Goal: Task Accomplishment & Management: Use online tool/utility

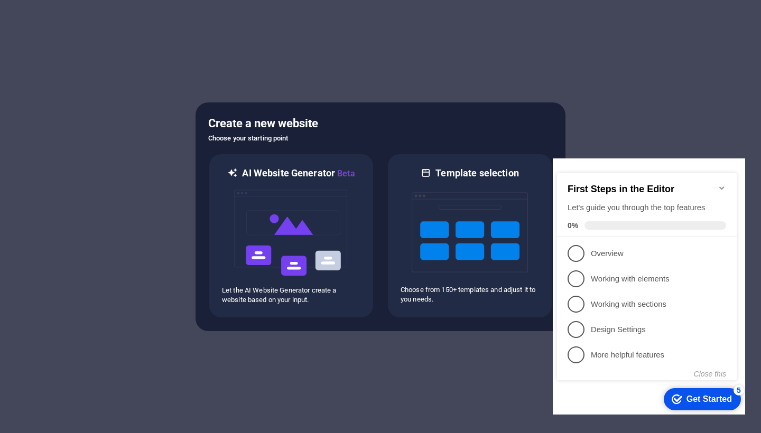
click at [722, 184] on icon "Minimize checklist" at bounding box center [721, 188] width 8 height 8
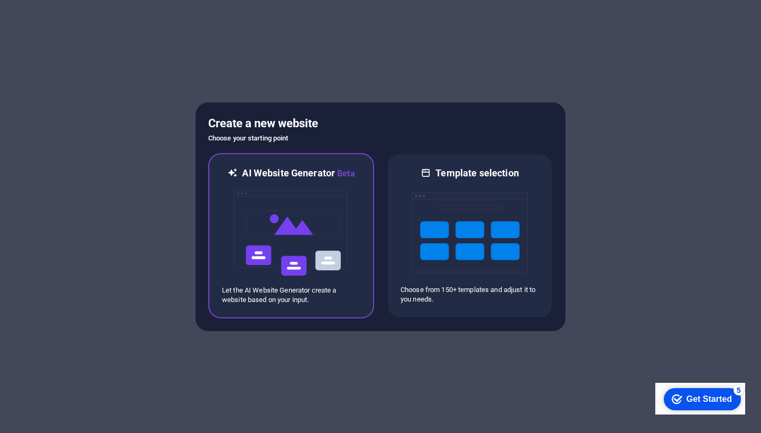
click at [278, 256] on img at bounding box center [291, 233] width 116 height 106
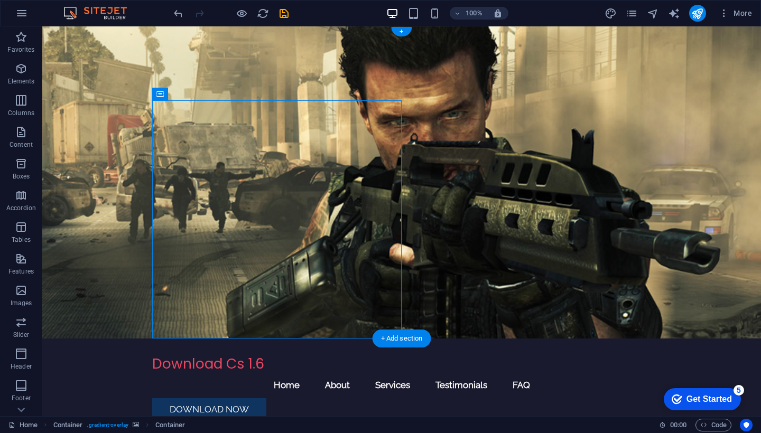
click at [726, 93] on figure at bounding box center [401, 182] width 718 height 312
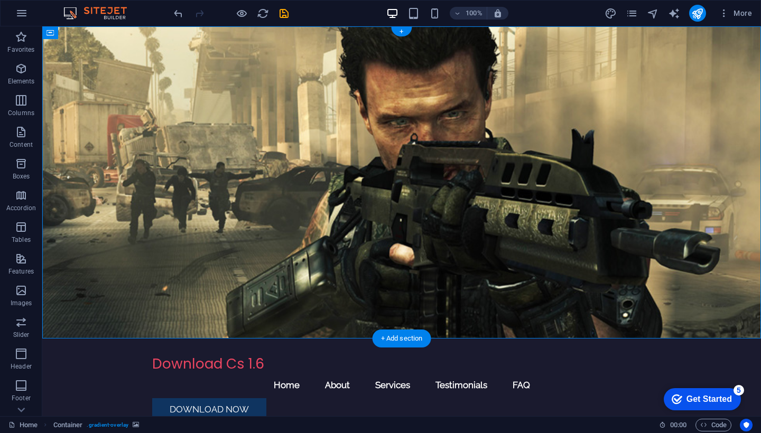
click at [726, 93] on figure at bounding box center [401, 182] width 718 height 312
select select "header"
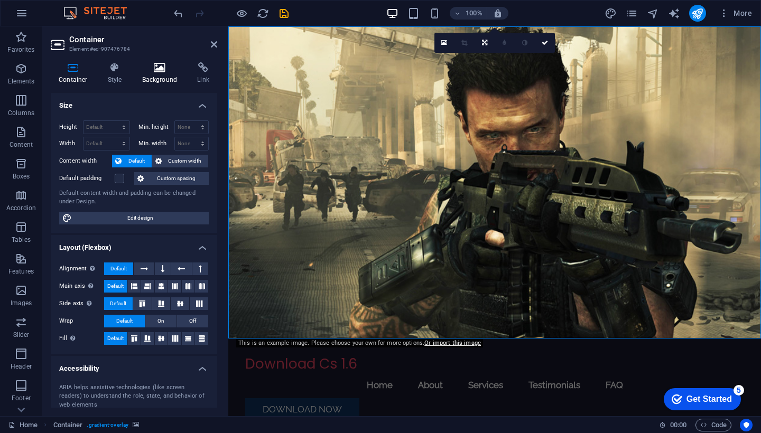
click at [166, 79] on h4 "Background" at bounding box center [161, 73] width 55 height 22
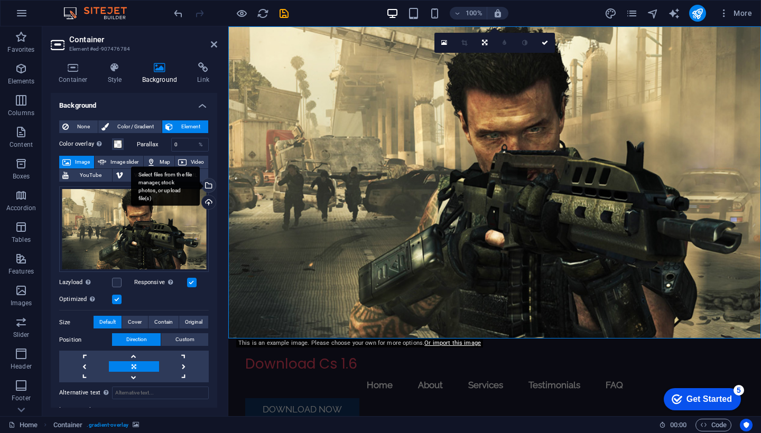
click at [207, 188] on div "Select files from the file manager, stock photos, or upload file(s)" at bounding box center [208, 187] width 16 height 16
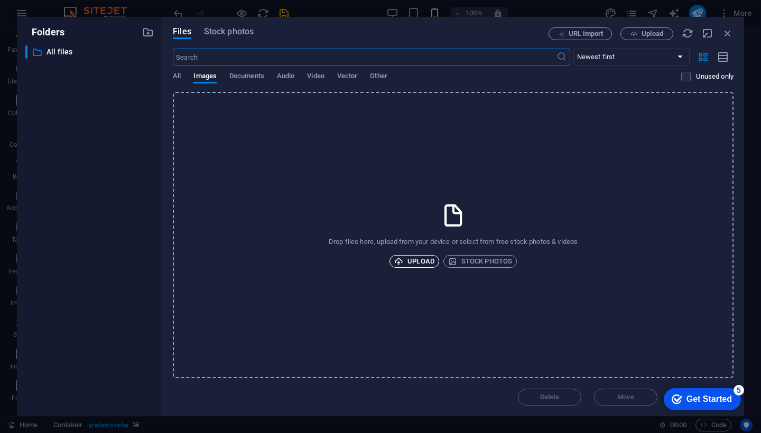
click at [401, 263] on icon "button" at bounding box center [398, 261] width 9 height 9
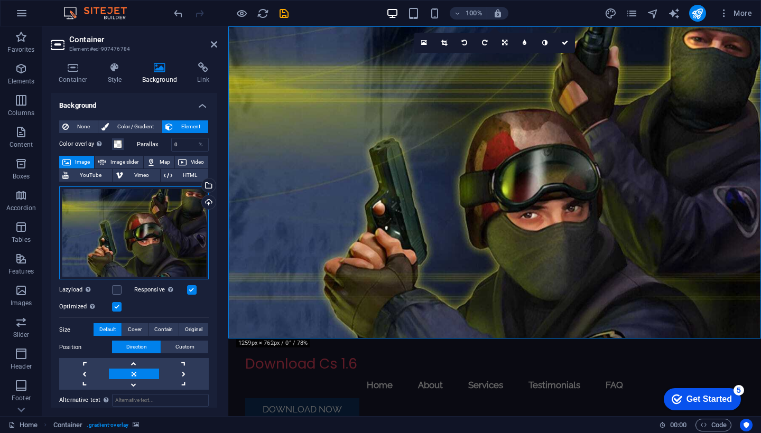
click at [144, 245] on div "Drag files here, click to choose files or select files from Files or our free s…" at bounding box center [133, 232] width 149 height 93
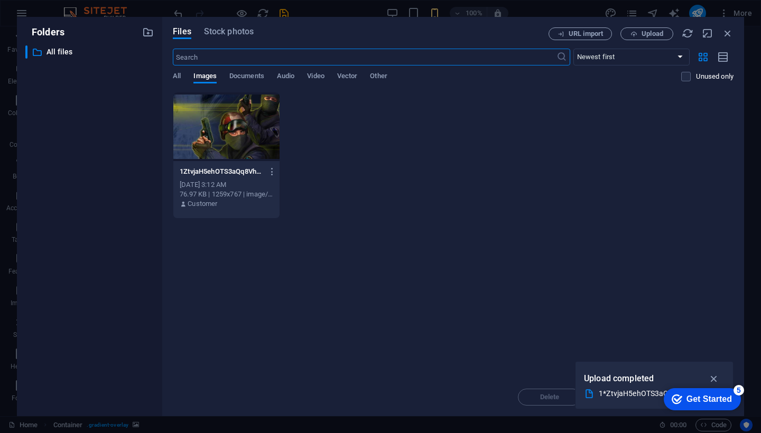
click at [241, 117] on div at bounding box center [226, 126] width 106 height 69
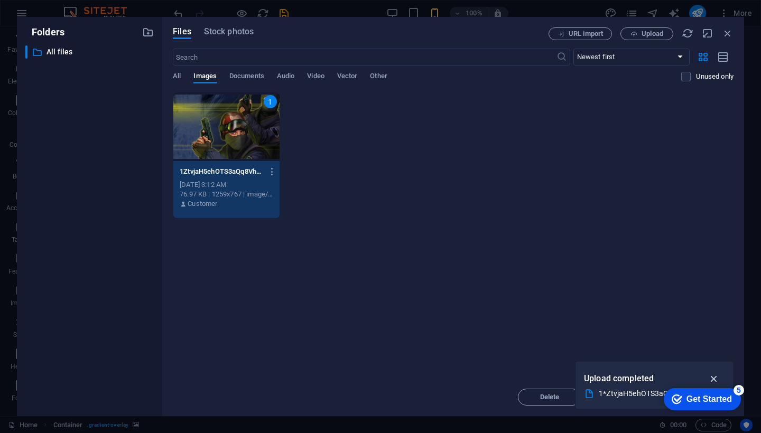
click at [716, 379] on icon "button" at bounding box center [714, 379] width 12 height 12
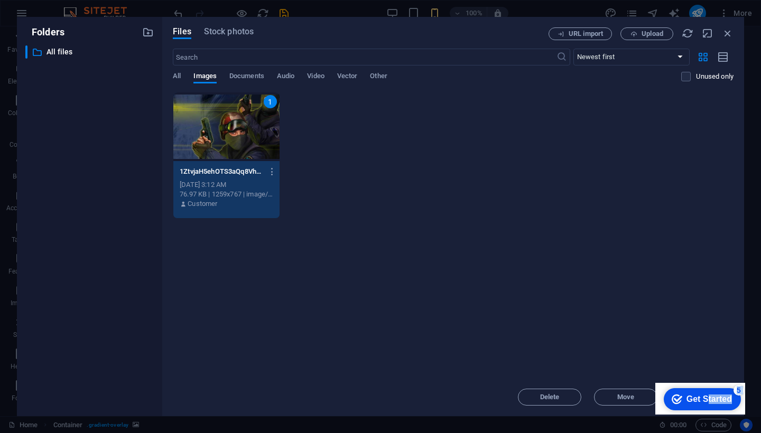
drag, startPoint x: 705, startPoint y: 403, endPoint x: 645, endPoint y: 349, distance: 80.8
click at [655, 383] on html "checkmark Get Started 5 First Steps in the Editor Let's guide you through the t…" at bounding box center [700, 399] width 90 height 32
click at [645, 349] on div "Drop files here to upload them instantly 1 1ZtvjaH5ehOTS3aQq8Vh1jA-S63eVkD5Rt8U…" at bounding box center [453, 235] width 560 height 286
click at [593, 192] on div "1 1ZtvjaH5ehOTS3aQq8Vh1jA-S63eVkD5Rt8UNqOYwnrfOA.jpg 1ZtvjaH5ehOTS3aQq8Vh1jA-S6…" at bounding box center [453, 155] width 560 height 127
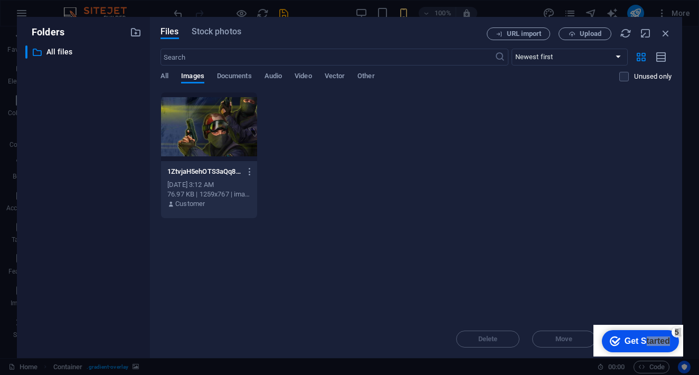
click at [633, 317] on div "Drop files here to upload them instantly 1ZtvjaH5ehOTS3aQq8Vh1jA-S63eVkD5Rt8UNq…" at bounding box center [416, 206] width 511 height 228
click at [649, 342] on div "Get Started" at bounding box center [647, 341] width 45 height 10
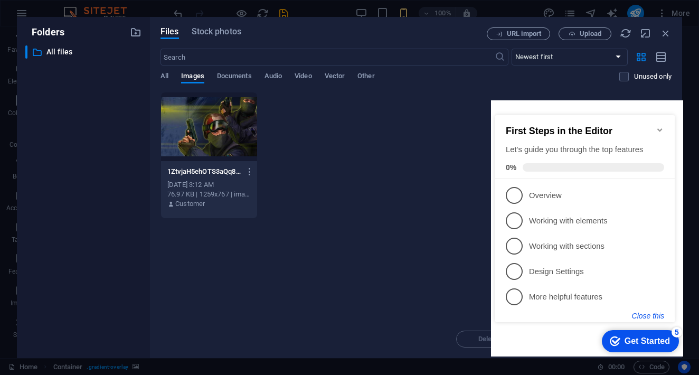
click at [645, 316] on button "Close this" at bounding box center [648, 316] width 32 height 8
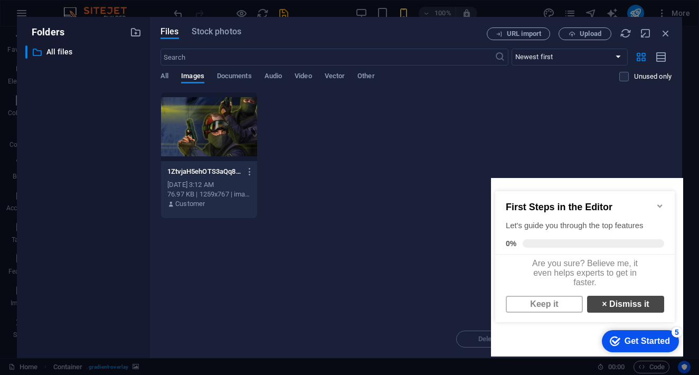
click at [621, 312] on link "× Dismiss it" at bounding box center [625, 304] width 77 height 17
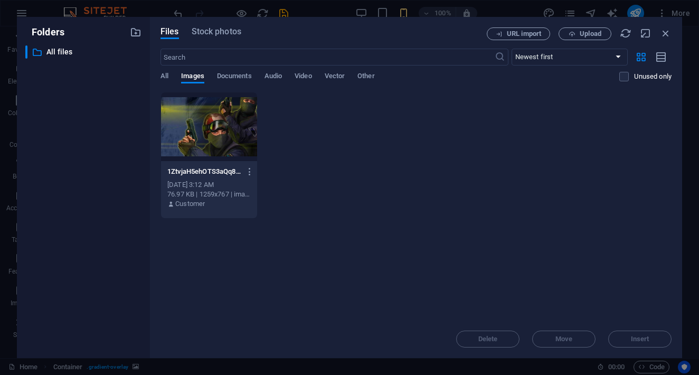
click at [219, 113] on div at bounding box center [209, 126] width 96 height 69
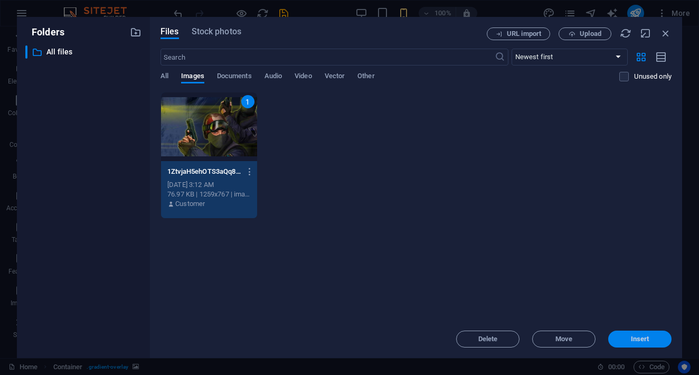
click at [640, 334] on button "Insert" at bounding box center [639, 339] width 63 height 17
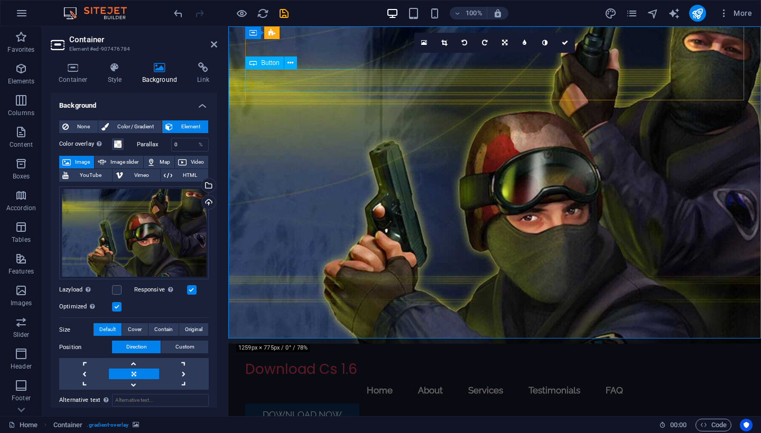
click at [320, 404] on div "Download Now" at bounding box center [494, 415] width 499 height 23
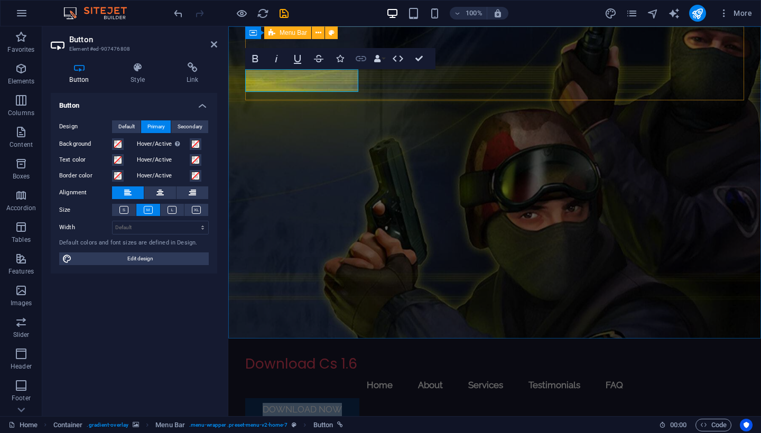
click at [362, 58] on icon "button" at bounding box center [360, 58] width 11 height 5
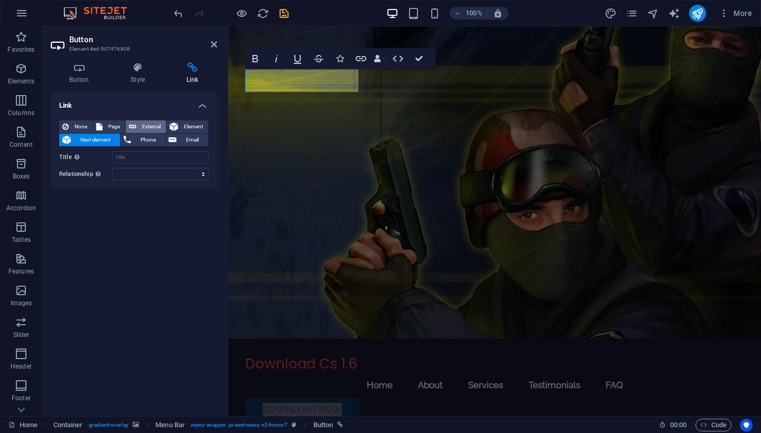
click at [154, 127] on span "External" at bounding box center [150, 126] width 23 height 13
select select "blank"
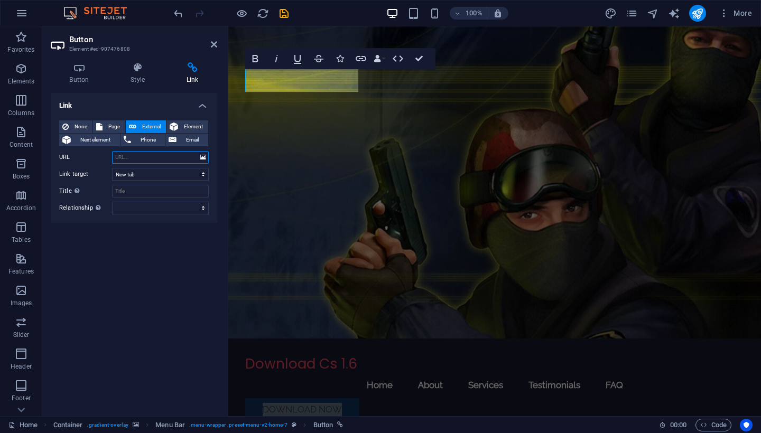
paste input "[URL][DOMAIN_NAME]"
type input "[URL][DOMAIN_NAME]"
click at [166, 282] on div "Link None Page External Element Next element Phone Email Page Home Subpage Lega…" at bounding box center [134, 250] width 166 height 315
click at [349, 398] on link "Download Now" at bounding box center [302, 409] width 114 height 23
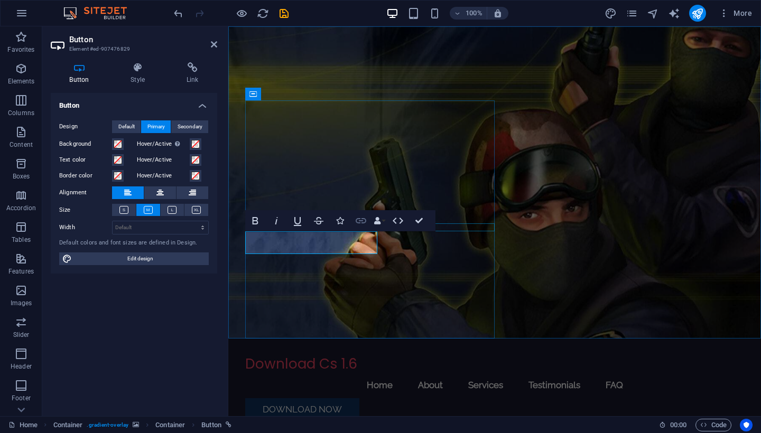
click at [361, 221] on icon "button" at bounding box center [360, 220] width 11 height 5
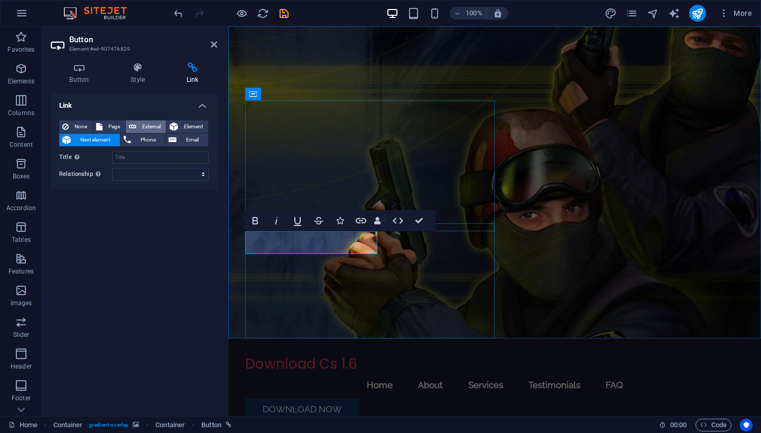
click at [149, 128] on span "External" at bounding box center [150, 126] width 23 height 13
select select "blank"
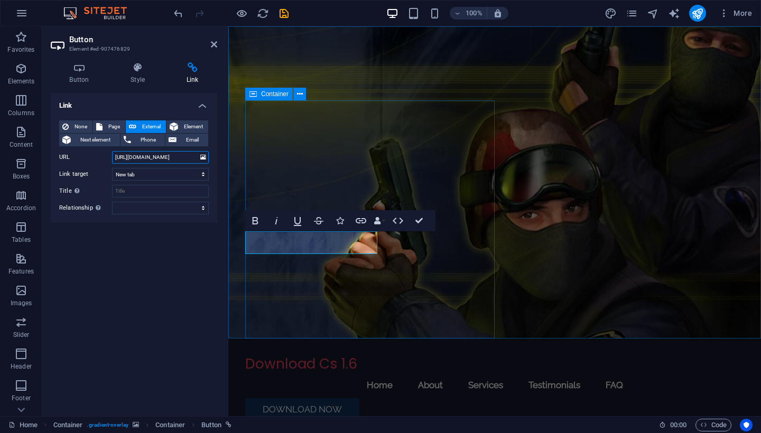
type input "[URL][DOMAIN_NAME]"
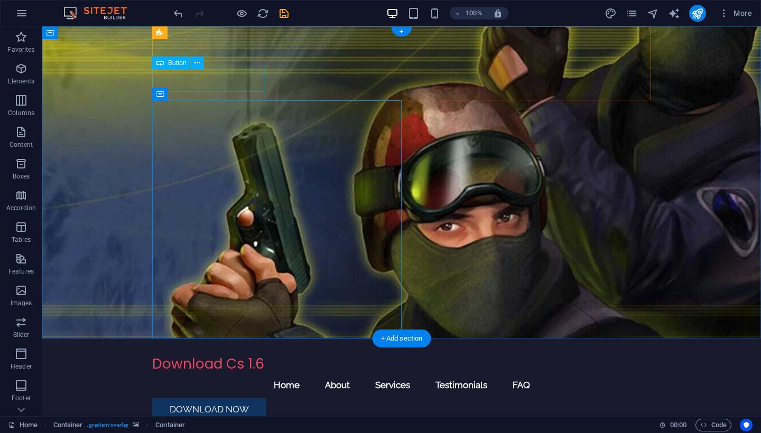
click at [238, 398] on div "Download Now" at bounding box center [401, 409] width 499 height 23
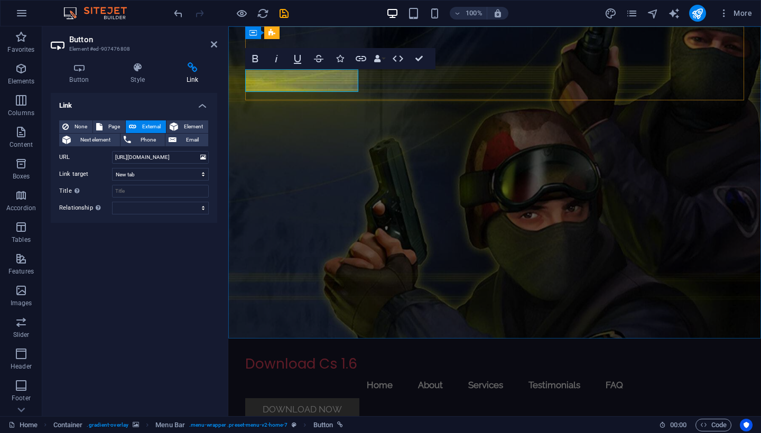
click at [345, 398] on link "Download Now" at bounding box center [302, 409] width 114 height 23
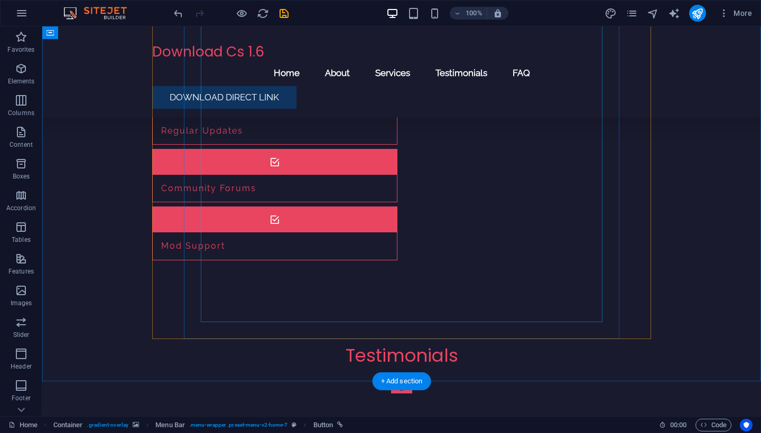
scroll to position [980, 0]
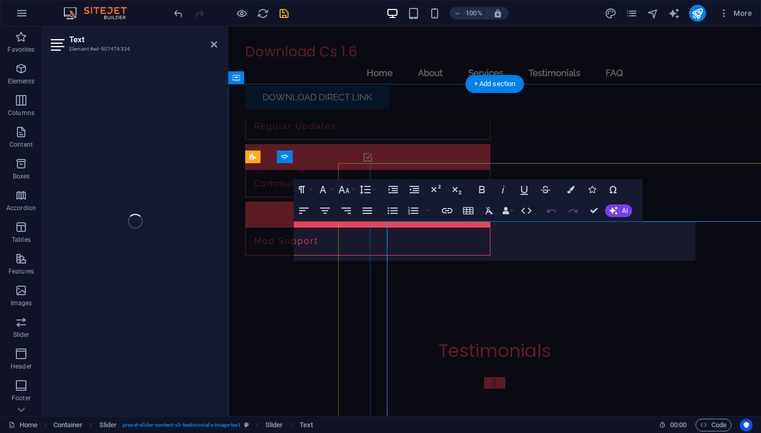
scroll to position [651, 0]
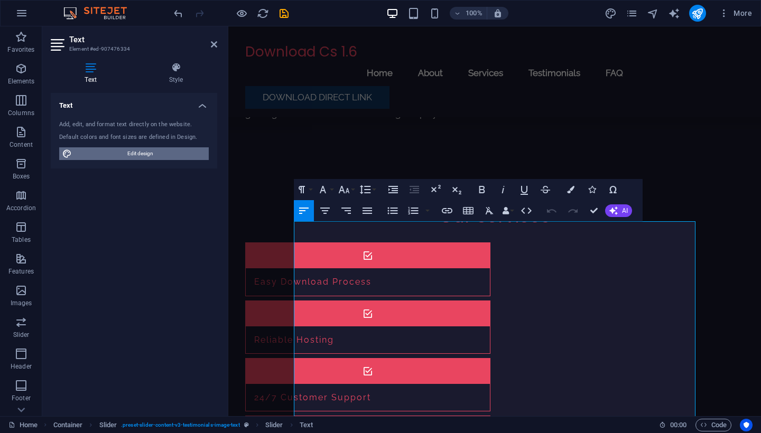
click at [149, 154] on span "Edit design" at bounding box center [140, 153] width 130 height 13
select select "px"
select select "200"
select select "px"
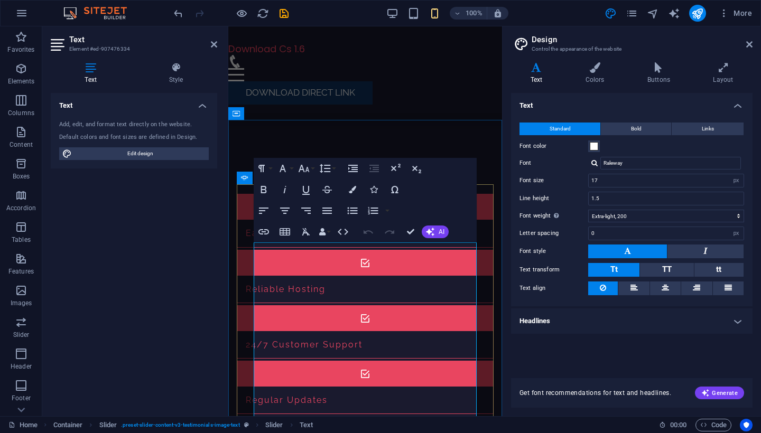
click at [751, 44] on icon at bounding box center [749, 44] width 6 height 8
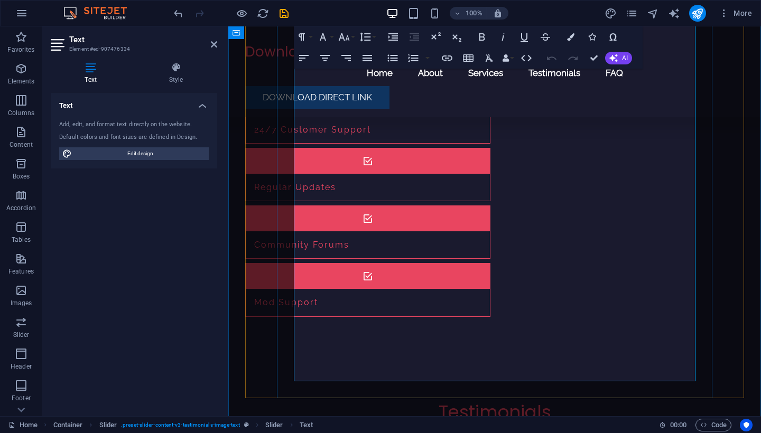
scroll to position [920, 0]
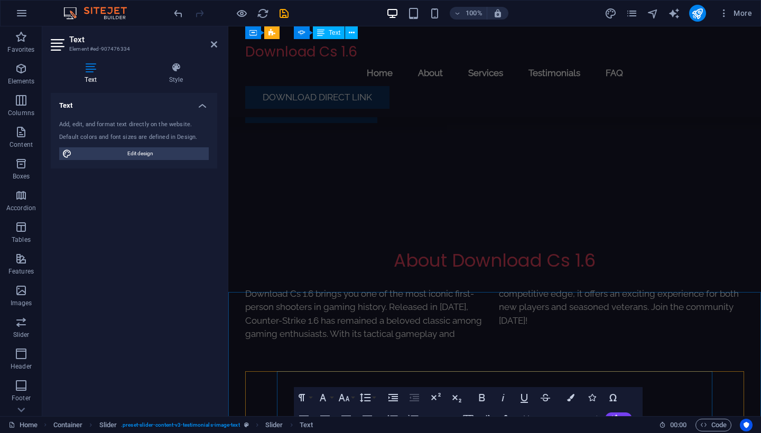
scroll to position [420, 0]
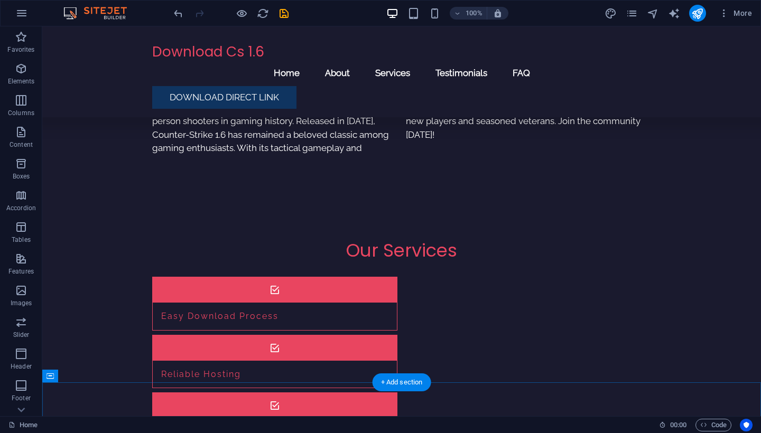
scroll to position [644, 0]
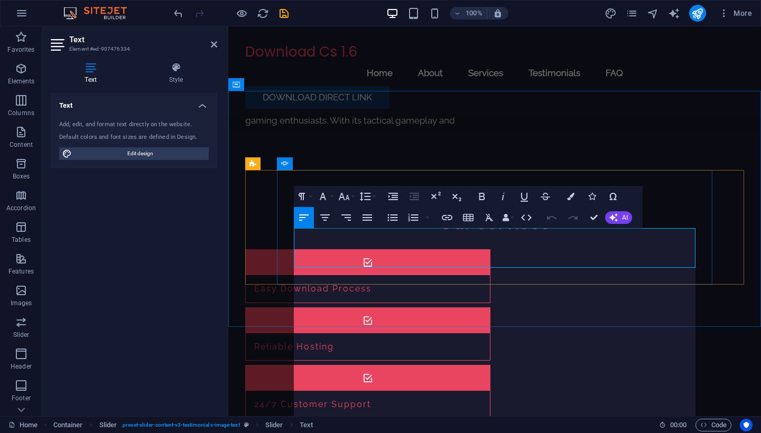
click at [424, 83] on div "Download Cs 1.6 Menu Home About Services Testimonials FAQ Download DIRECT LINK" at bounding box center [494, 71] width 532 height 91
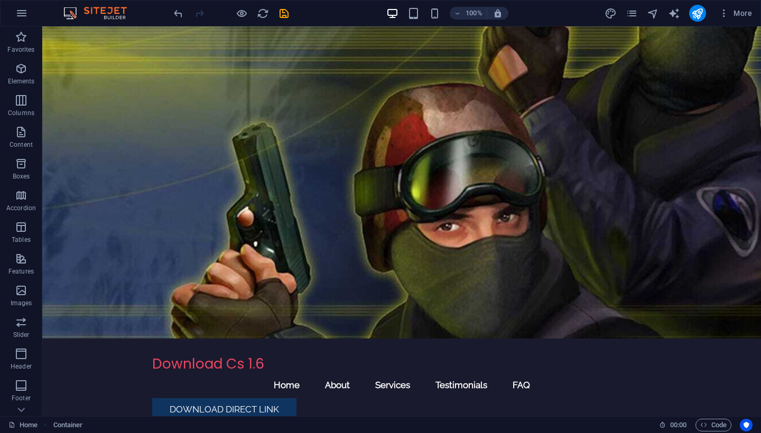
scroll to position [0, 0]
click at [507, 145] on figure at bounding box center [401, 182] width 718 height 312
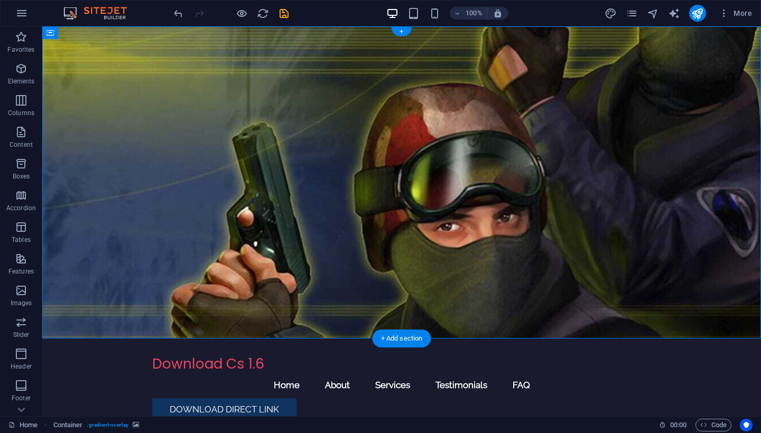
click at [507, 145] on figure at bounding box center [401, 182] width 718 height 312
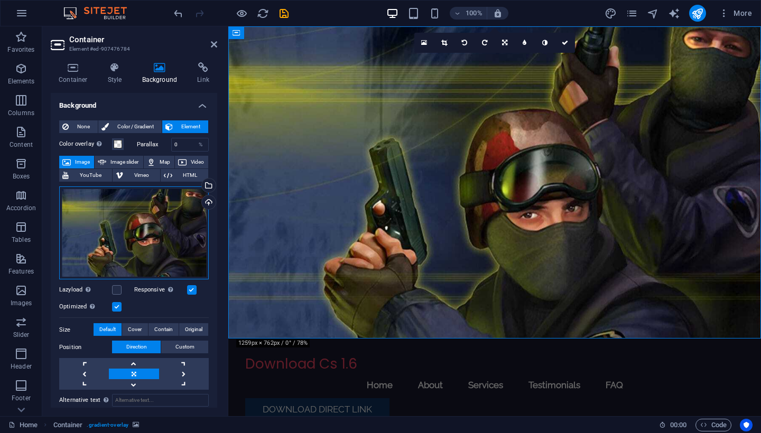
click at [143, 254] on div "Drag files here, click to choose files or select files from Files or our free s…" at bounding box center [133, 232] width 149 height 93
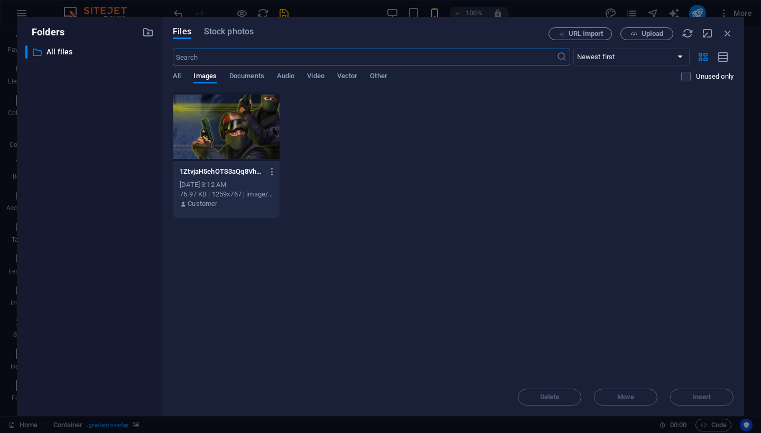
click at [231, 128] on div at bounding box center [226, 126] width 106 height 69
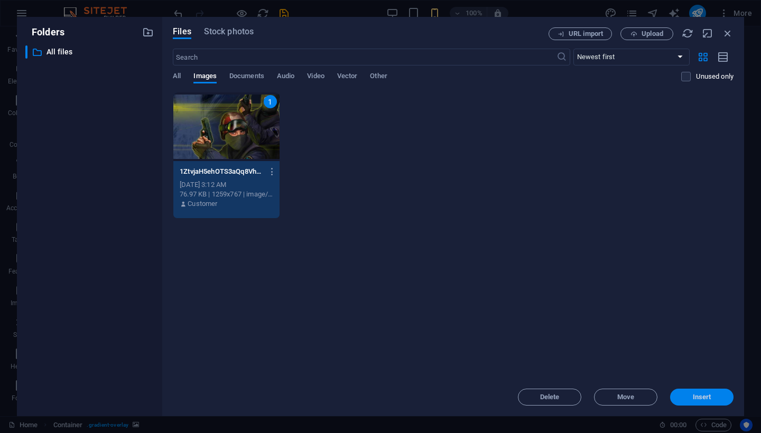
click at [695, 405] on button "Insert" at bounding box center [701, 397] width 63 height 17
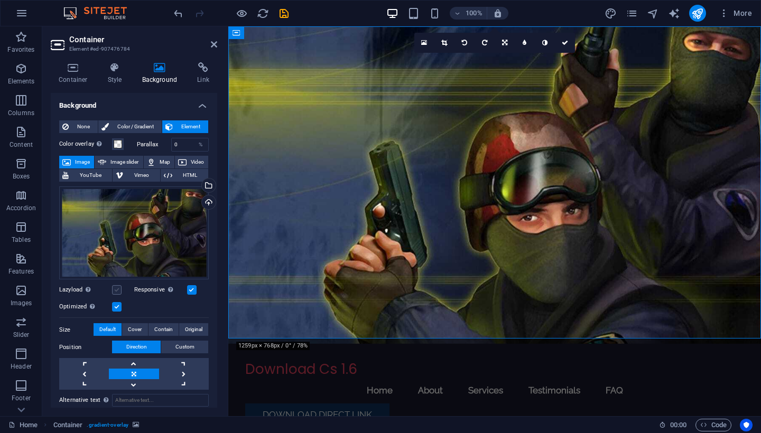
click at [114, 287] on label at bounding box center [117, 290] width 10 height 10
click at [0, 0] on input "Lazyload Loading images after the page loads improves page speed." at bounding box center [0, 0] width 0 height 0
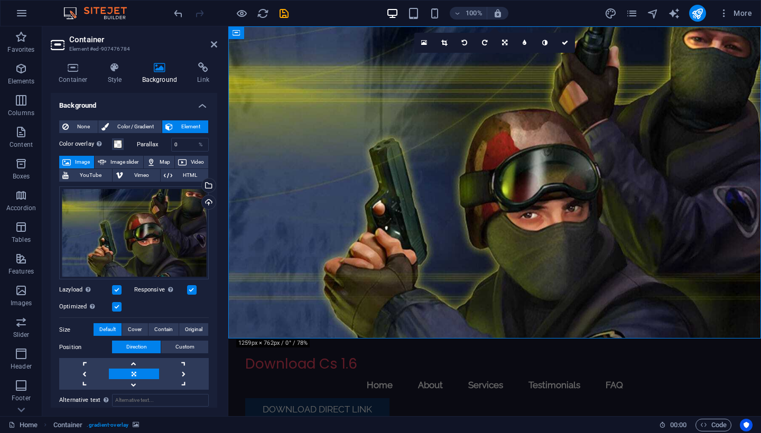
click at [121, 289] on label at bounding box center [117, 290] width 10 height 10
click at [0, 0] on input "Lazyload Loading images after the page loads improves page speed." at bounding box center [0, 0] width 0 height 0
click at [727, 14] on icon "button" at bounding box center [723, 13] width 11 height 11
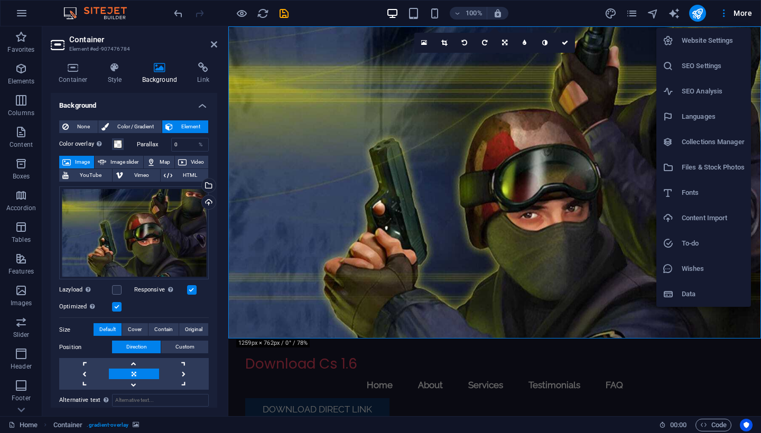
click at [706, 71] on h6 "SEO Settings" at bounding box center [712, 66] width 63 height 13
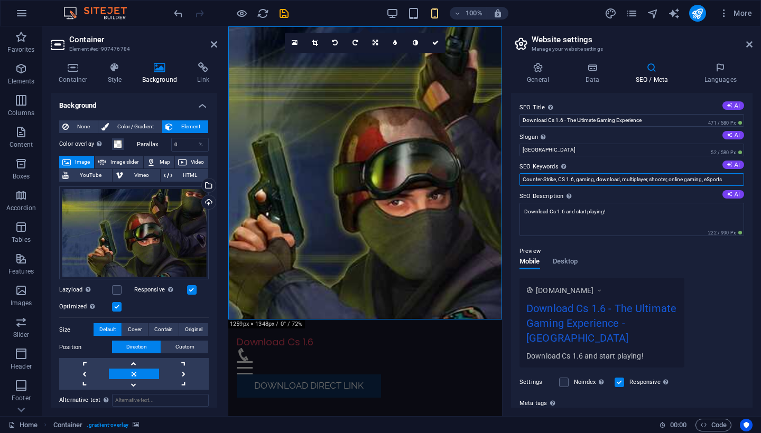
click at [730, 182] on input "Counter-Strike, CS 1.6, gaming, download, multiplayer, shooter, online gaming, …" at bounding box center [631, 179] width 224 height 13
type input "Counter-Strike, CS 1.6, gaming, download, multiplayer, shooter, online gaming, …"
click at [667, 252] on div "Preview" at bounding box center [631, 251] width 224 height 13
click at [548, 145] on input "Berlin" at bounding box center [631, 150] width 224 height 13
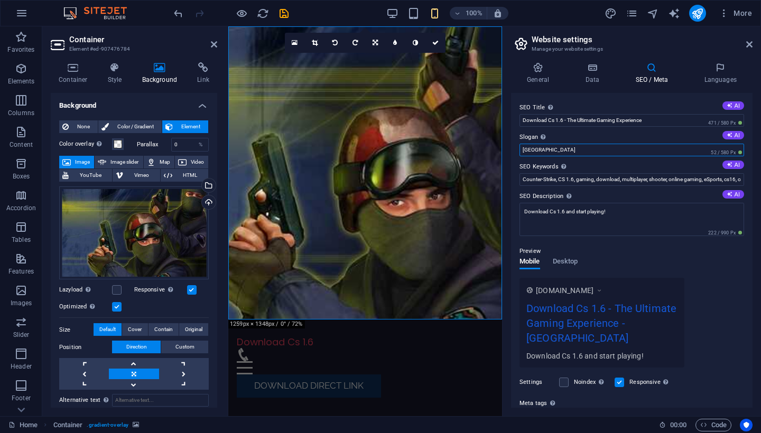
click at [548, 145] on input "Berlin" at bounding box center [631, 150] width 224 height 13
type input "Counter-Strike 1.6"
drag, startPoint x: 661, startPoint y: 118, endPoint x: 568, endPoint y: 121, distance: 93.5
click at [568, 121] on input "Download Cs 1.6 - The Ultimate Gaming Experience" at bounding box center [631, 120] width 224 height 13
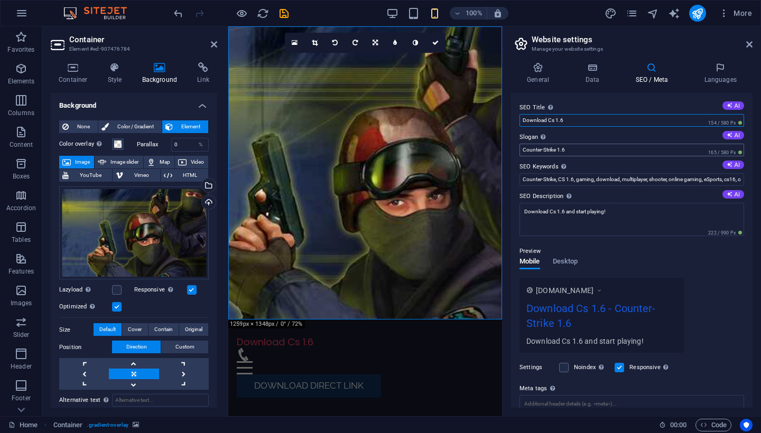
type input "Download Cs 1.6"
click at [542, 149] on input "Counter-Strike 1.6" at bounding box center [631, 150] width 224 height 13
type input "Counter Strike 1.6"
click at [627, 214] on textarea "Download Cs 1.6 and start playing!" at bounding box center [631, 219] width 224 height 33
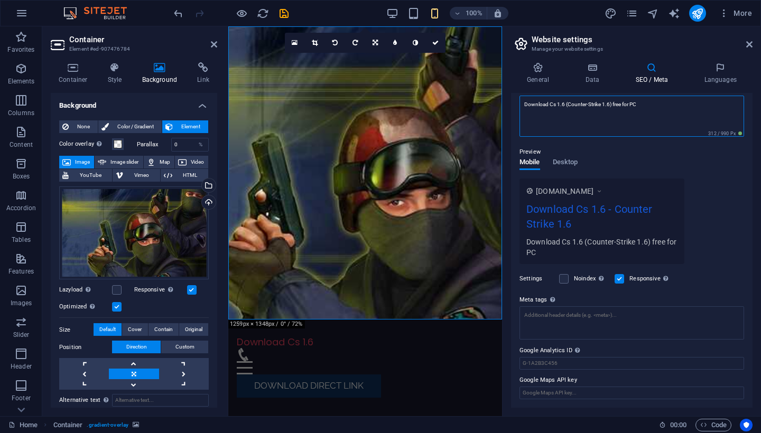
scroll to position [107, 0]
type textarea "Download Cs 1.6 (Counter-Strike 1.6) free for PC"
click at [619, 315] on textarea "Meta tags Enter HTML code here that will be placed inside the tags of your webs…" at bounding box center [631, 323] width 224 height 33
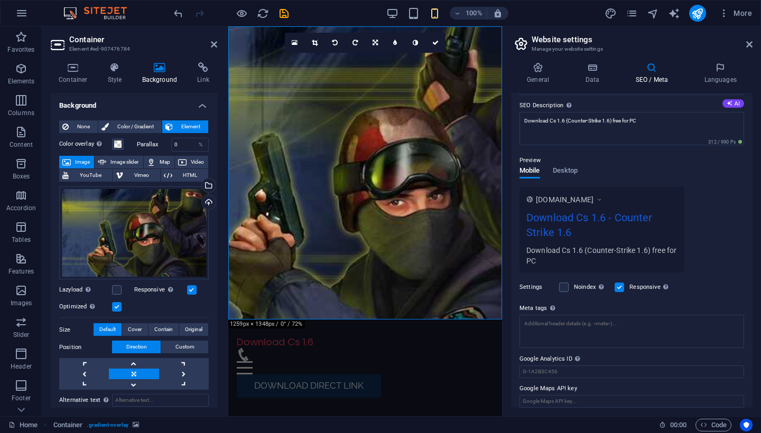
drag, startPoint x: 547, startPoint y: 308, endPoint x: 524, endPoint y: 305, distance: 22.9
click at [524, 305] on label "Meta tags Enter HTML code here that will be placed inside the tags of your webs…" at bounding box center [631, 308] width 224 height 13
click at [524, 315] on textarea "Meta tags Enter HTML code here that will be placed inside the tags of your webs…" at bounding box center [631, 331] width 224 height 33
paste textarea "<meta name="description" content="Download Counter-Strike 1.6 for free on PC. S…"
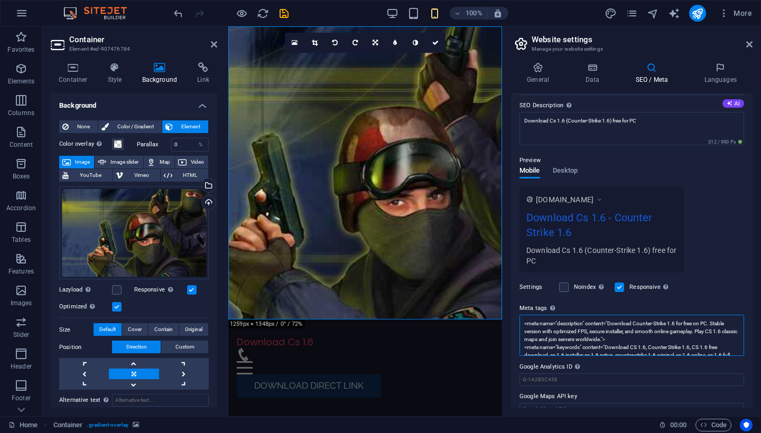
scroll to position [0, 0]
type textarea "<meta name="description" content="Download Counter-Strike 1.6 for free on PC. S…"
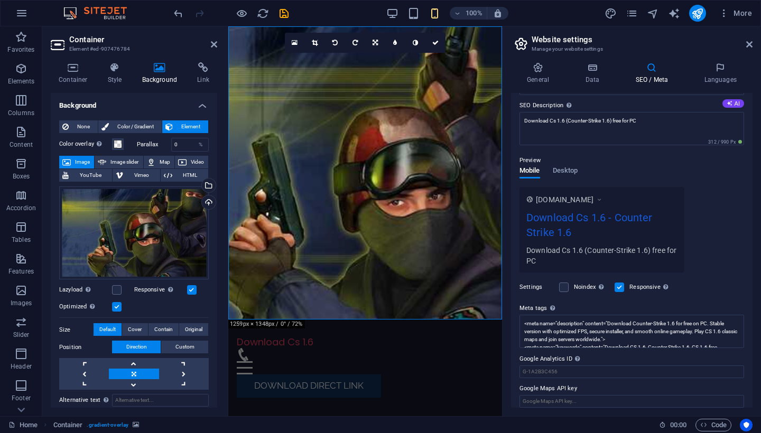
click at [698, 276] on div "Settings Noindex Instruct search engines to exclude this website from search re…" at bounding box center [631, 288] width 224 height 30
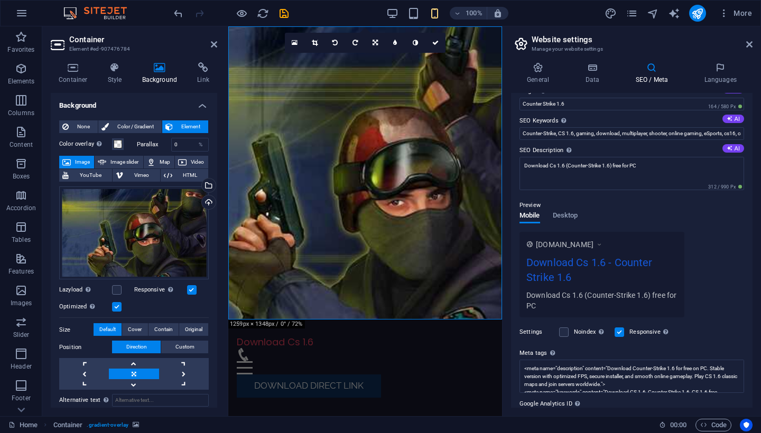
scroll to position [30, 0]
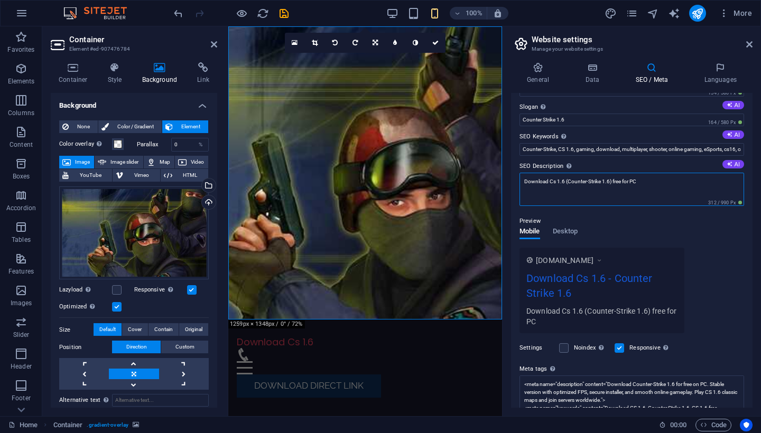
click at [652, 182] on textarea "Download Cs 1.6 (Counter-Strike 1.6) free for PC" at bounding box center [631, 189] width 224 height 33
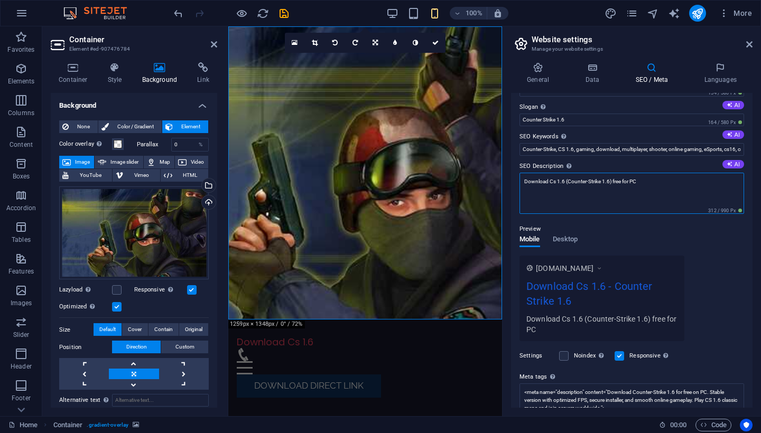
click at [652, 182] on textarea "Download Cs 1.6 (Counter-Strike 1.6) free for PC" at bounding box center [631, 193] width 224 height 41
paste textarea "ounter-Strike 1.6 for free on PC. Play the original CS 1.6 with stable FPS, sec…"
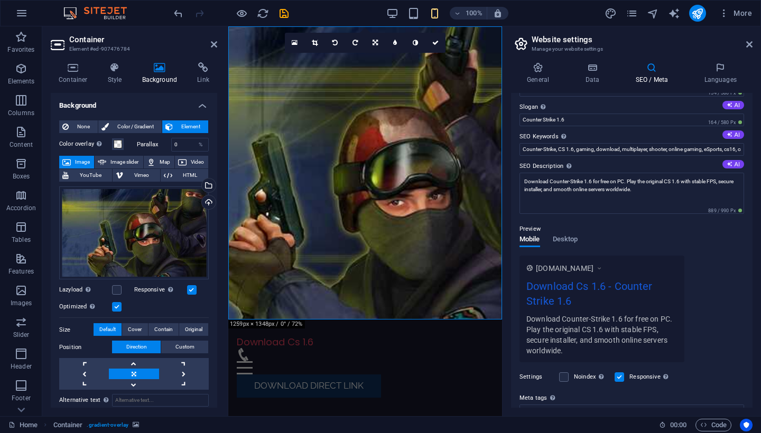
click at [698, 243] on div "Preview Mobile Desktop www.example.com Download Cs 1.6 - Counter Strike 1.6 Dow…" at bounding box center [631, 288] width 224 height 148
drag, startPoint x: 592, startPoint y: 181, endPoint x: 551, endPoint y: 180, distance: 40.7
click at [551, 180] on textarea "Download Counter-Strike 1.6 for free on PC. Play the original CS 1.6 with stabl…" at bounding box center [631, 193] width 224 height 41
click at [646, 181] on textarea "Download Cs 1.6 for free on PC. Play the original CS 1.6 with stable FPS, secur…" at bounding box center [631, 193] width 224 height 41
type textarea "Download Cs 1.6 for free on PC. Play the original Counter-Strike 1.6 with stabl…"
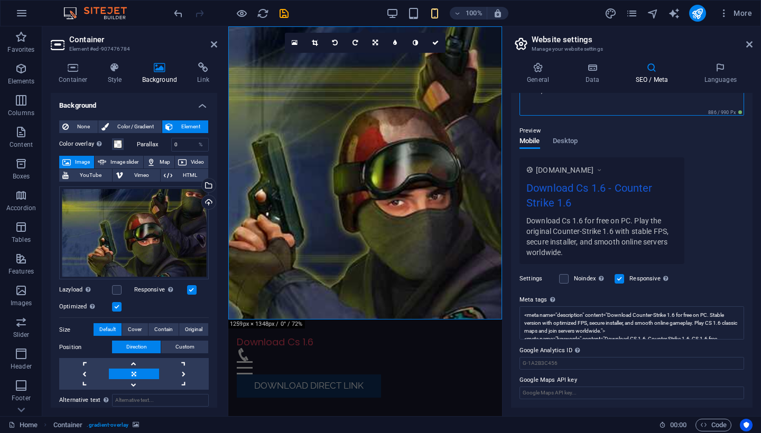
scroll to position [128, 0]
click at [718, 70] on icon at bounding box center [720, 67] width 64 height 11
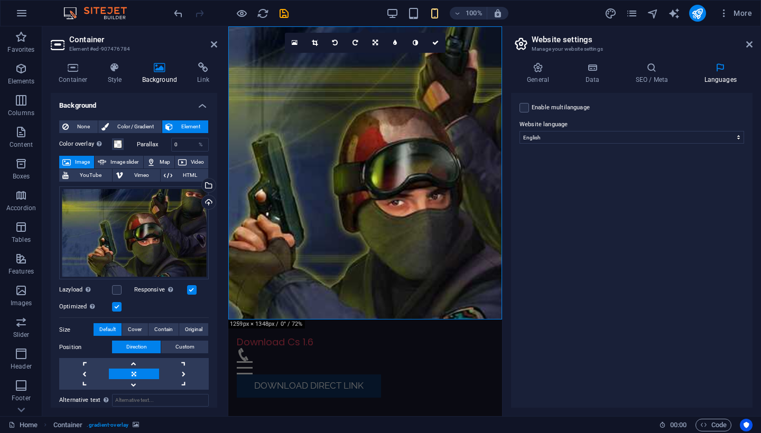
scroll to position [0, 0]
click at [522, 105] on label at bounding box center [524, 108] width 10 height 10
click at [0, 0] on input "Enable multilanguage To disable multilanguage delete all languages until only o…" at bounding box center [0, 0] width 0 height 0
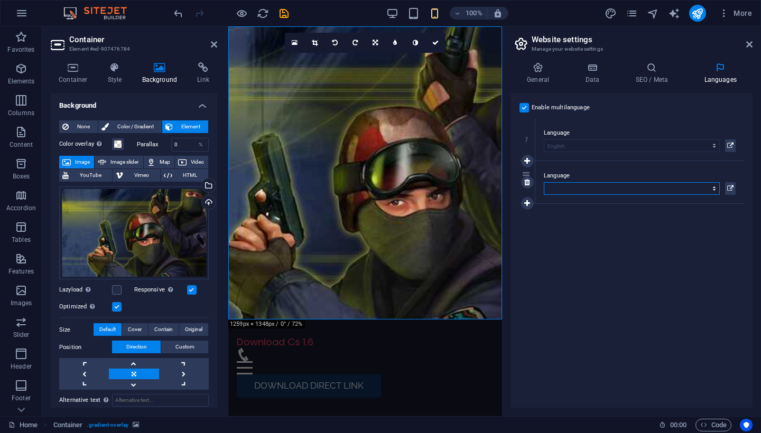
click at [583, 189] on select "Abkhazian Afar Afrikaans Akan Albanian Amharic Arabic Aragonese Armenian Assame…" at bounding box center [632, 188] width 176 height 13
select select "1"
click at [527, 206] on icon at bounding box center [527, 203] width 6 height 7
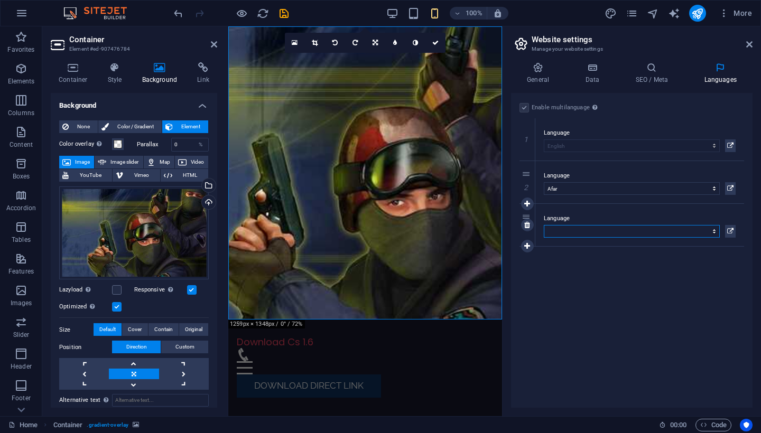
select select "2"
click at [528, 245] on icon at bounding box center [527, 245] width 6 height 7
select select "3"
click at [528, 289] on icon at bounding box center [527, 288] width 6 height 7
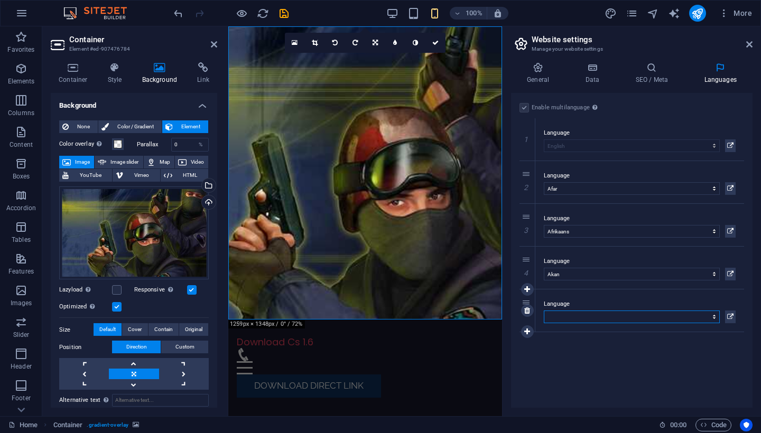
select select "4"
click at [526, 330] on icon at bounding box center [527, 331] width 6 height 7
select select "5"
click at [529, 373] on icon at bounding box center [527, 374] width 6 height 7
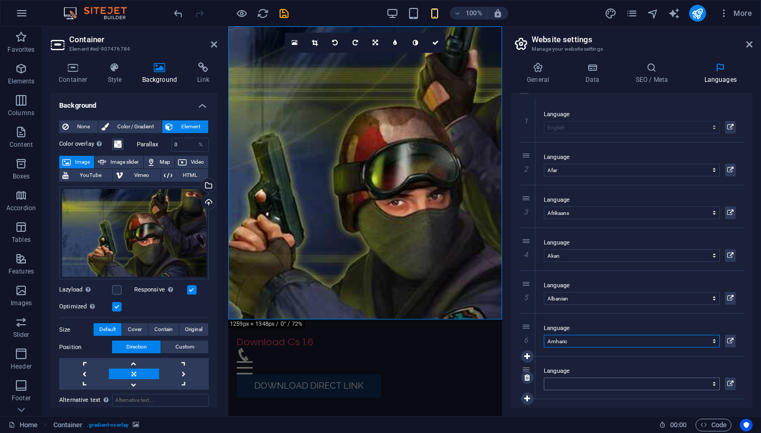
scroll to position [18, 0]
click at [607, 384] on select "Abkhazian Afar Afrikaans Akan Albanian Amharic Arabic Aragonese Armenian Assame…" at bounding box center [632, 384] width 176 height 13
select select "6"
click at [526, 144] on icon at bounding box center [527, 142] width 6 height 7
select select
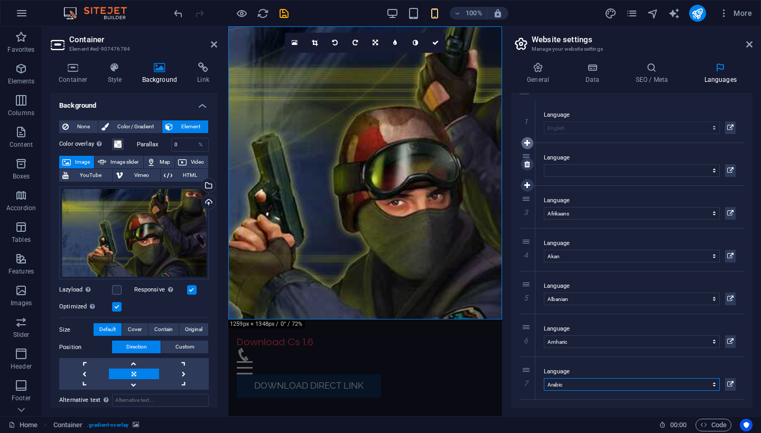
select select "1"
select select "2"
select select "3"
select select "4"
select select "5"
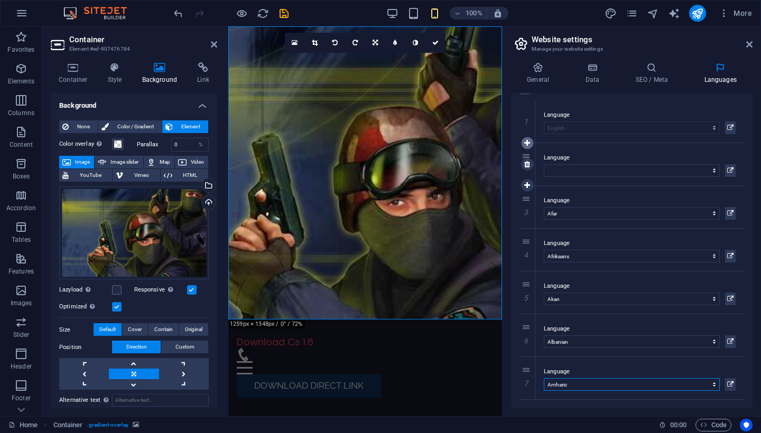
select select "6"
click at [560, 173] on select "Abkhazian Afar Afrikaans Akan Albanian Amharic Arabic Aragonese Armenian Assame…" at bounding box center [632, 170] width 176 height 13
select select "0"
click at [527, 399] on icon at bounding box center [527, 399] width 6 height 7
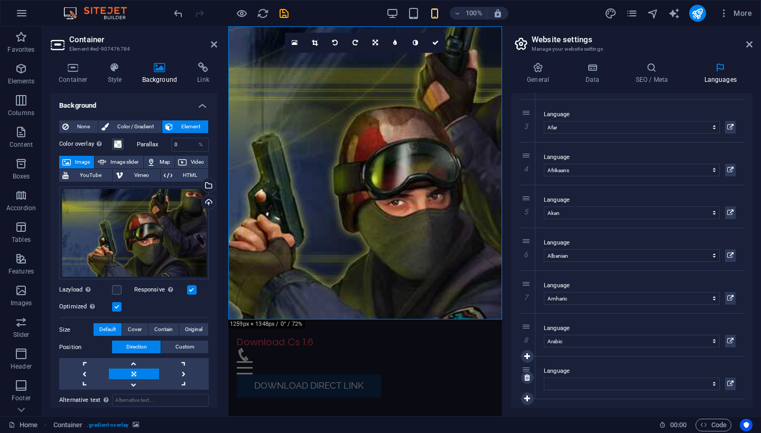
scroll to position [104, 0]
select select "7"
click at [526, 398] on icon at bounding box center [527, 399] width 6 height 7
select select "17"
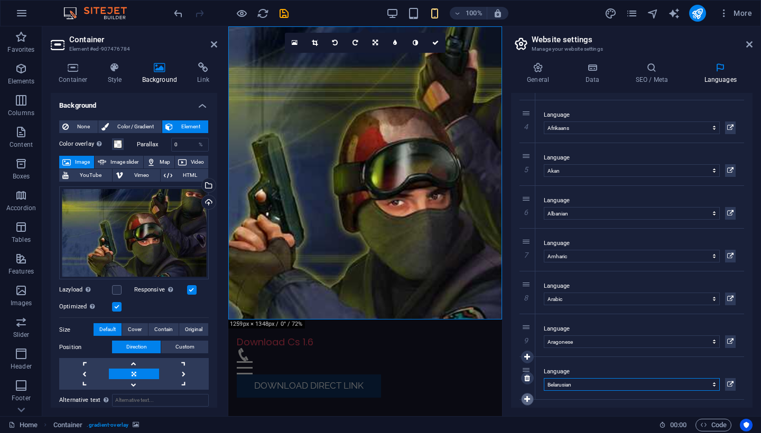
click at [529, 400] on icon at bounding box center [527, 399] width 6 height 7
click at [586, 383] on select "Abkhazian Afar Afrikaans Akan Albanian Amharic Arabic Aragonese Armenian Assame…" at bounding box center [632, 384] width 176 height 13
select select "39"
click at [526, 400] on icon at bounding box center [527, 399] width 6 height 7
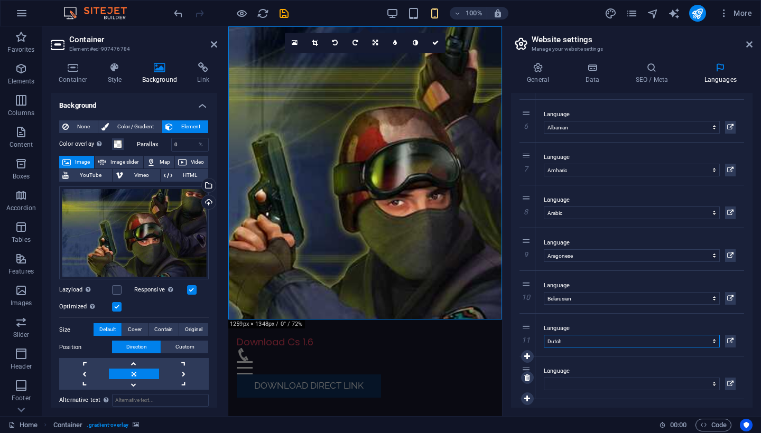
scroll to position [232, 0]
select select "37"
click at [529, 398] on icon at bounding box center [527, 399] width 6 height 7
select select "22"
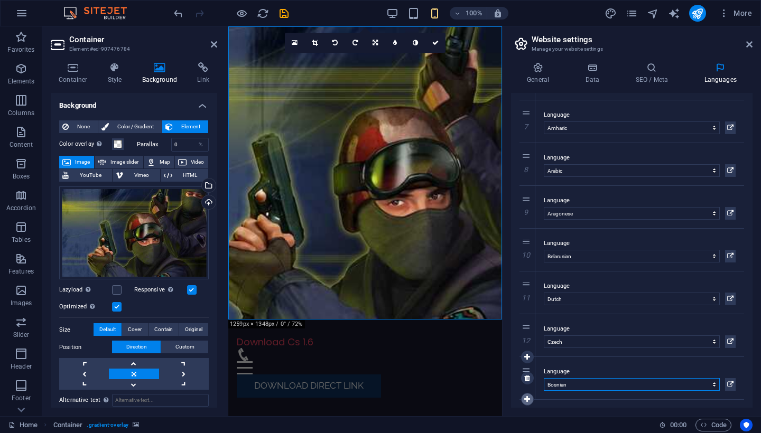
click at [527, 399] on icon at bounding box center [527, 399] width 6 height 7
click at [590, 386] on select "Abkhazian Afar Afrikaans Akan Albanian Amharic Arabic Aragonese Armenian Assame…" at bounding box center [632, 384] width 176 height 13
select select "24"
click at [528, 402] on link at bounding box center [527, 399] width 13 height 13
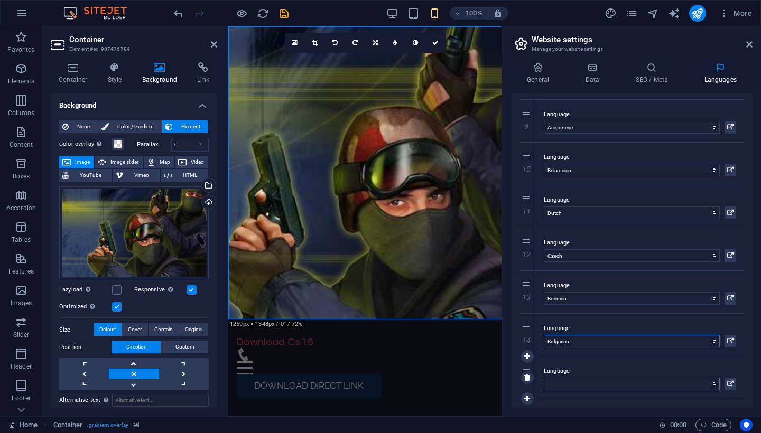
scroll to position [360, 0]
select select "49"
click at [528, 397] on icon at bounding box center [527, 399] width 6 height 7
select select "64"
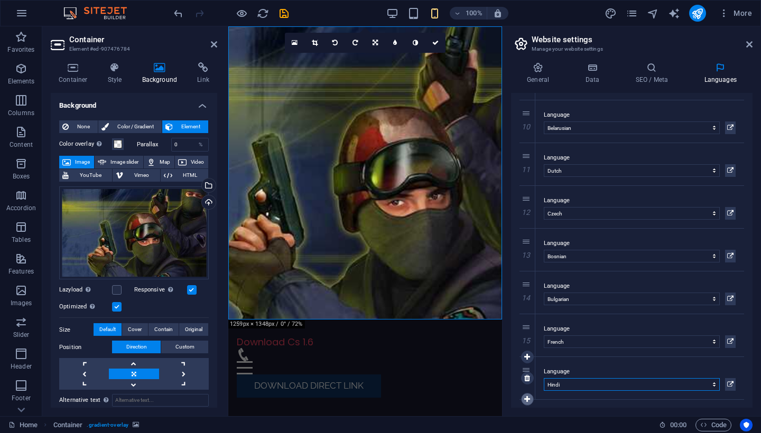
click at [526, 399] on icon at bounding box center [527, 399] width 6 height 7
select select "128"
click at [528, 400] on icon at bounding box center [527, 399] width 6 height 7
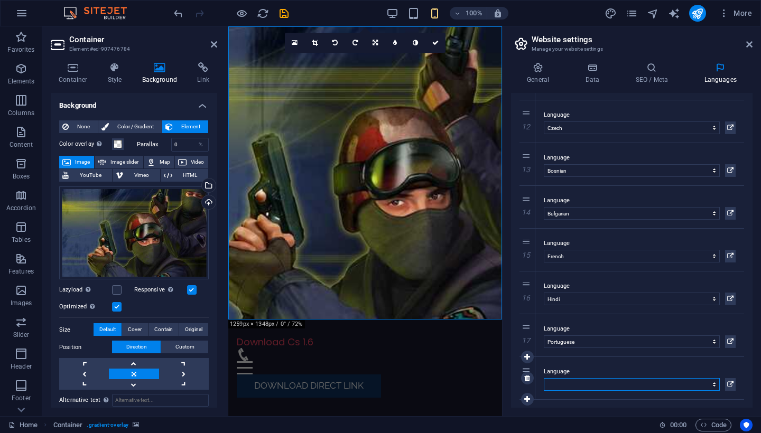
select select "127"
click at [526, 397] on icon at bounding box center [527, 399] width 6 height 7
click at [582, 384] on select "Abkhazian Afar Afrikaans Akan Albanian Amharic Arabic Aragonese Armenian Assame…" at bounding box center [632, 384] width 176 height 13
select select "131"
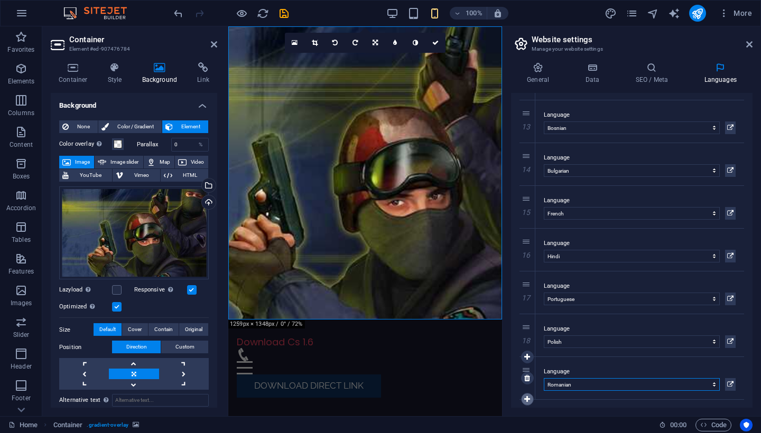
click at [526, 398] on icon at bounding box center [527, 399] width 6 height 7
select select "134"
click at [527, 399] on icon at bounding box center [527, 399] width 6 height 7
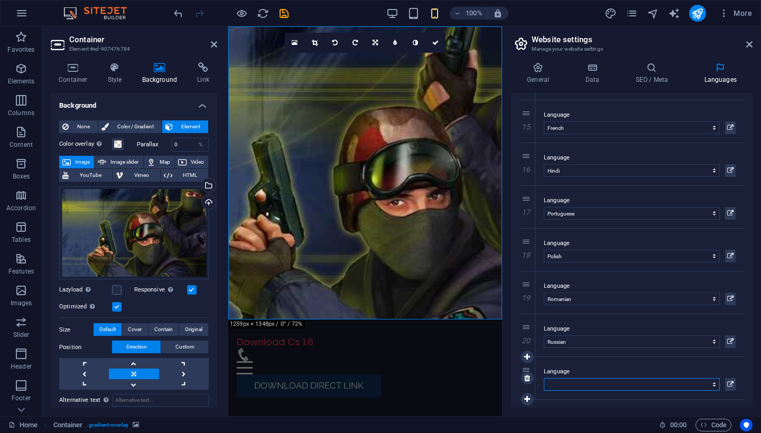
select select "96"
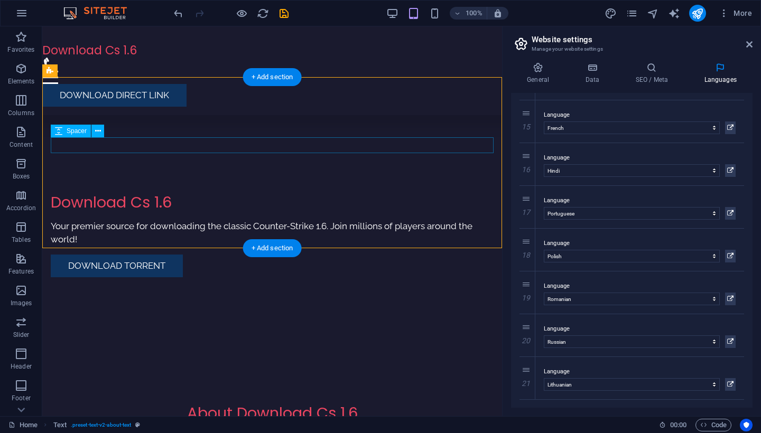
scroll to position [246, 0]
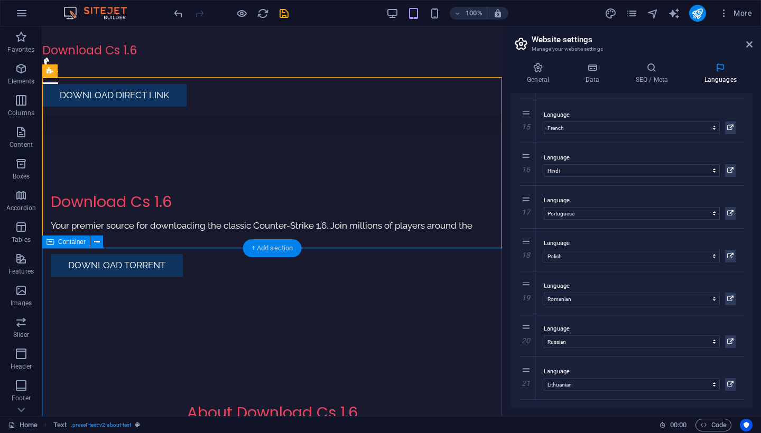
click at [260, 248] on div "+ Add section" at bounding box center [272, 248] width 59 height 18
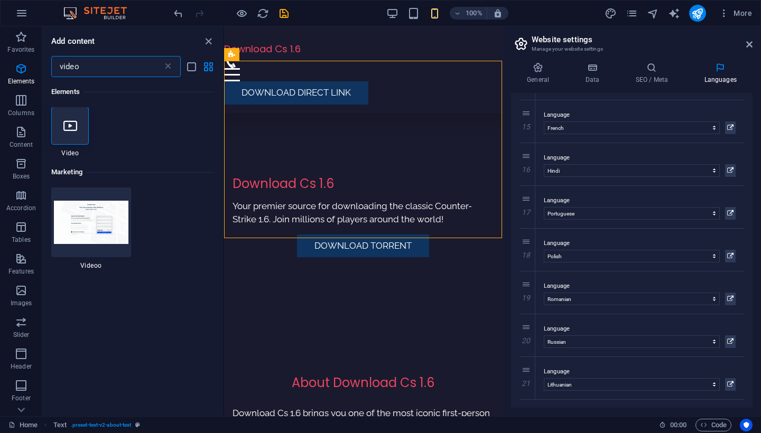
scroll to position [0, 0]
type input "video"
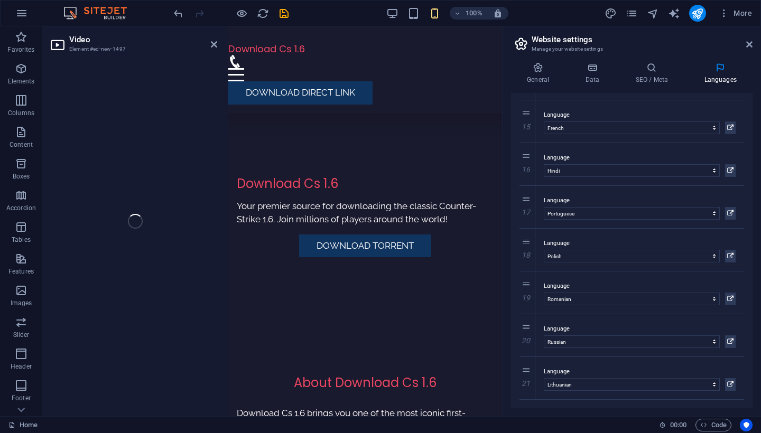
select select "%"
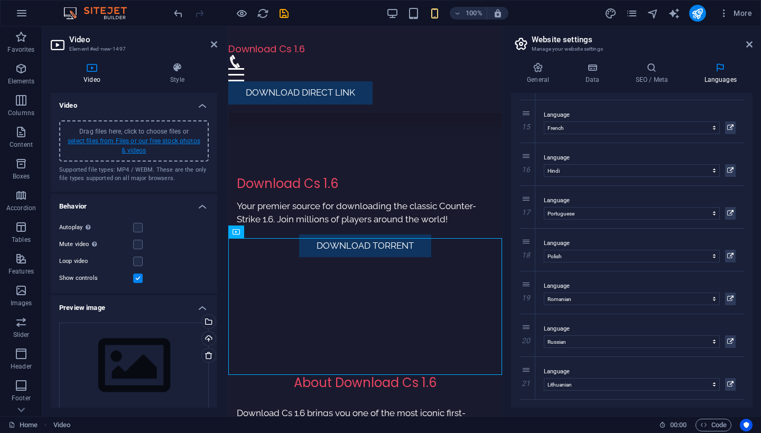
click at [142, 141] on link "select files from Files or our free stock photos & videos" at bounding box center [134, 145] width 133 height 17
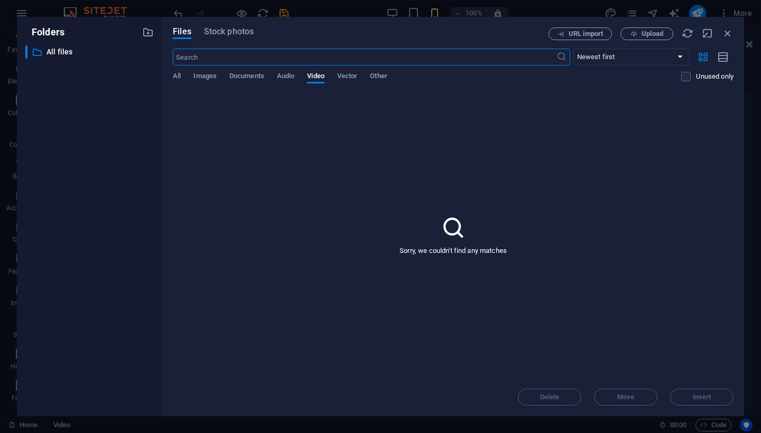
scroll to position [1115, 0]
click at [649, 35] on span "Upload" at bounding box center [652, 34] width 22 height 6
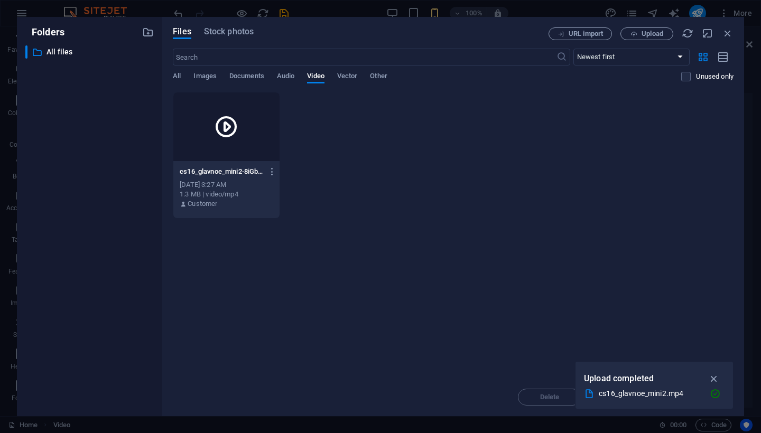
click at [234, 125] on icon at bounding box center [225, 126] width 25 height 25
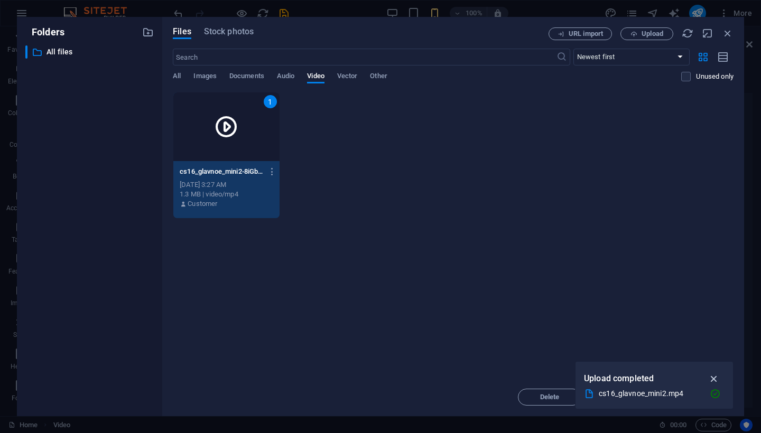
click at [717, 378] on icon "button" at bounding box center [714, 379] width 12 height 12
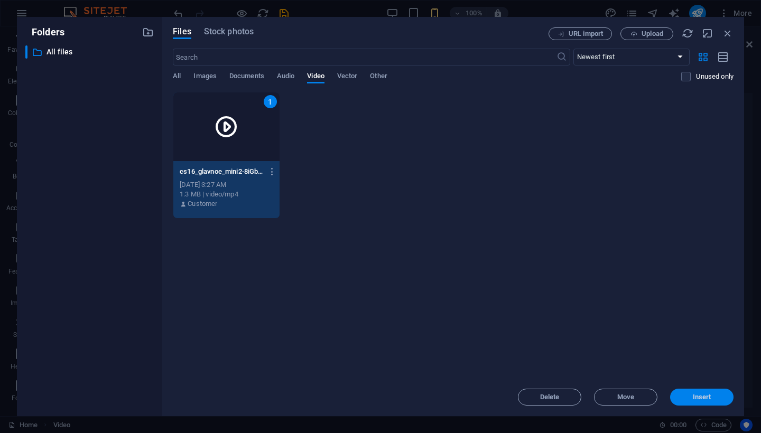
click at [715, 399] on span "Insert" at bounding box center [701, 397] width 55 height 6
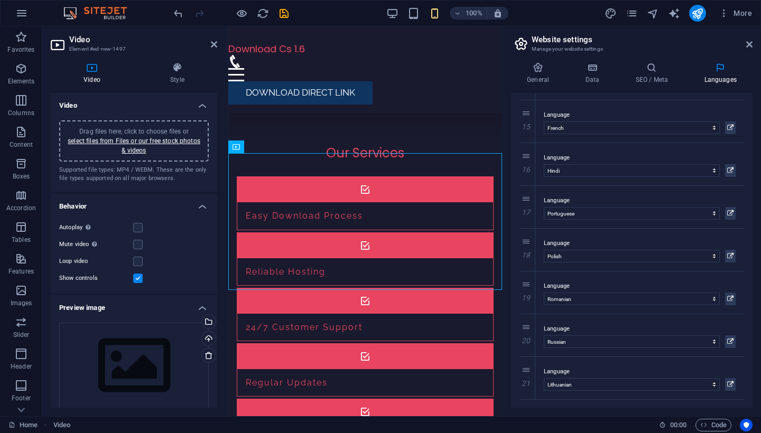
scroll to position [380, 0]
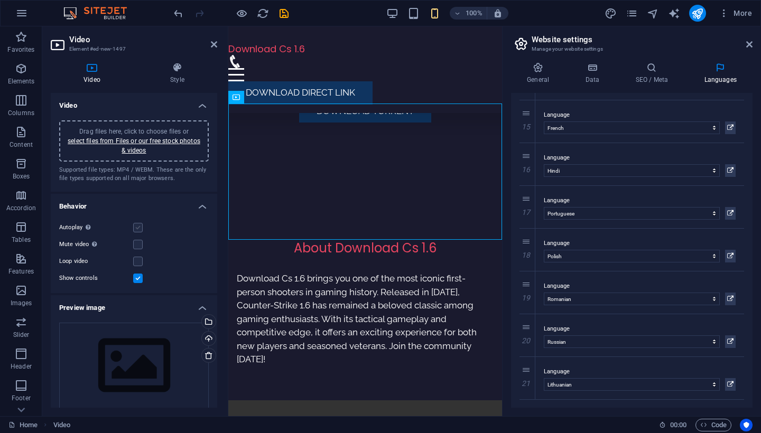
click at [135, 230] on label at bounding box center [138, 228] width 10 height 10
click at [0, 0] on input "Autoplay Autoplay is only available if muted is checked" at bounding box center [0, 0] width 0 height 0
click at [140, 245] on label at bounding box center [138, 245] width 10 height 10
click at [0, 0] on input "Mute video Autoplay will be available if muted is checked" at bounding box center [0, 0] width 0 height 0
click at [138, 228] on label at bounding box center [138, 228] width 10 height 10
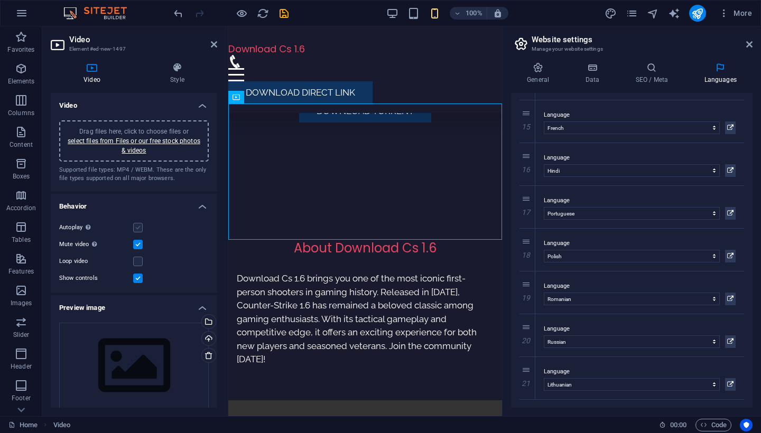
click at [0, 0] on input "Autoplay Autoplay is only available if muted is checked" at bounding box center [0, 0] width 0 height 0
click at [698, 13] on icon "publish" at bounding box center [697, 13] width 12 height 12
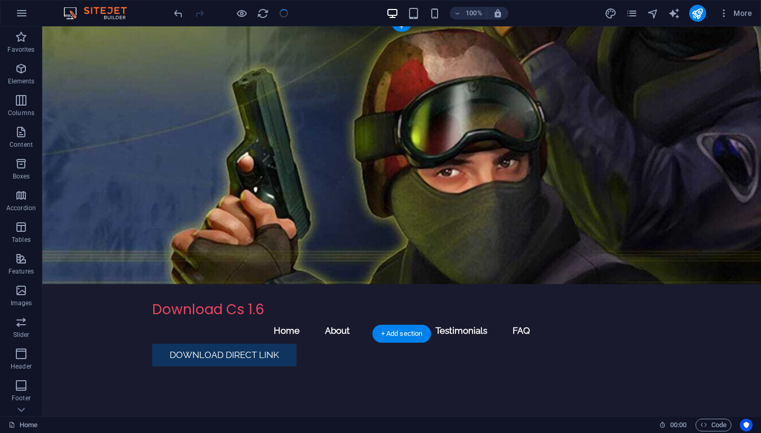
scroll to position [94, 0]
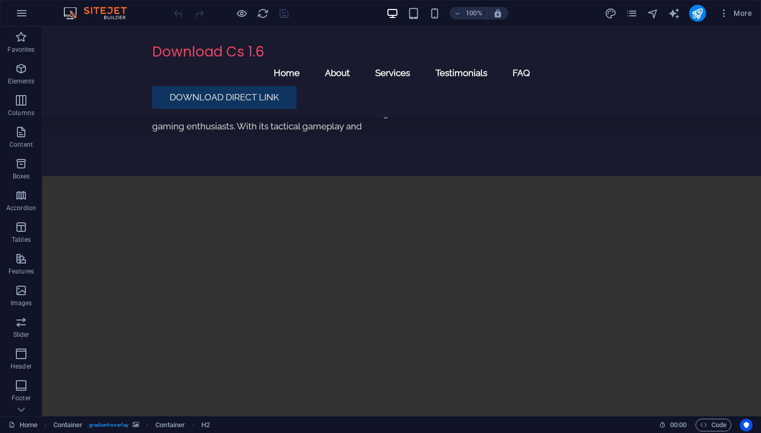
scroll to position [630, 0]
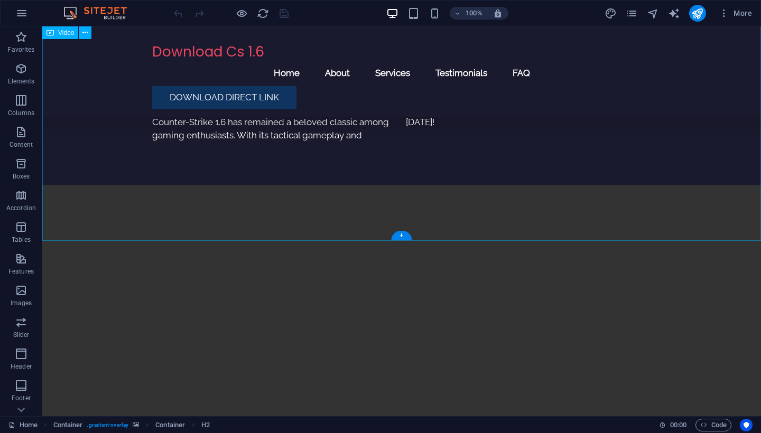
click at [447, 221] on figure at bounding box center [401, 364] width 718 height 359
select select "%"
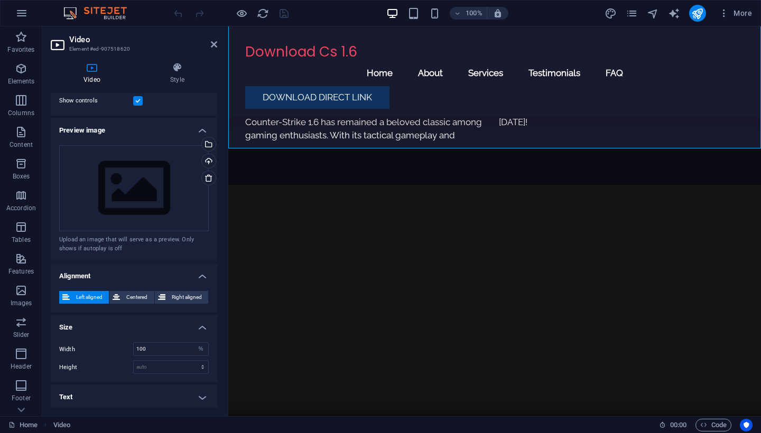
scroll to position [177, 0]
click at [134, 294] on span "Centered" at bounding box center [136, 298] width 27 height 13
click at [162, 343] on input "100" at bounding box center [171, 349] width 74 height 13
type input "1"
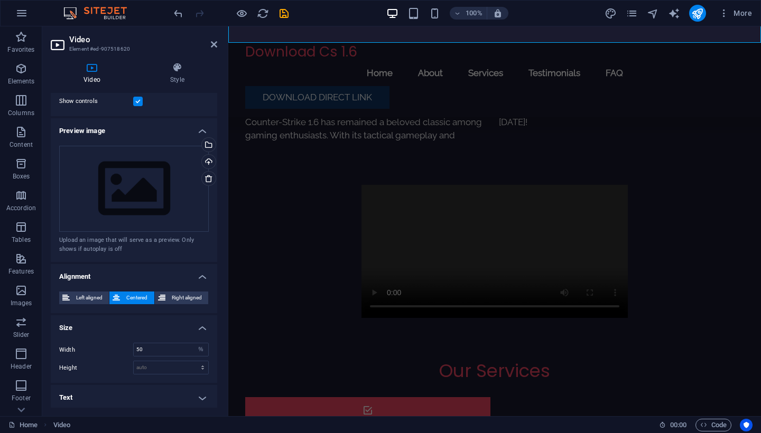
click at [163, 323] on h4 "Size" at bounding box center [134, 324] width 166 height 19
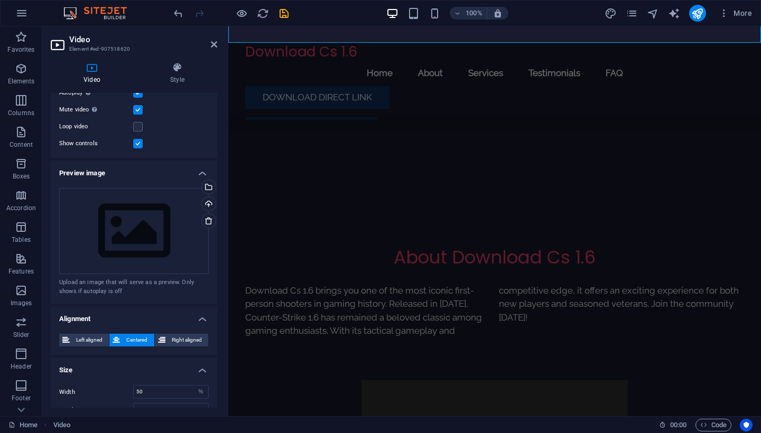
scroll to position [358, 0]
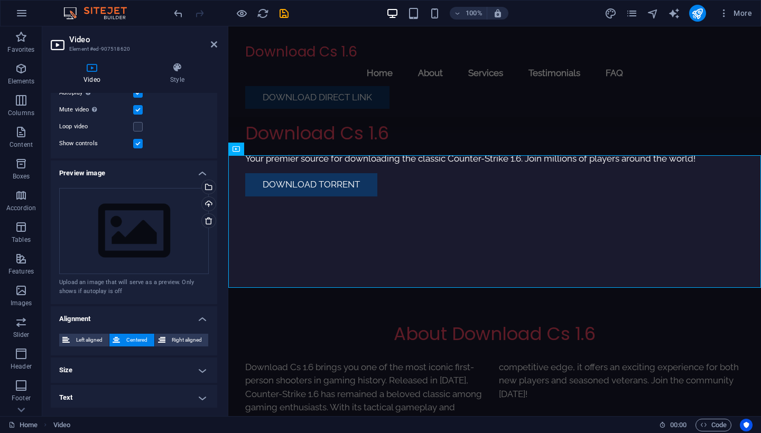
click at [153, 367] on h4 "Size" at bounding box center [134, 370] width 166 height 25
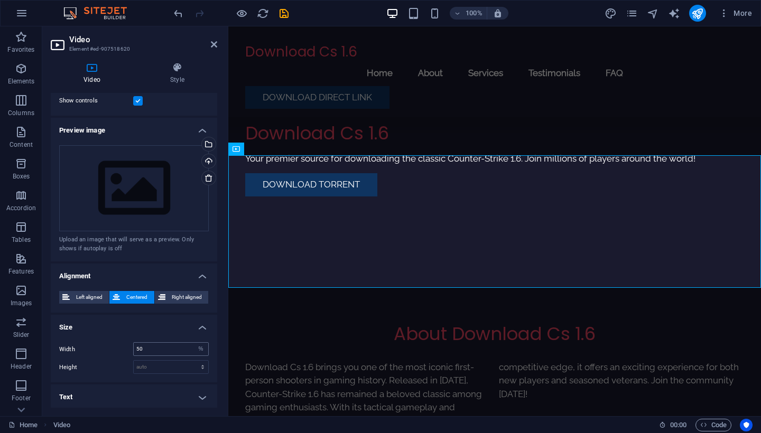
scroll to position [177, 0]
click at [150, 347] on input "50" at bounding box center [171, 349] width 74 height 13
type input "70"
click at [163, 315] on h4 "Size" at bounding box center [134, 324] width 166 height 19
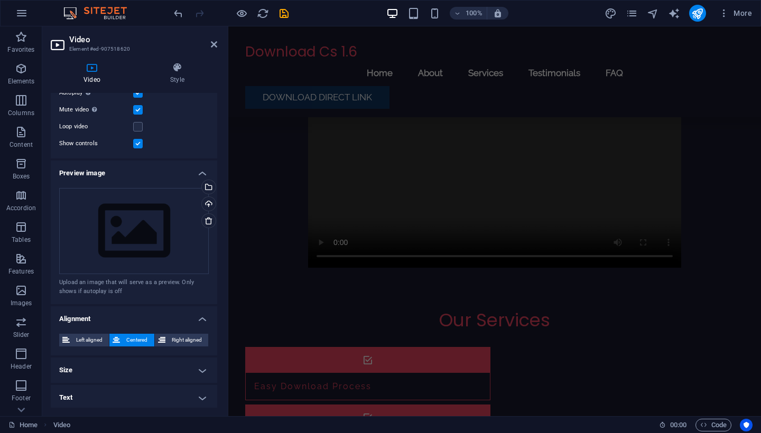
scroll to position [735, 0]
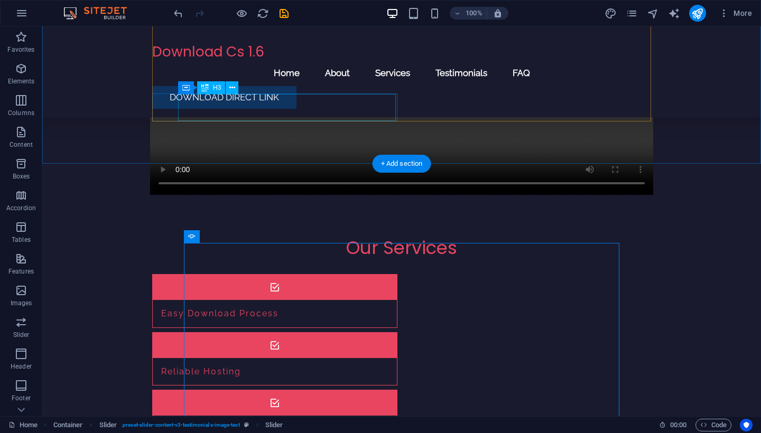
scroll to position [878, 0]
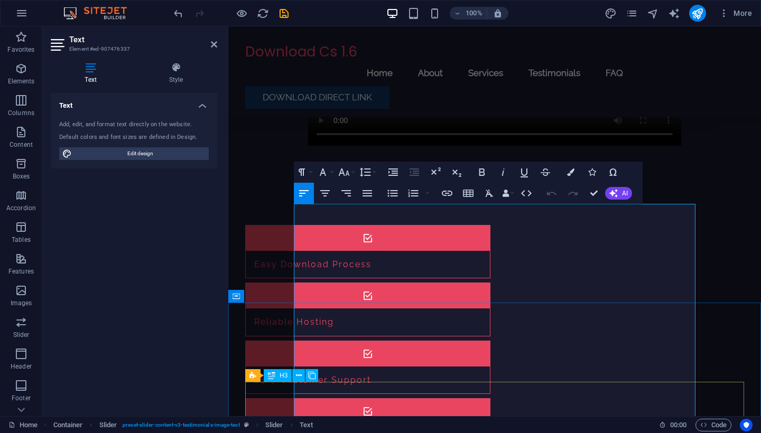
scroll to position [856, 0]
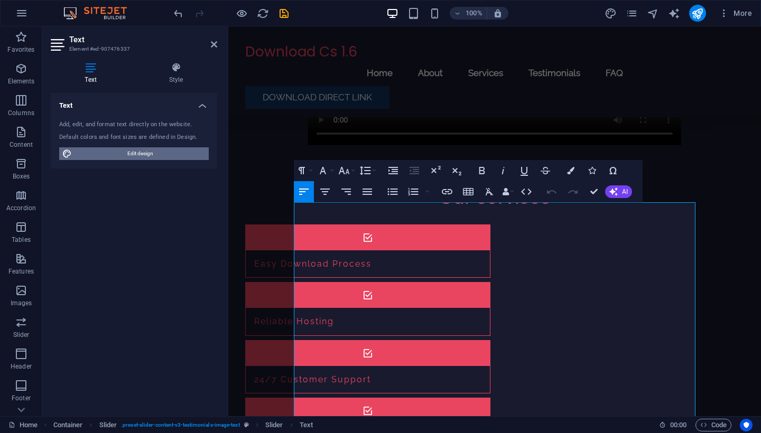
click at [139, 154] on span "Edit design" at bounding box center [140, 153] width 130 height 13
select select "px"
select select "200"
select select "px"
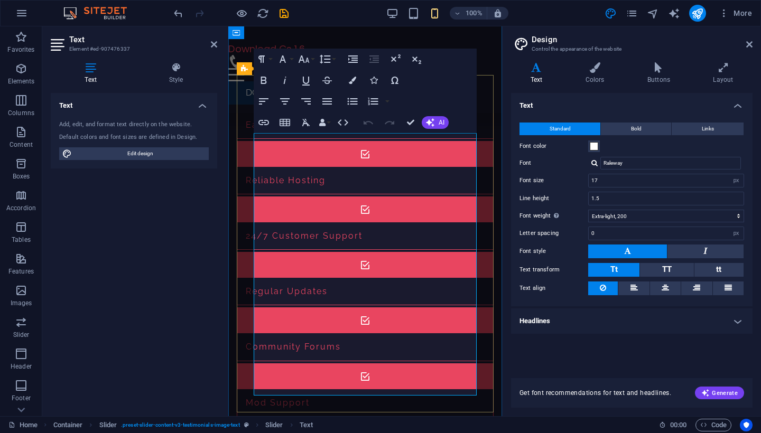
click at [161, 58] on div "Text Style Text Add, edit, and format text directly on the website. Default col…" at bounding box center [133, 235] width 183 height 362
click at [172, 70] on icon at bounding box center [176, 67] width 82 height 11
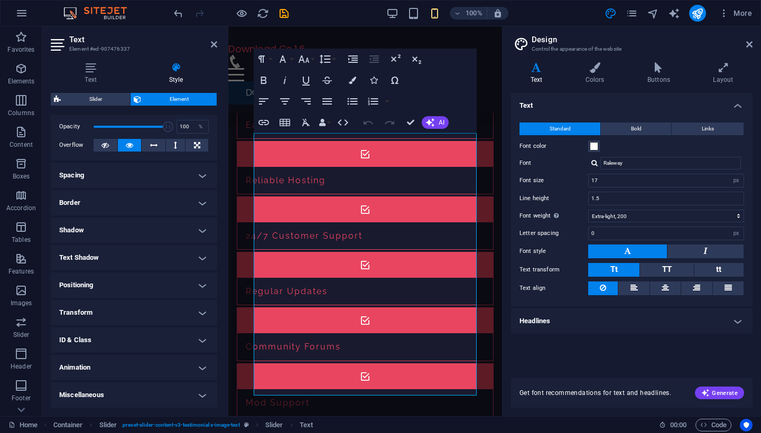
scroll to position [40, 0]
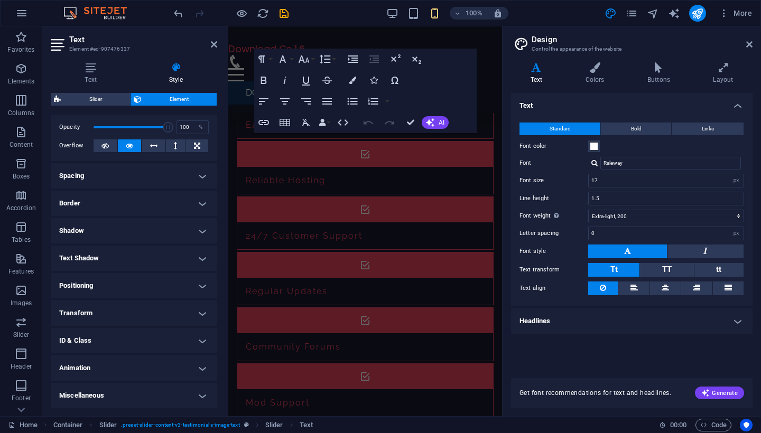
click at [148, 387] on h4 "Miscellaneous" at bounding box center [134, 395] width 166 height 25
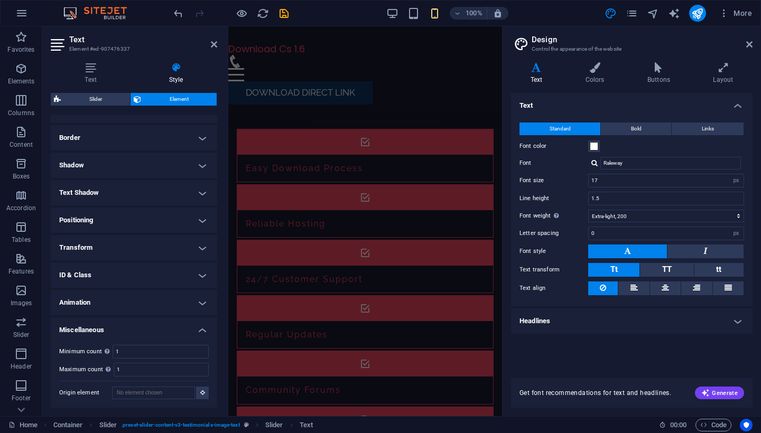
scroll to position [808, 0]
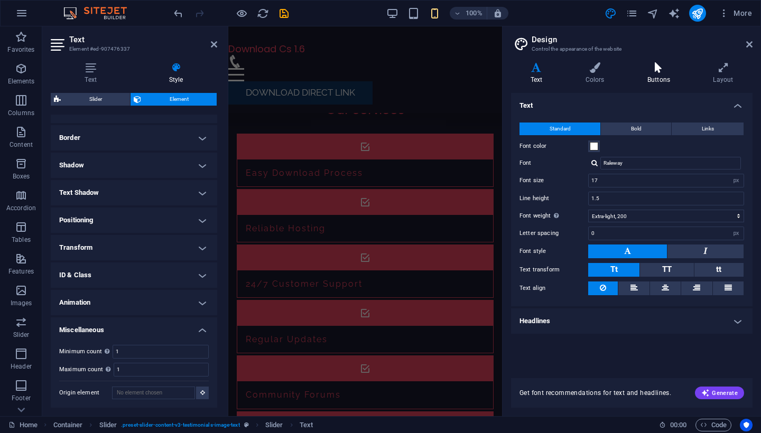
click at [650, 76] on h4 "Buttons" at bounding box center [659, 73] width 65 height 22
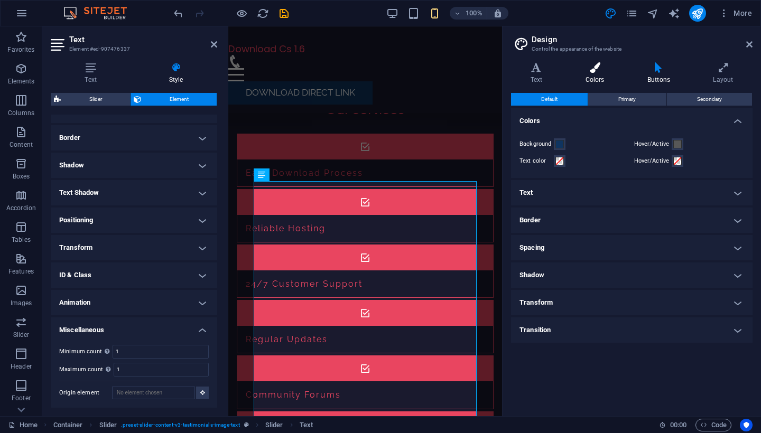
click at [589, 74] on h4 "Colors" at bounding box center [597, 73] width 62 height 22
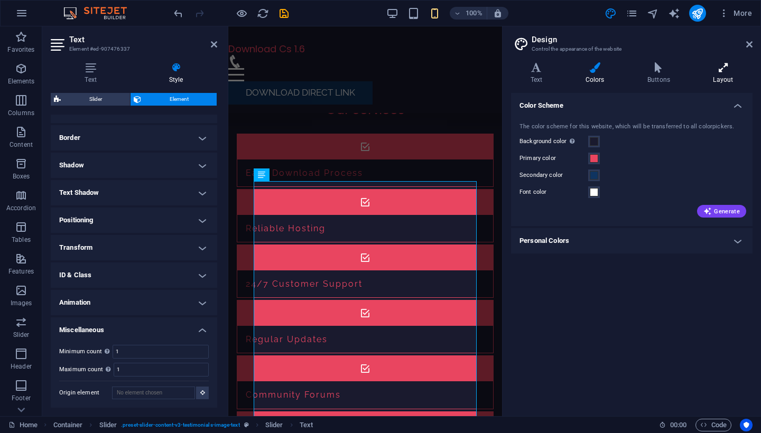
click at [722, 75] on h4 "Layout" at bounding box center [723, 73] width 59 height 22
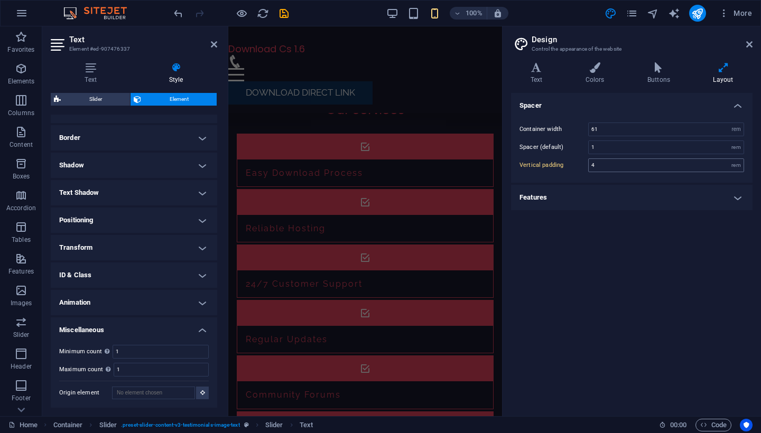
click at [629, 171] on div "4 rem" at bounding box center [666, 165] width 156 height 14
click at [631, 193] on h4 "Features" at bounding box center [631, 197] width 241 height 25
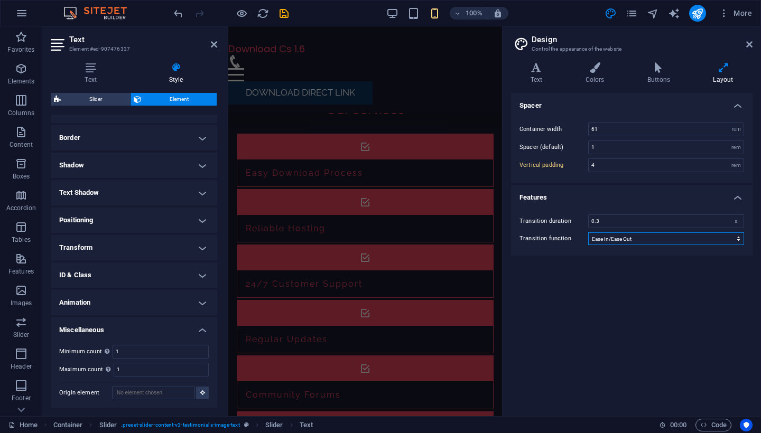
select select "ease-in"
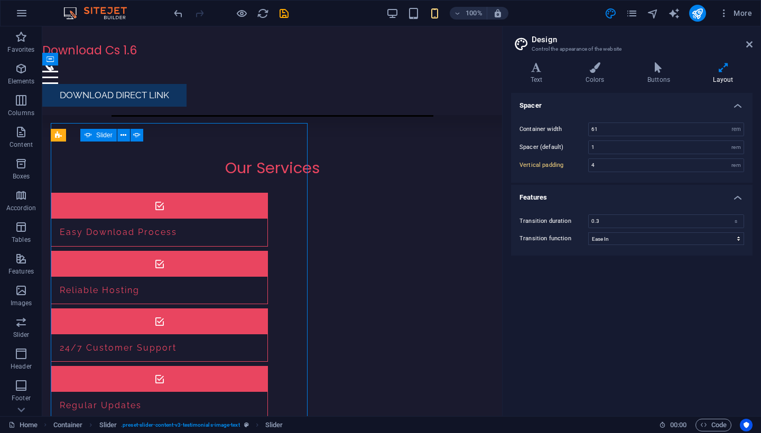
type input "5"
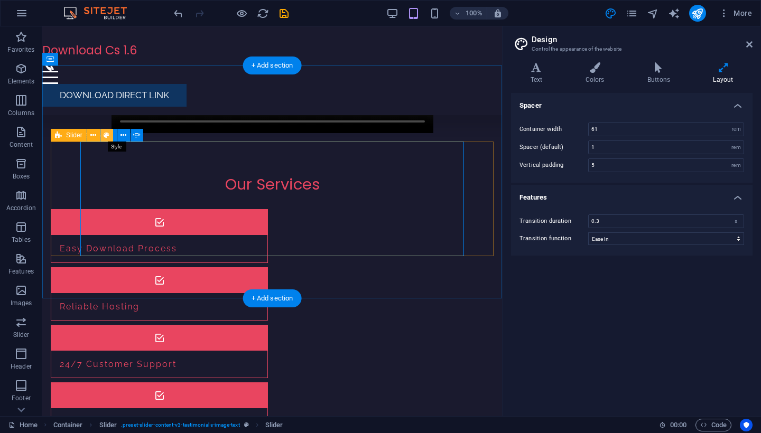
click at [107, 132] on icon at bounding box center [107, 135] width 6 height 11
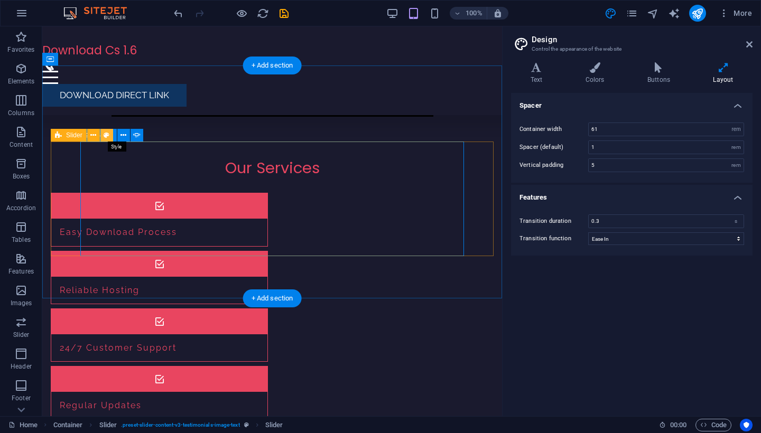
select select "rem"
select select "px"
select select "preset-slider-content-v3-testimonials-image-text"
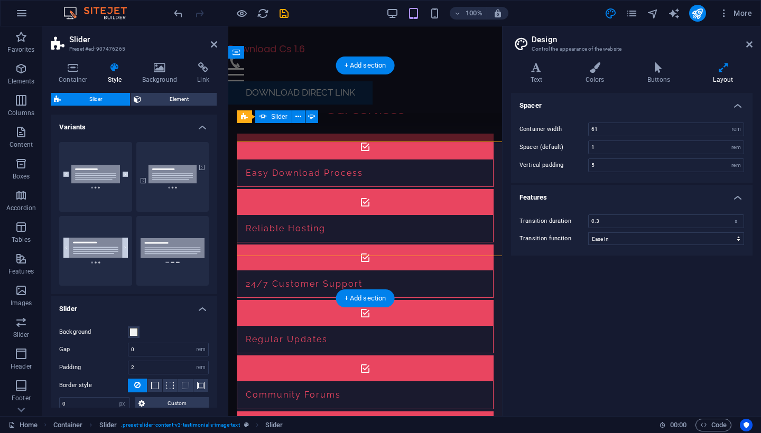
type input "4"
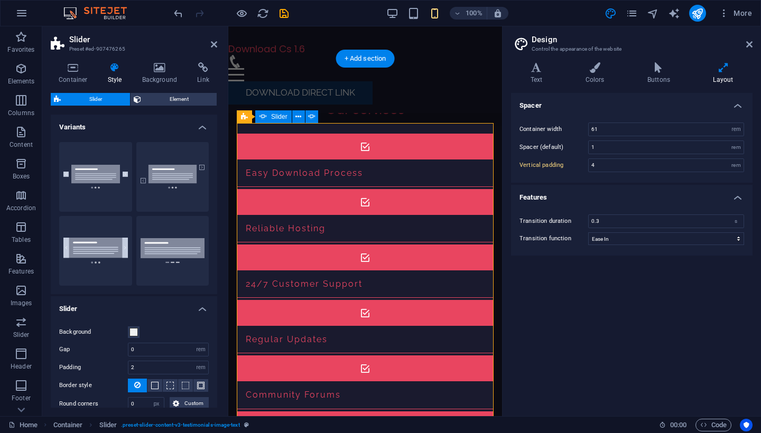
scroll to position [0, 0]
click at [171, 245] on button "Wide dots" at bounding box center [172, 251] width 73 height 70
type input "1"
click at [164, 179] on button "Diagonal" at bounding box center [172, 177] width 73 height 70
click at [96, 237] on button "Full height" at bounding box center [95, 251] width 73 height 70
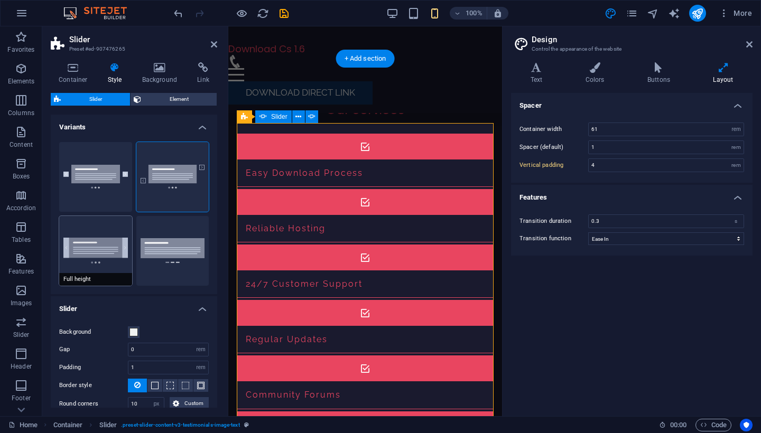
type input "0"
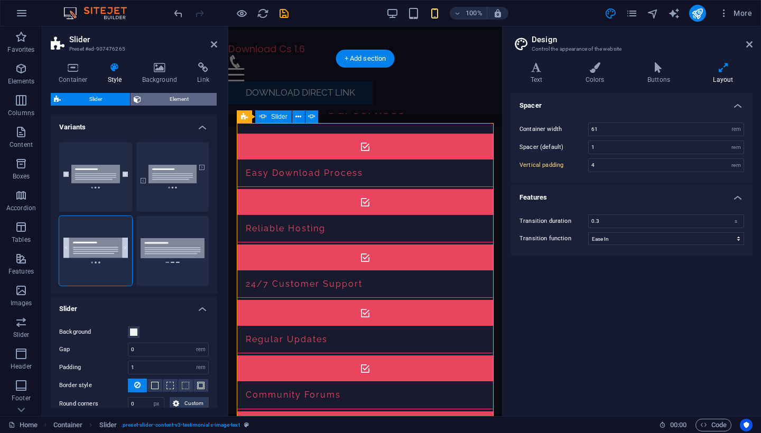
click at [175, 97] on span "Element" at bounding box center [178, 99] width 69 height 13
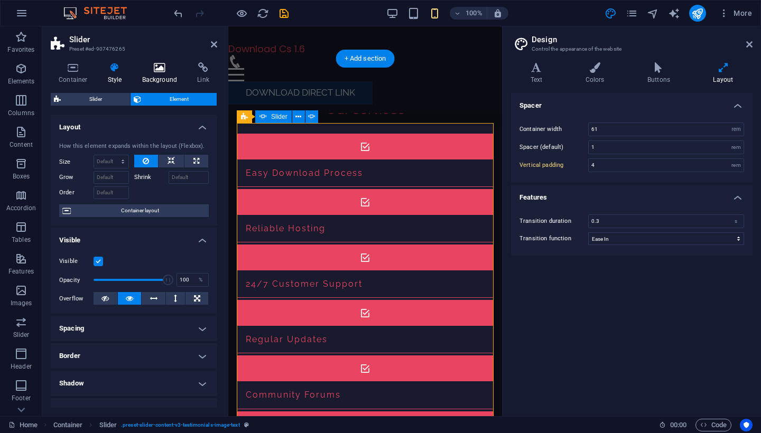
click at [164, 71] on icon at bounding box center [159, 67] width 51 height 11
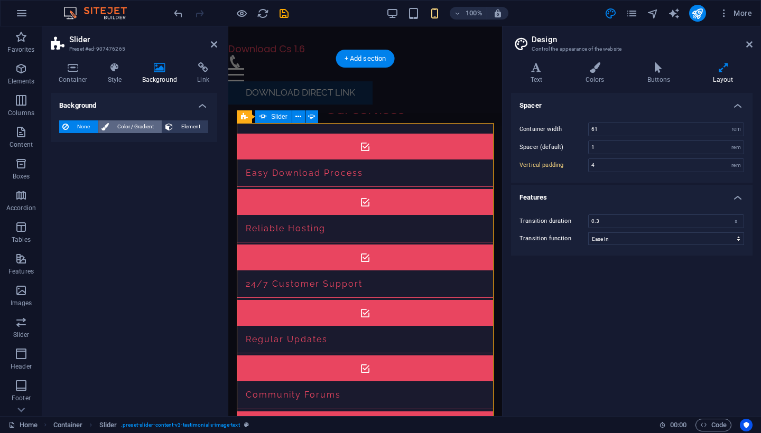
click at [125, 123] on span "Color / Gradient" at bounding box center [135, 126] width 46 height 13
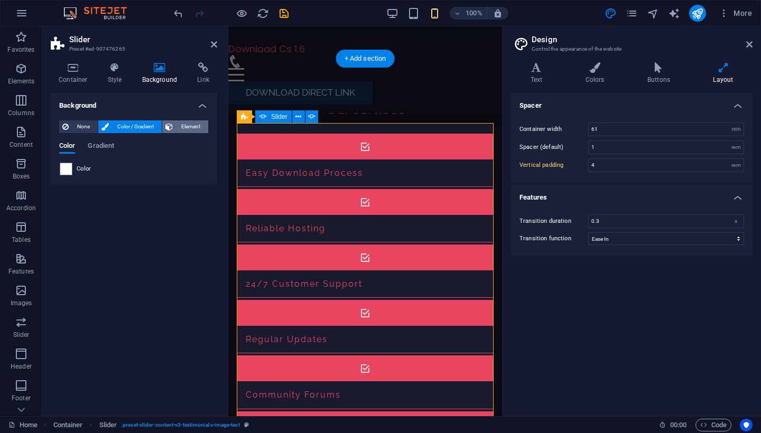
click at [189, 124] on span "Element" at bounding box center [190, 126] width 29 height 13
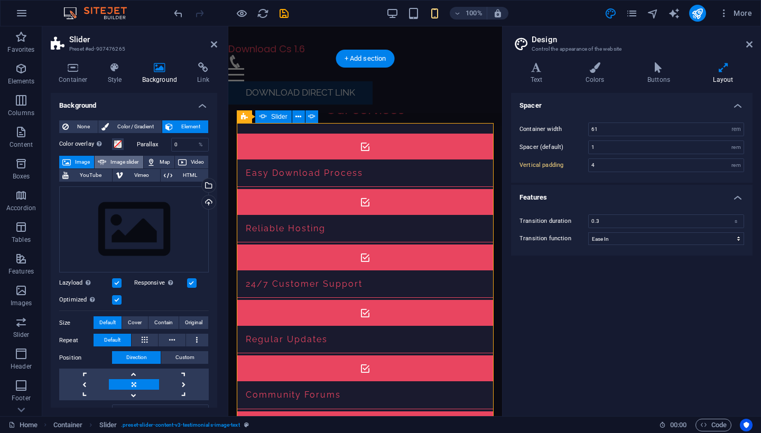
click at [116, 166] on span "Image slider" at bounding box center [124, 162] width 30 height 13
select select "ms"
select select "s"
select select "progressive"
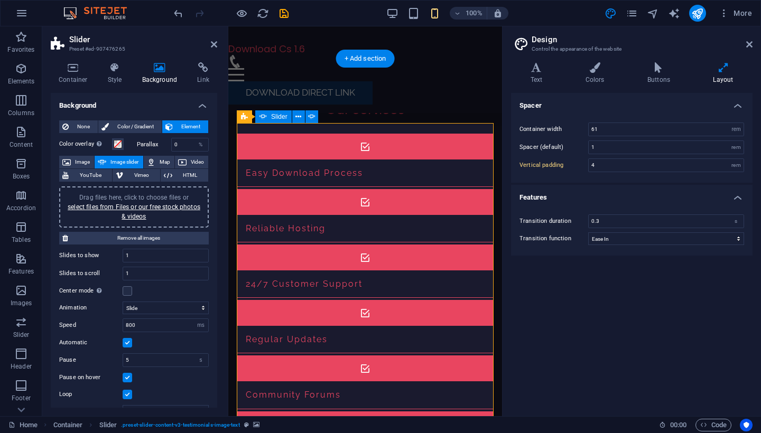
click at [130, 342] on label at bounding box center [128, 343] width 10 height 10
click at [0, 0] on input "Automatic" at bounding box center [0, 0] width 0 height 0
click at [168, 346] on div "Automatic" at bounding box center [133, 342] width 149 height 13
click at [129, 344] on label at bounding box center [128, 343] width 10 height 10
click at [0, 0] on input "Automatic" at bounding box center [0, 0] width 0 height 0
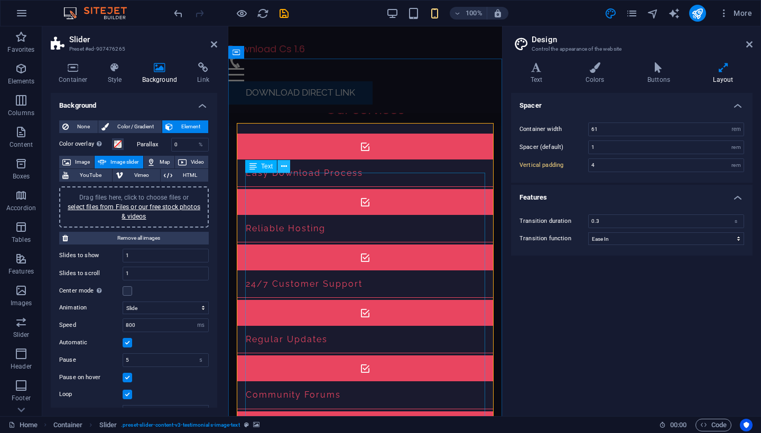
click at [284, 161] on icon at bounding box center [284, 166] width 6 height 11
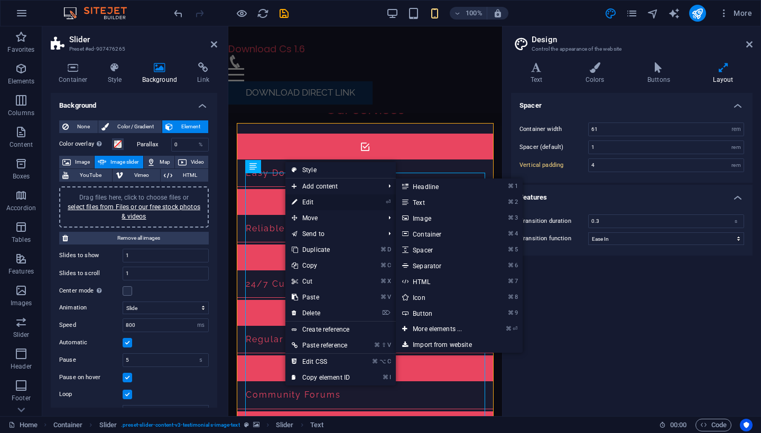
click at [317, 206] on link "⏎ Edit" at bounding box center [320, 202] width 71 height 16
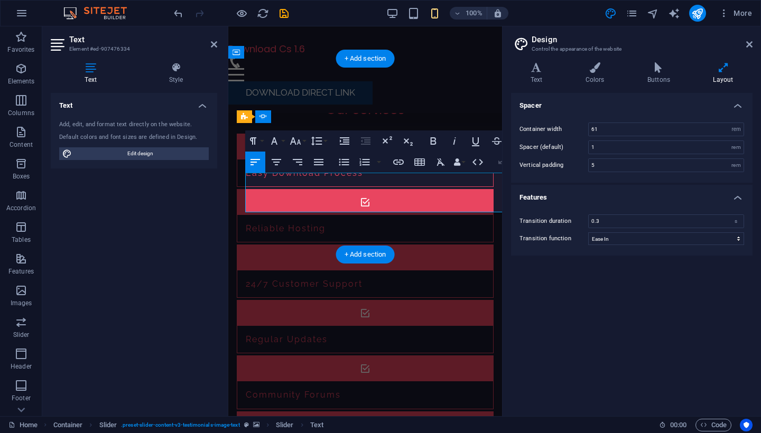
click at [177, 225] on div "Text Add, edit, and format text directly on the website. Default colors and fon…" at bounding box center [134, 250] width 166 height 315
type input "4"
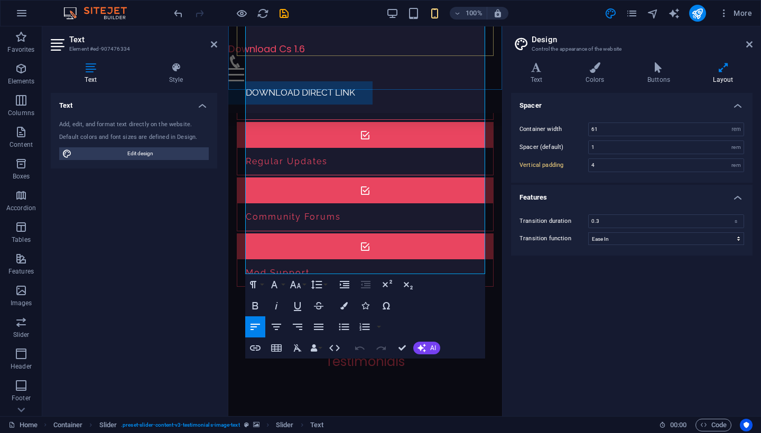
scroll to position [986, 0]
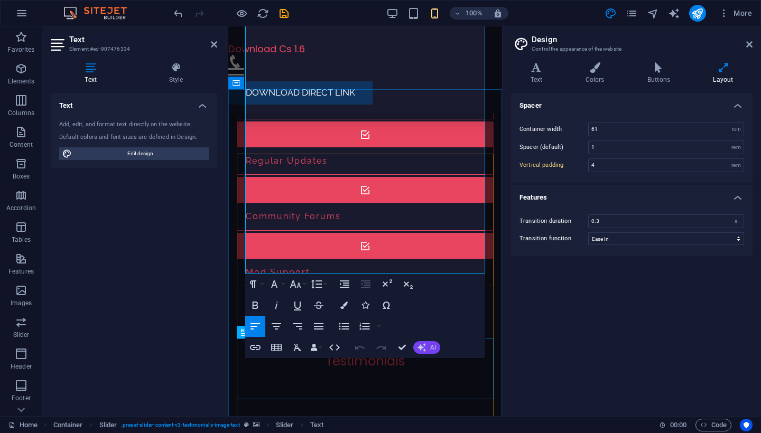
click at [423, 346] on icon "button" at bounding box center [421, 347] width 8 height 8
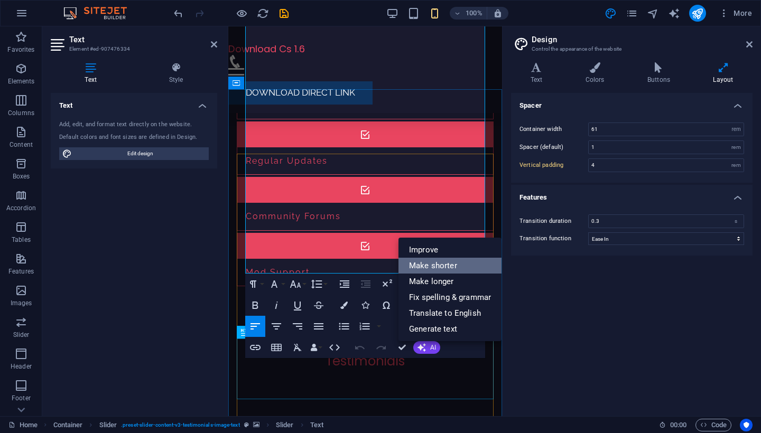
click at [439, 269] on link "Make shorter" at bounding box center [449, 266] width 103 height 16
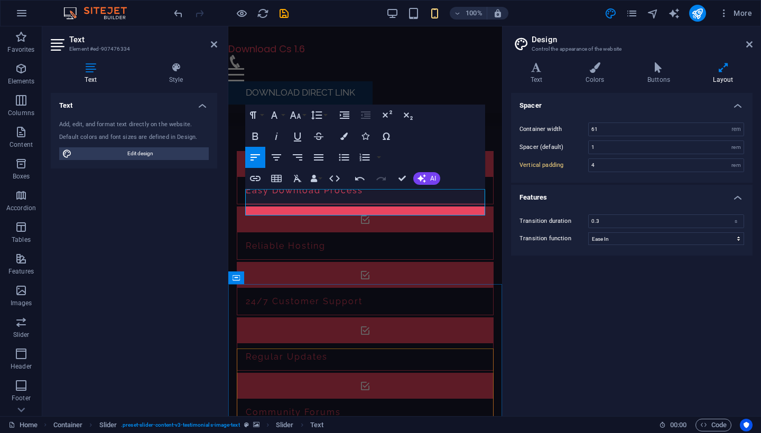
scroll to position [790, 0]
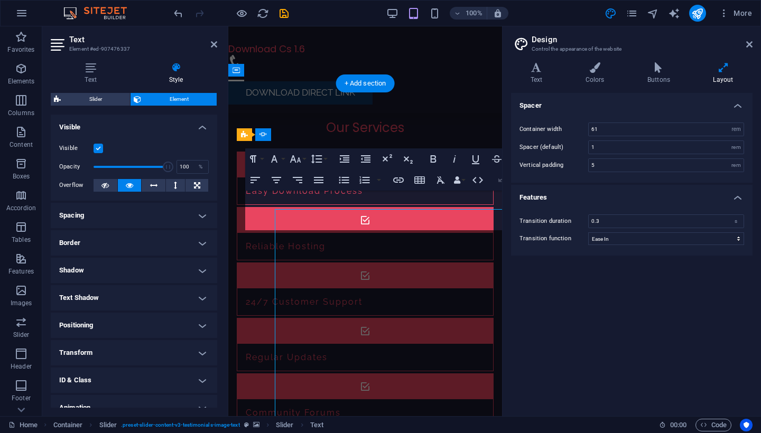
type input "4"
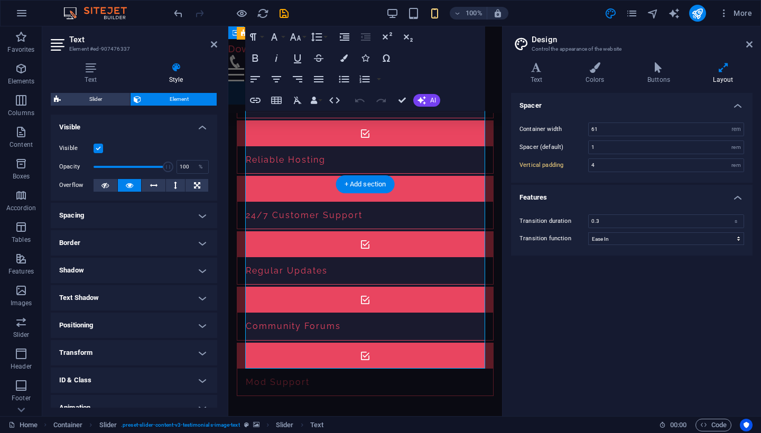
scroll to position [859, 0]
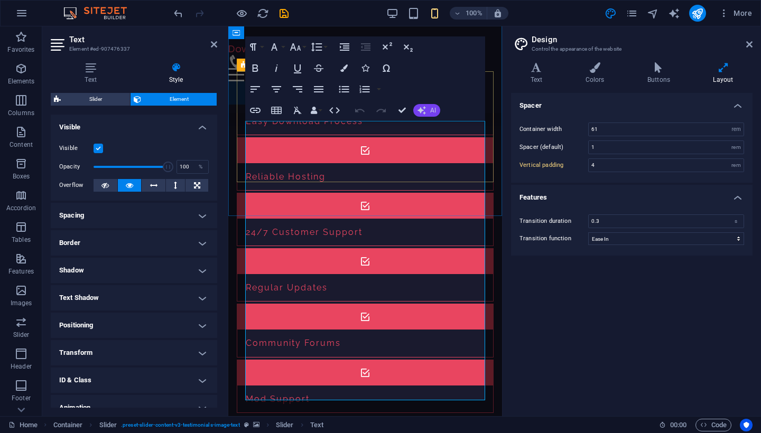
click at [425, 108] on icon "button" at bounding box center [421, 110] width 8 height 8
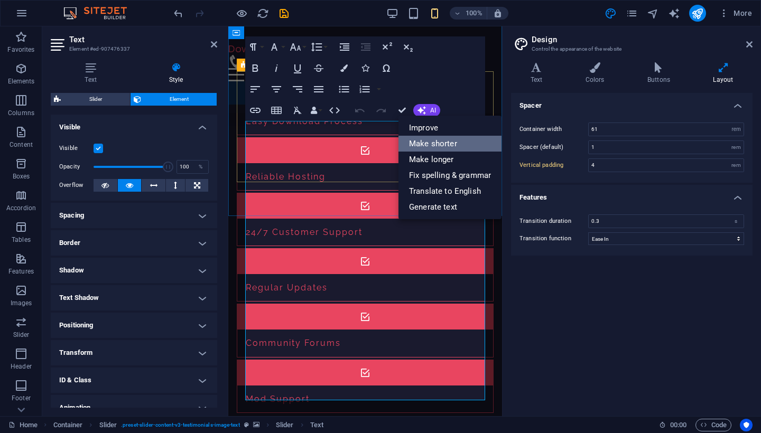
click at [439, 145] on link "Make shorter" at bounding box center [449, 144] width 103 height 16
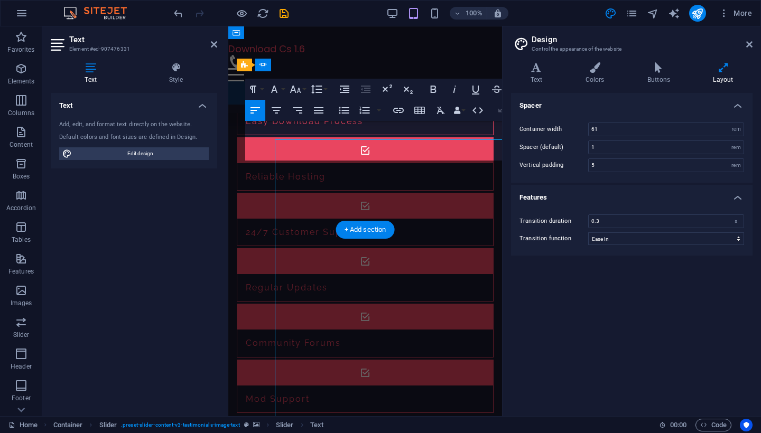
type input "4"
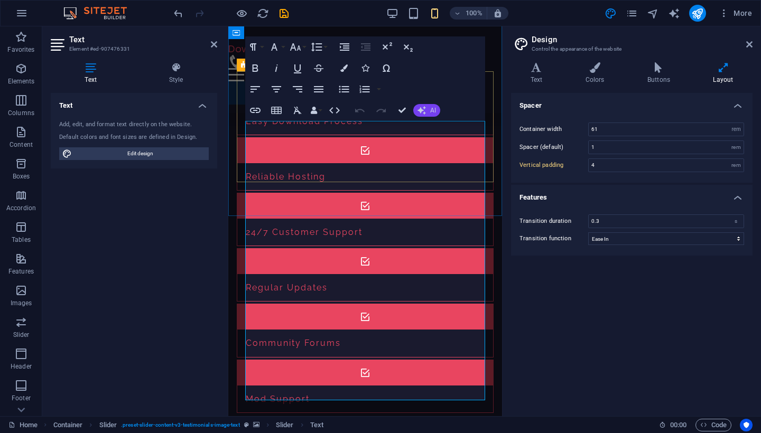
click at [427, 109] on button "AI" at bounding box center [426, 110] width 27 height 13
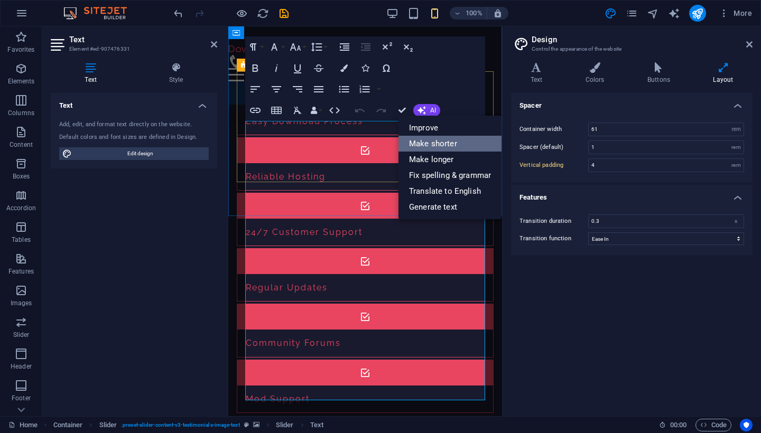
click at [446, 144] on link "Make shorter" at bounding box center [449, 144] width 103 height 16
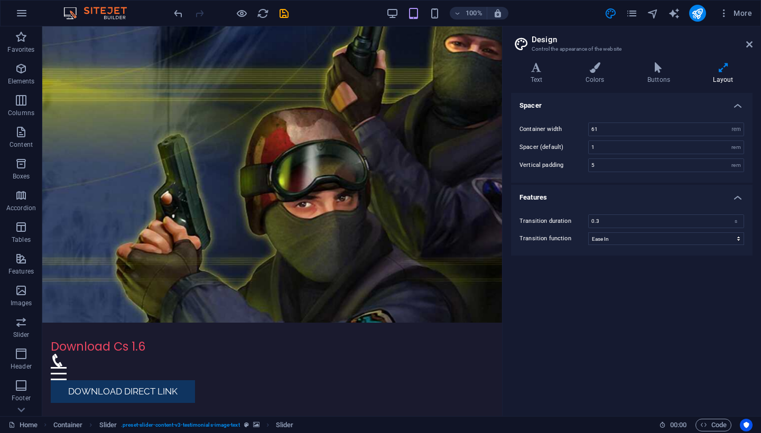
scroll to position [0, 0]
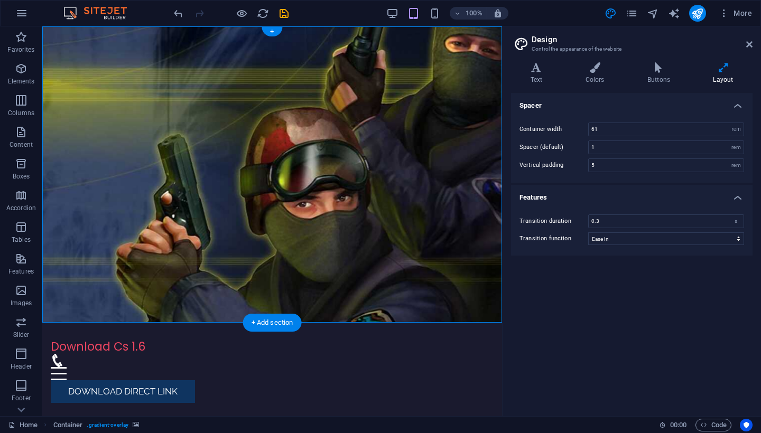
drag, startPoint x: 378, startPoint y: 37, endPoint x: 121, endPoint y: 239, distance: 326.4
click at [121, 239] on div "H2 Container Container Video Spacer Container H2 Container H2 Spacer Slider Sli…" at bounding box center [272, 221] width 460 height 390
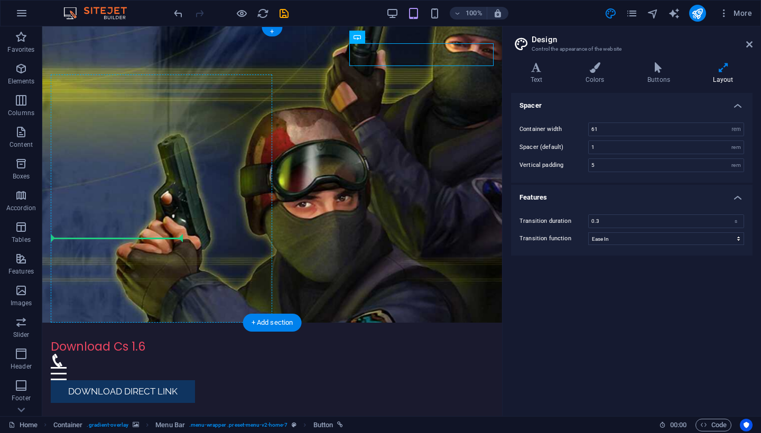
drag, startPoint x: 448, startPoint y: 53, endPoint x: 166, endPoint y: 237, distance: 336.7
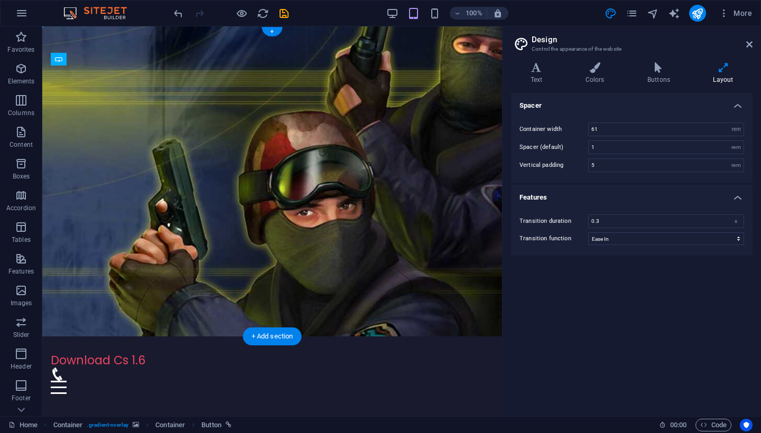
drag, startPoint x: 154, startPoint y: 243, endPoint x: 152, endPoint y: 204, distance: 39.6
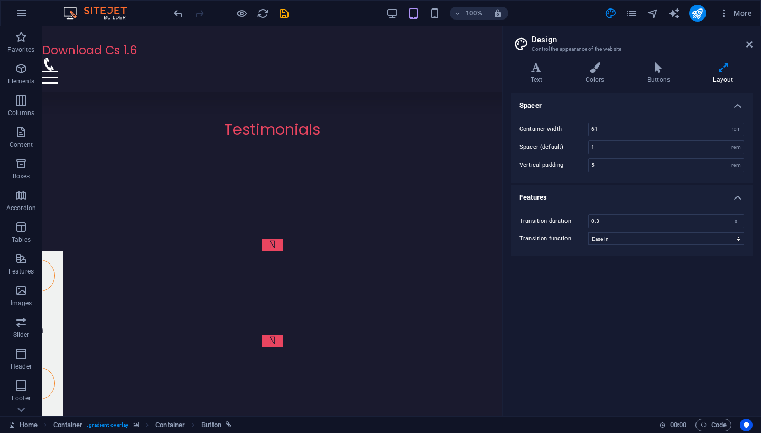
scroll to position [1350, 0]
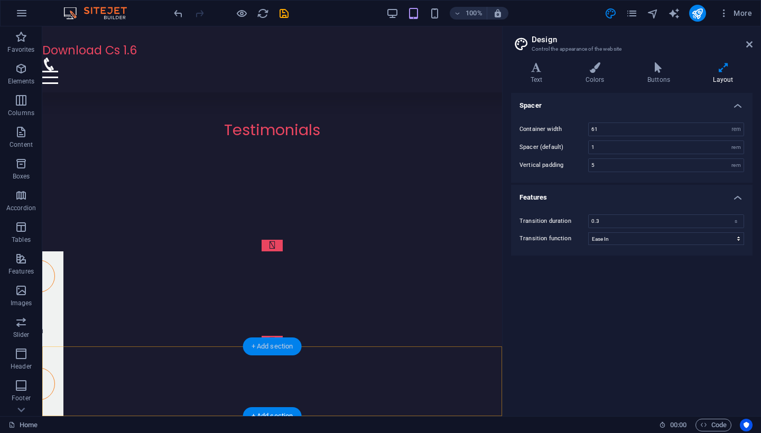
click at [271, 344] on div "+ Add section" at bounding box center [272, 347] width 59 height 18
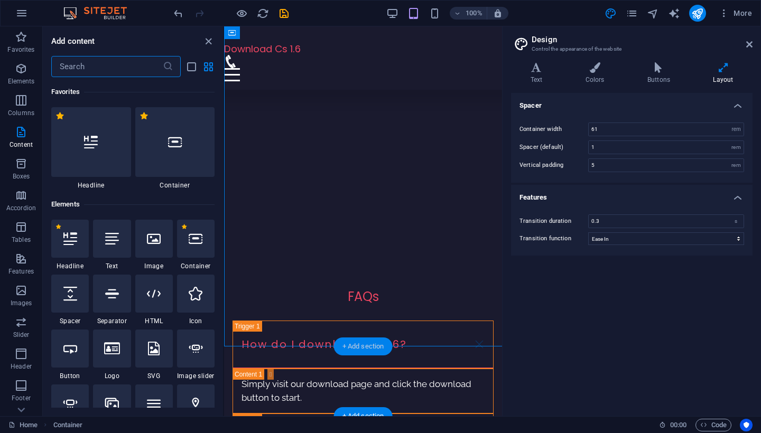
type input "4"
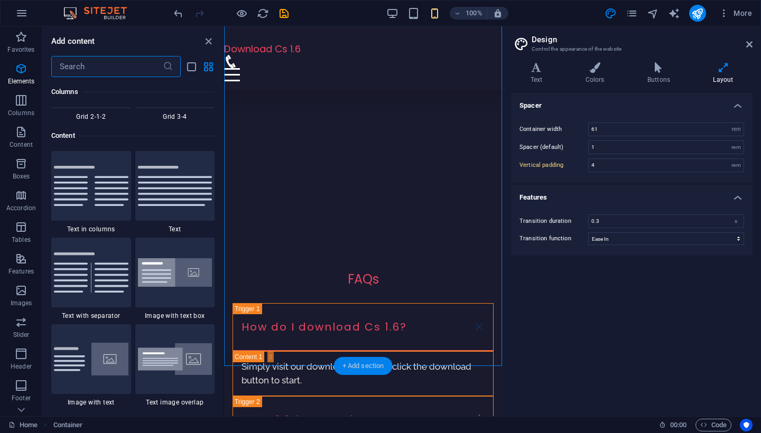
scroll to position [1848, 0]
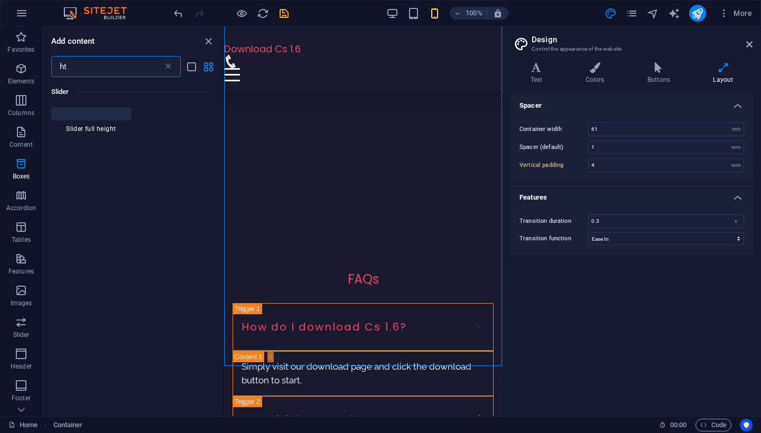
type input "htm"
click at [71, 137] on div at bounding box center [70, 126] width 38 height 38
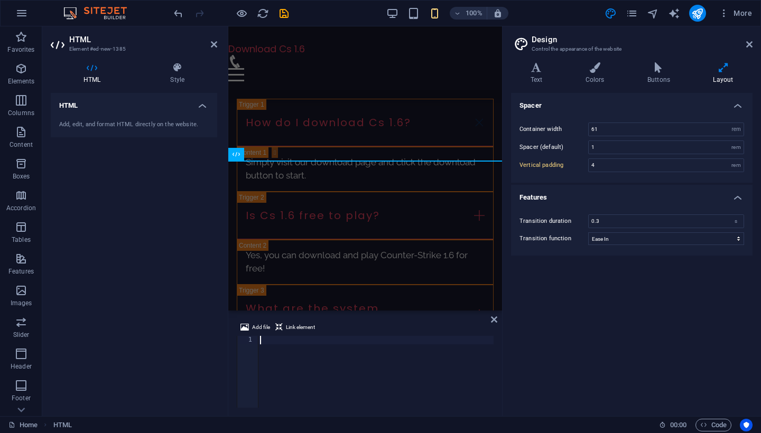
scroll to position [1559, 0]
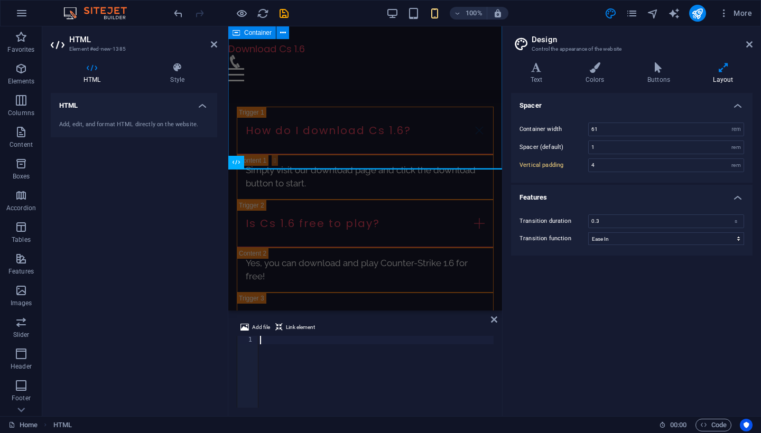
type textarea "<script src="[URL][DOMAIN_NAME]" id="eXF-olle1234-0" async defer></script>"
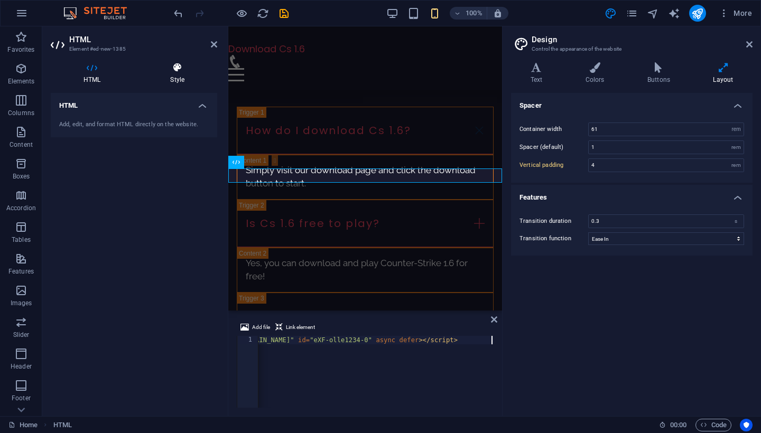
click at [171, 65] on icon at bounding box center [177, 67] width 80 height 11
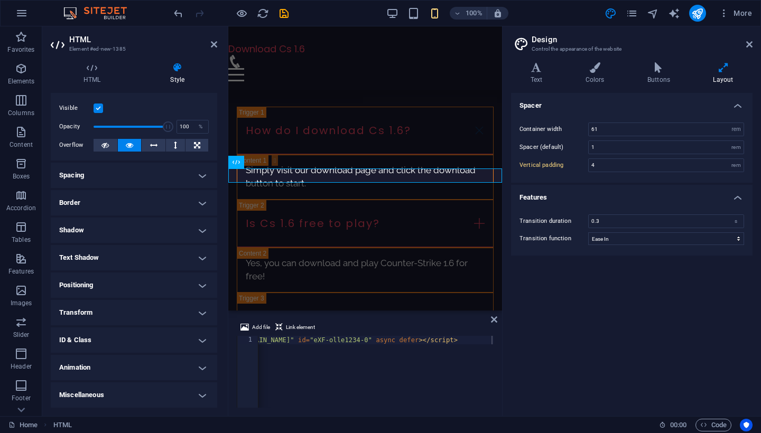
scroll to position [18, 0]
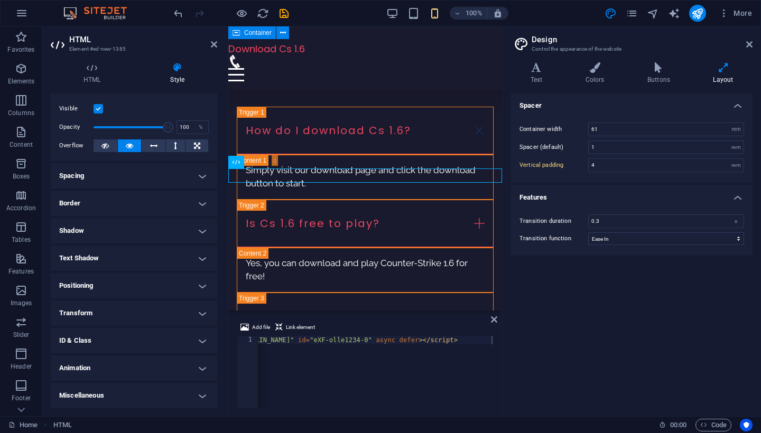
drag, startPoint x: 251, startPoint y: 163, endPoint x: 349, endPoint y: 287, distance: 158.0
click at [349, 287] on div "H2 Container Container Video Spacer Container H2 Container H2 Spacer Slider Sli…" at bounding box center [365, 168] width 274 height 284
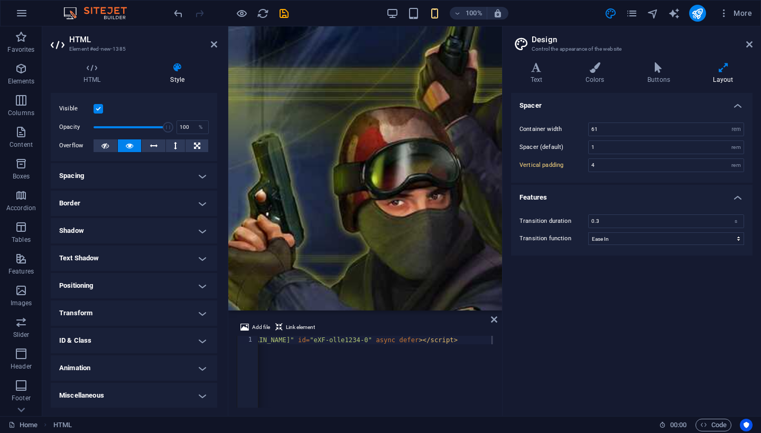
scroll to position [0, 0]
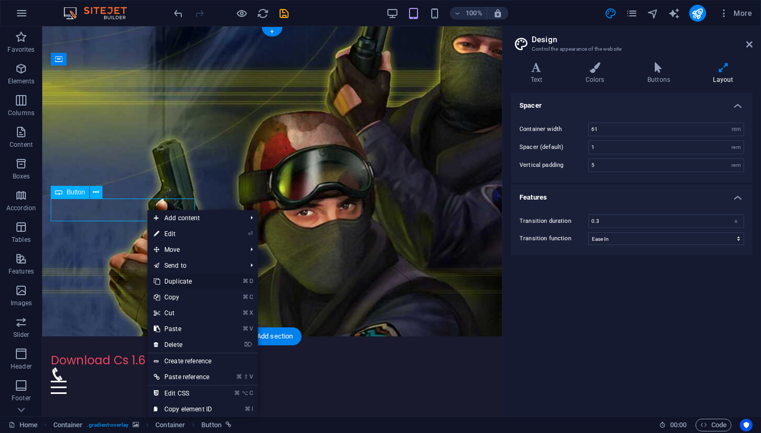
click at [185, 279] on link "⌘ D Duplicate" at bounding box center [182, 282] width 71 height 16
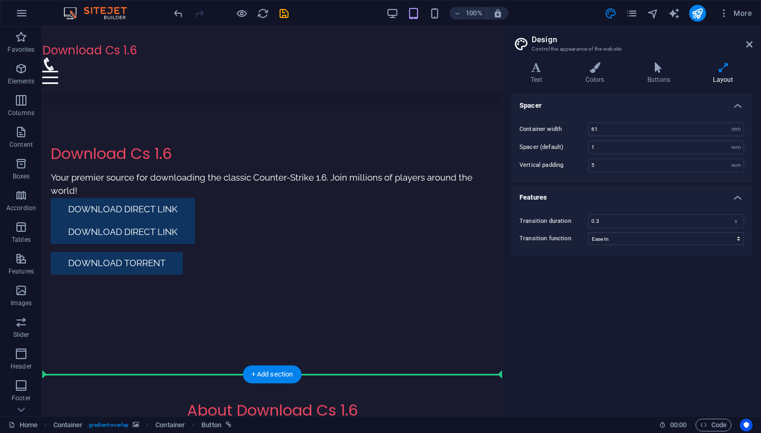
scroll to position [335, 0]
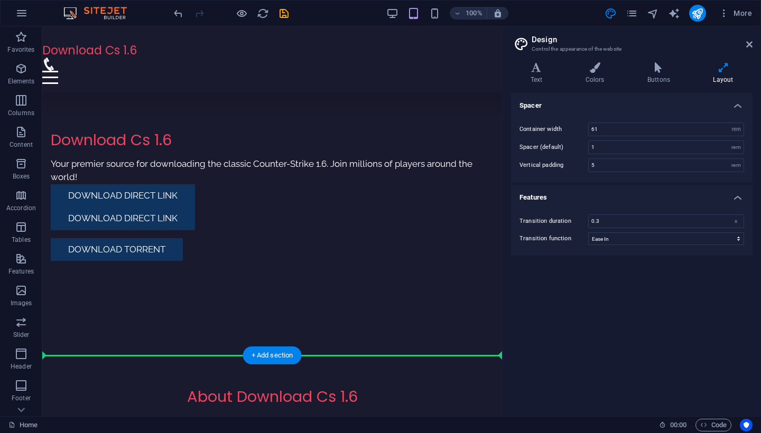
drag, startPoint x: 144, startPoint y: 234, endPoint x: 267, endPoint y: 358, distance: 174.4
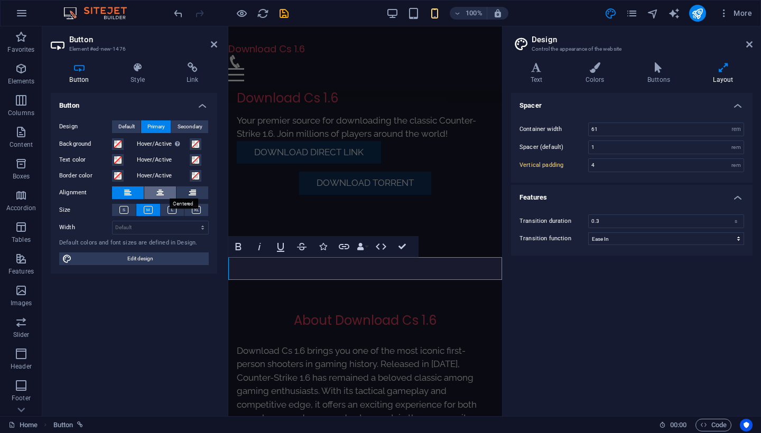
click at [161, 193] on icon at bounding box center [159, 192] width 7 height 13
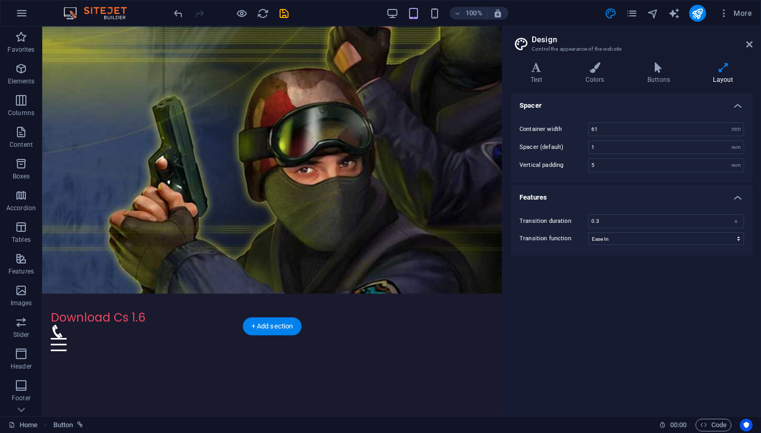
scroll to position [10, 0]
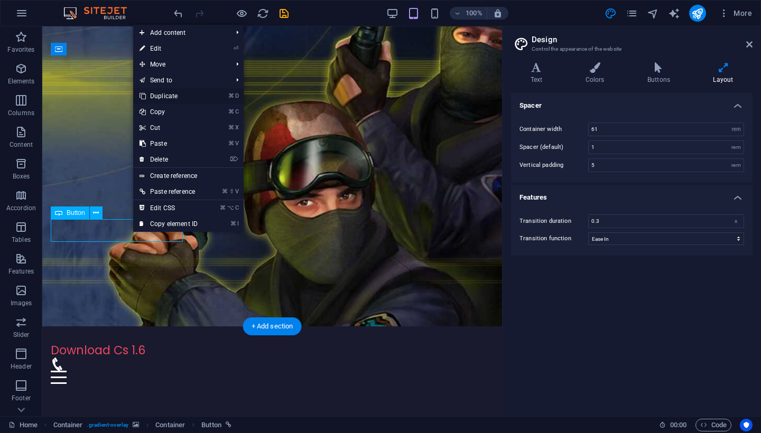
click at [180, 93] on link "⌘ D Duplicate" at bounding box center [168, 96] width 71 height 16
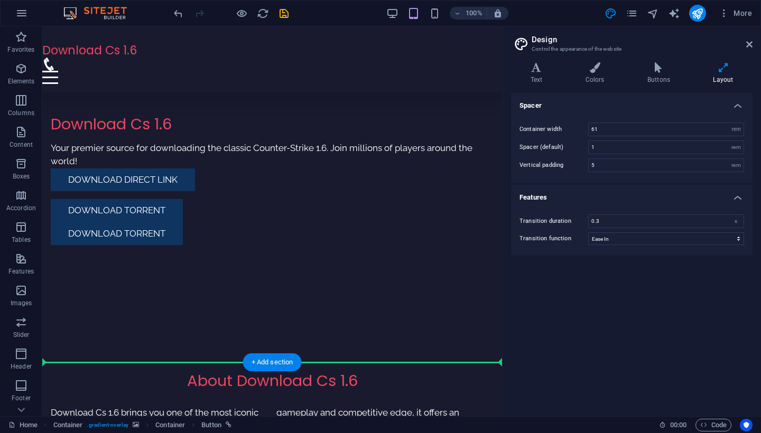
scroll to position [372, 0]
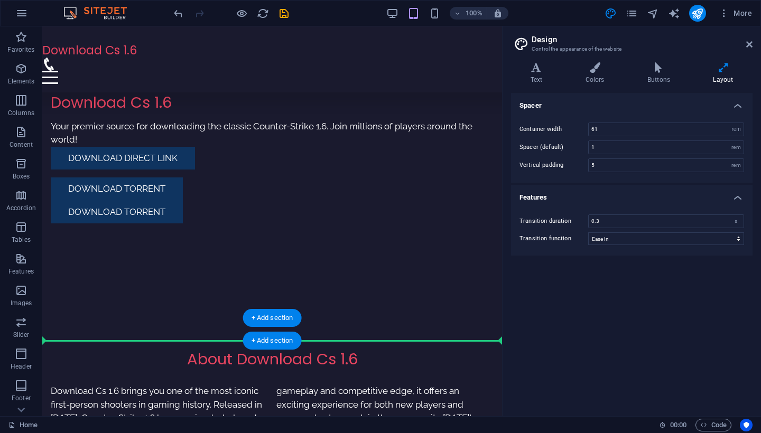
drag, startPoint x: 129, startPoint y: 256, endPoint x: 230, endPoint y: 339, distance: 130.2
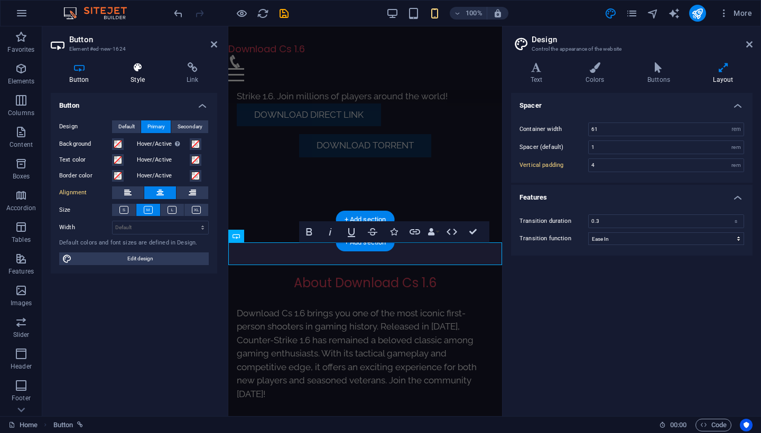
click at [147, 68] on icon at bounding box center [138, 67] width 52 height 11
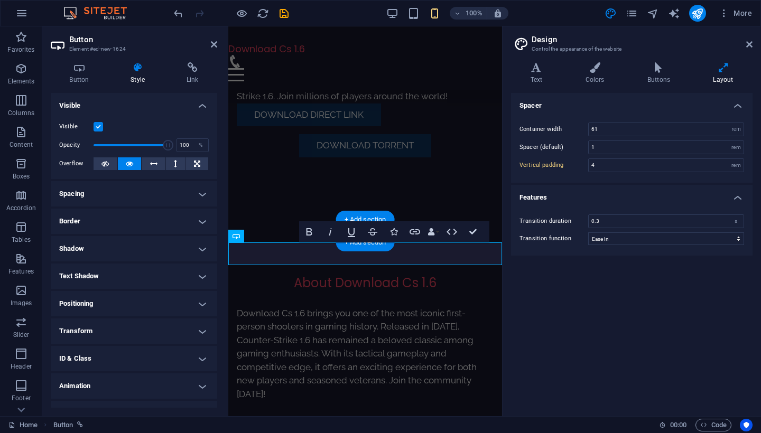
click at [536, 293] on div "Spacer Container width 61 rem px Spacer (default) 1 rem Vertical padding 4 rem …" at bounding box center [631, 250] width 241 height 315
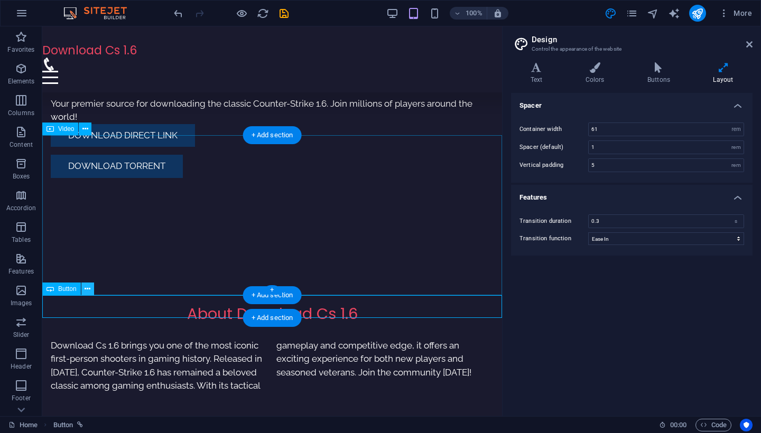
click at [89, 291] on icon at bounding box center [88, 289] width 6 height 11
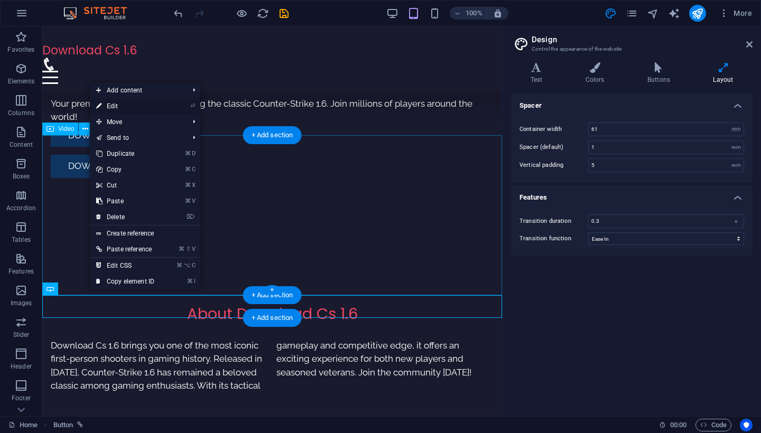
click at [127, 109] on link "⏎ Edit" at bounding box center [125, 106] width 71 height 16
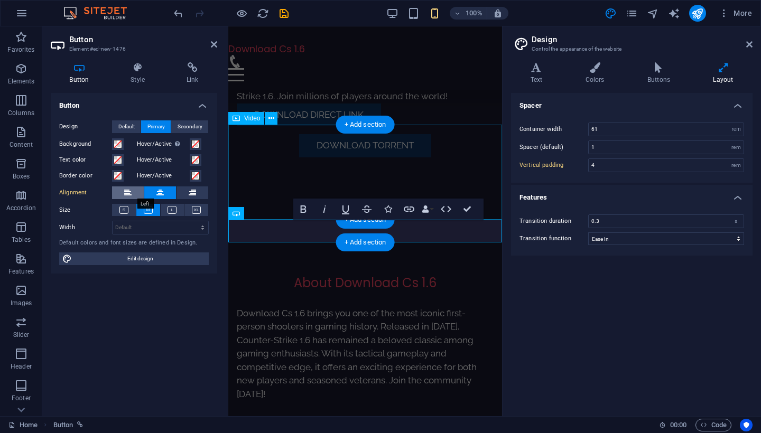
click at [128, 193] on icon at bounding box center [127, 192] width 7 height 13
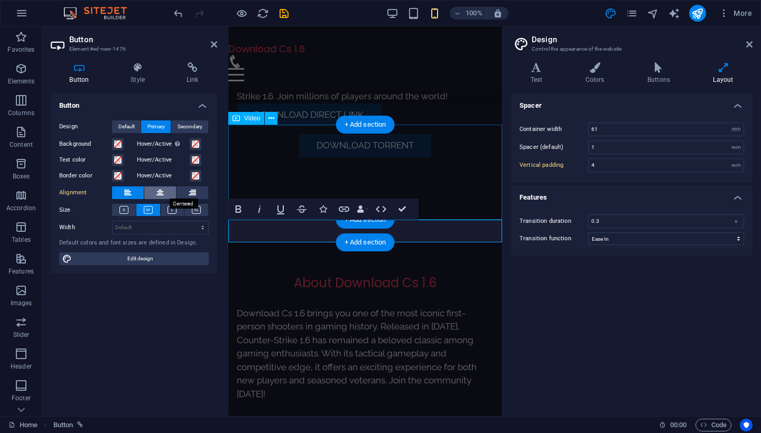
click at [160, 192] on icon at bounding box center [159, 192] width 7 height 13
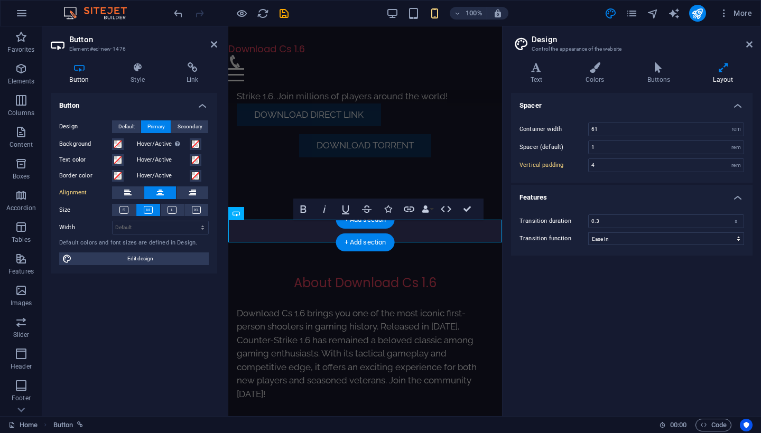
click at [580, 354] on div "Spacer Container width 61 rem px Spacer (default) 1 rem Vertical padding 4 rem …" at bounding box center [631, 250] width 241 height 315
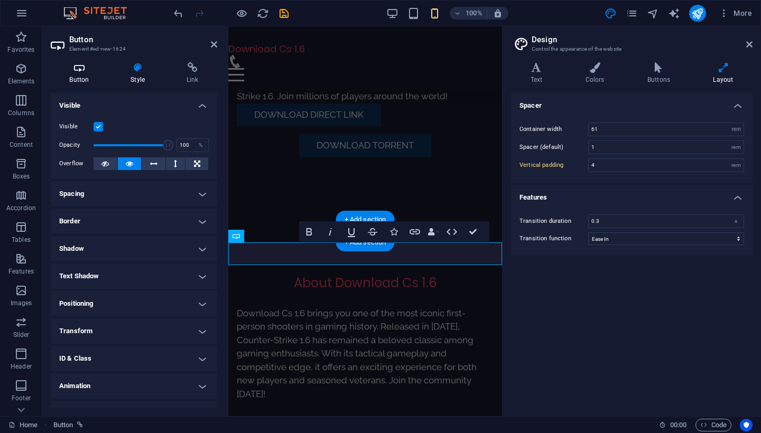
click at [88, 76] on h4 "Button" at bounding box center [81, 73] width 61 height 22
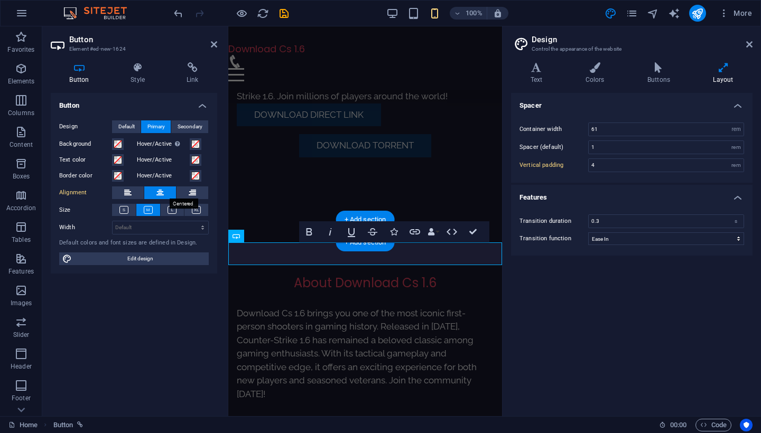
click at [162, 191] on icon at bounding box center [159, 192] width 7 height 13
click at [175, 207] on icon at bounding box center [171, 210] width 9 height 8
click at [538, 328] on div "Spacer Container width 61 rem px Spacer (default) 1 rem Vertical padding 4 rem …" at bounding box center [631, 250] width 241 height 315
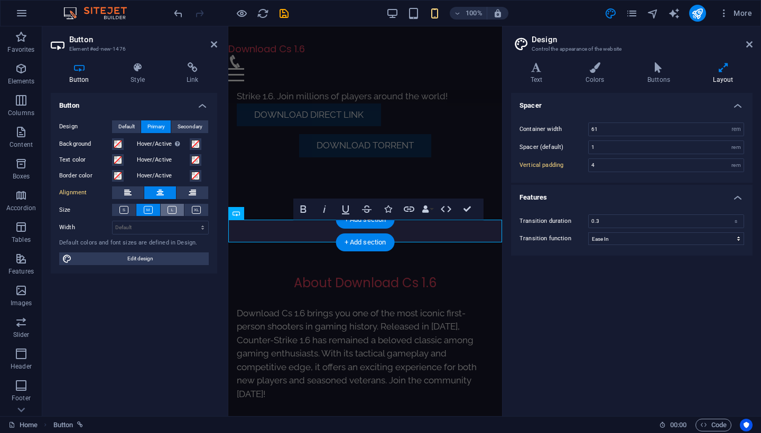
click at [173, 215] on button at bounding box center [173, 210] width 24 height 12
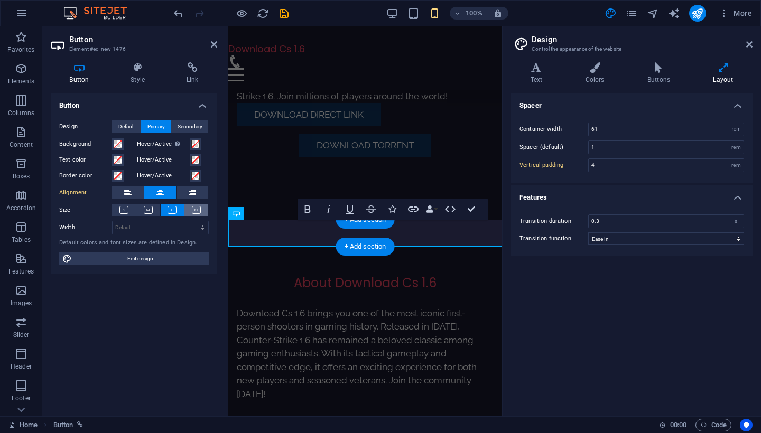
click at [200, 209] on icon at bounding box center [196, 210] width 9 height 8
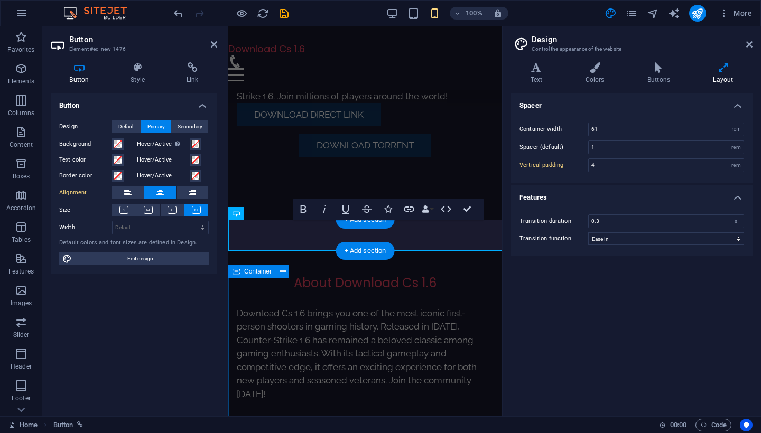
type input "5"
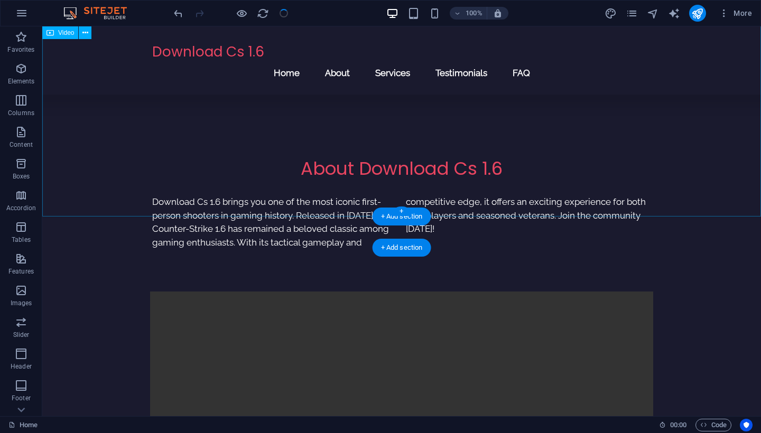
scroll to position [566, 0]
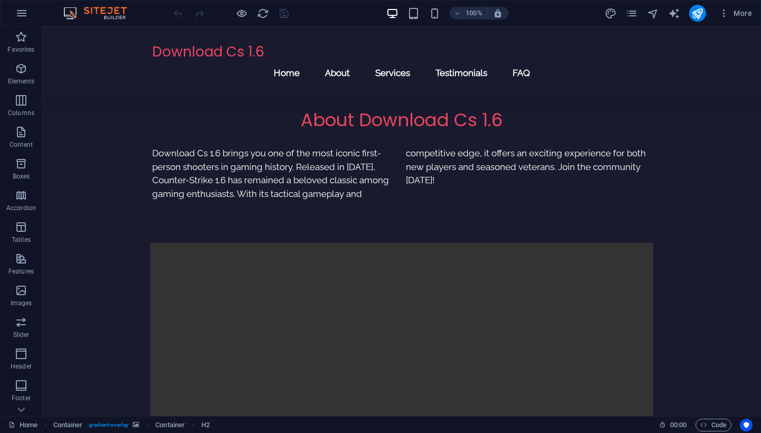
scroll to position [572, 0]
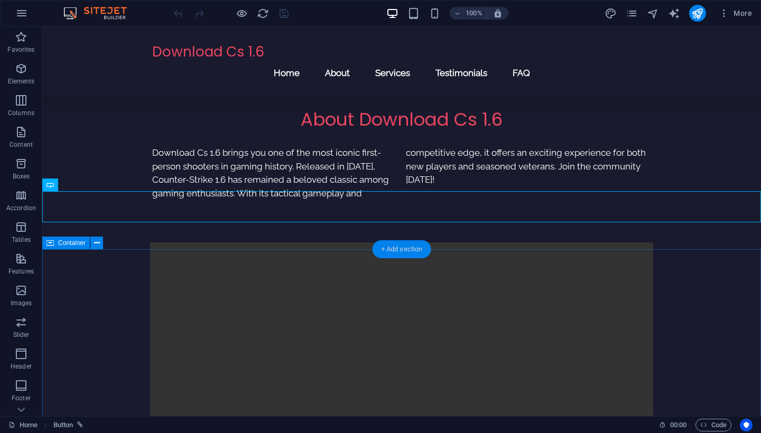
click at [416, 251] on div "+ Add section" at bounding box center [401, 249] width 59 height 18
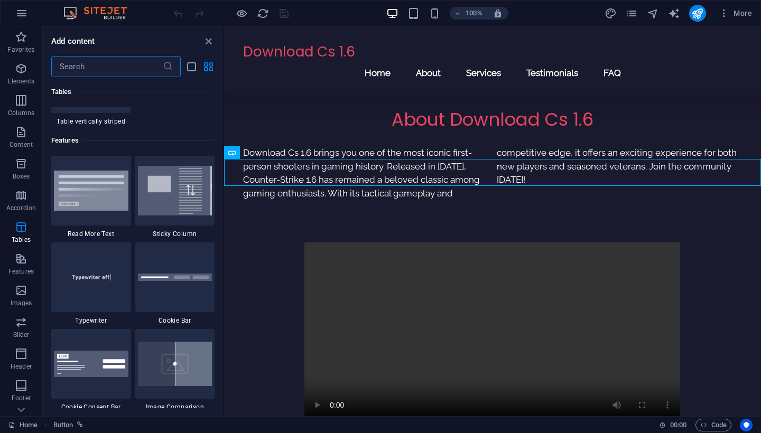
scroll to position [4078, 0]
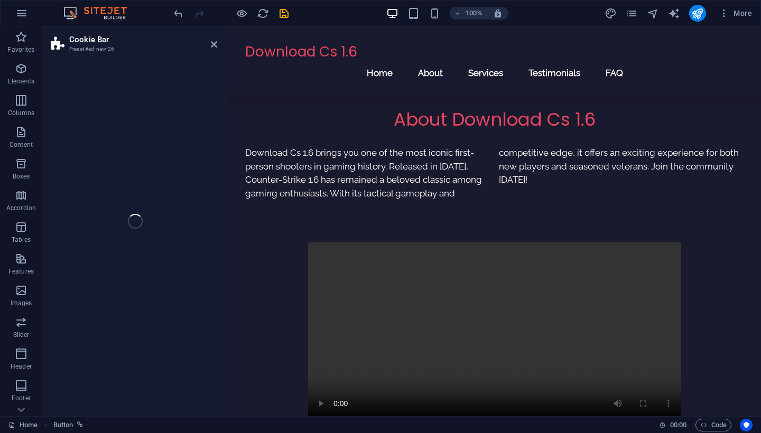
select select "px"
select select "rem"
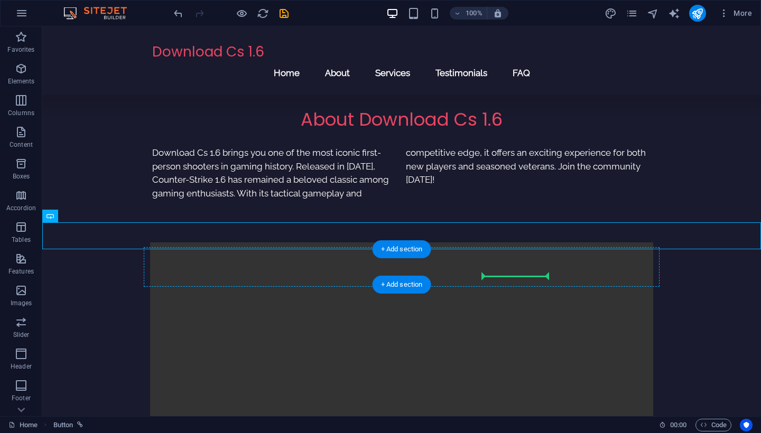
drag, startPoint x: 123, startPoint y: 171, endPoint x: 510, endPoint y: 269, distance: 398.8
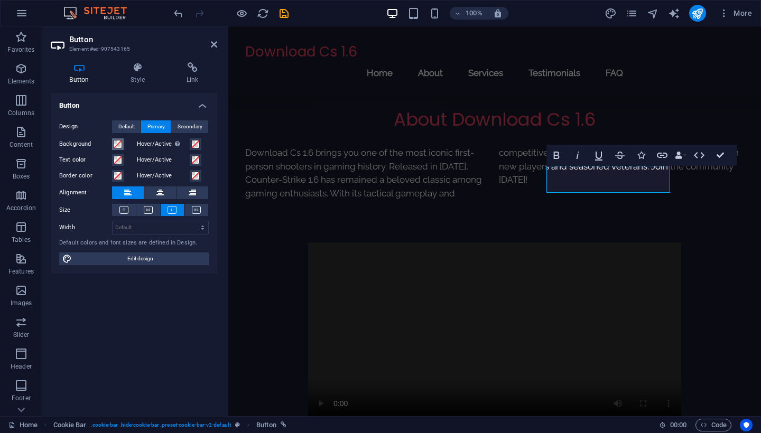
click at [119, 143] on span at bounding box center [118, 144] width 8 height 8
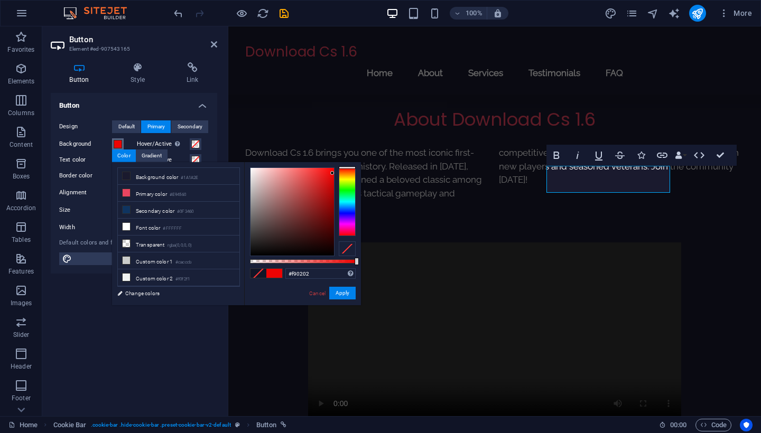
type input "#fa0202"
drag, startPoint x: 307, startPoint y: 186, endPoint x: 333, endPoint y: 169, distance: 30.8
click at [333, 169] on div at bounding box center [291, 212] width 83 height 88
click at [338, 292] on button "Apply" at bounding box center [342, 293] width 26 height 13
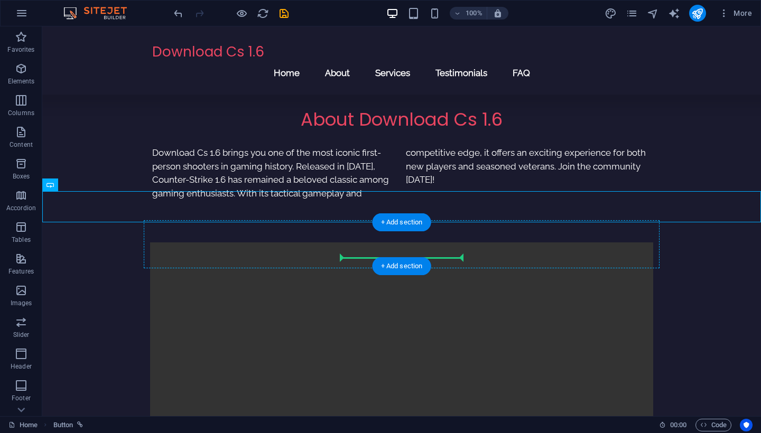
drag, startPoint x: 147, startPoint y: 205, endPoint x: 343, endPoint y: 247, distance: 200.8
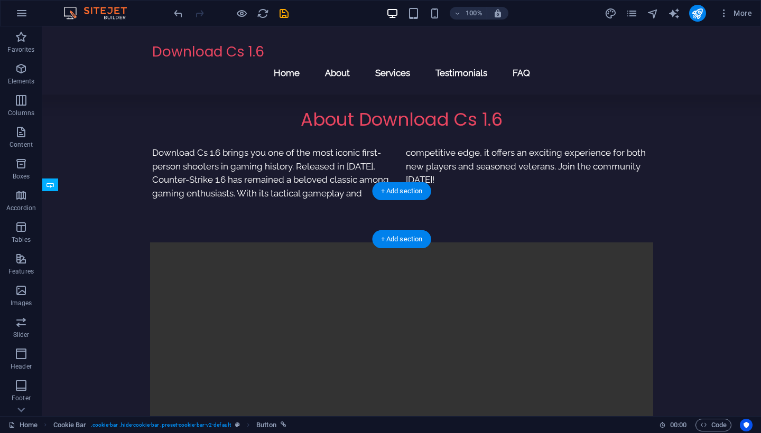
drag, startPoint x: 447, startPoint y: 221, endPoint x: 350, endPoint y: 208, distance: 98.1
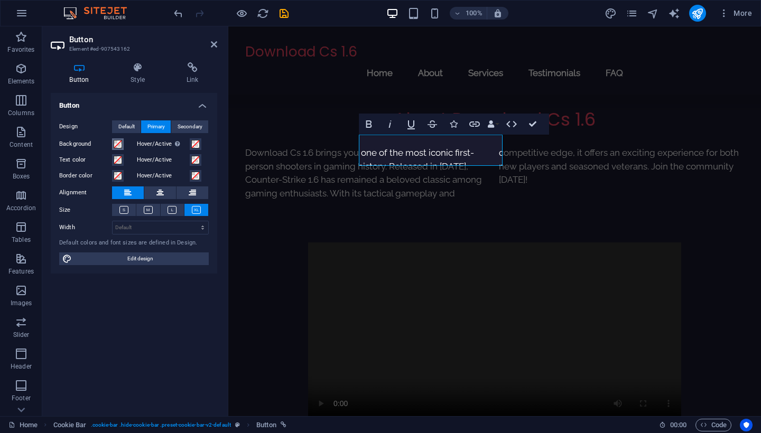
click at [117, 143] on span at bounding box center [118, 144] width 8 height 8
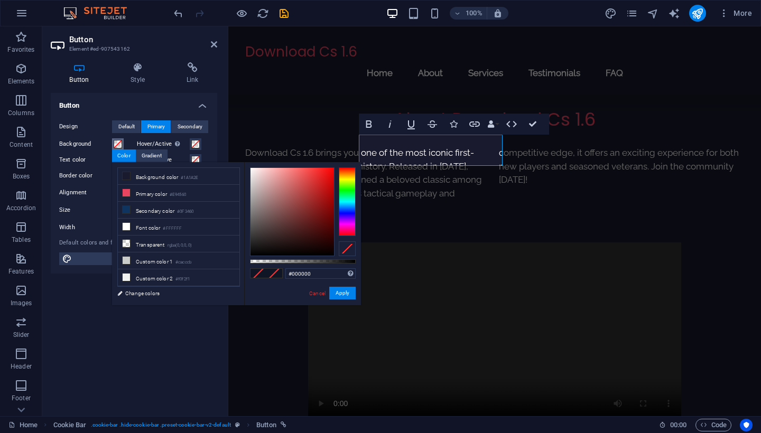
click at [343, 191] on div at bounding box center [347, 201] width 17 height 69
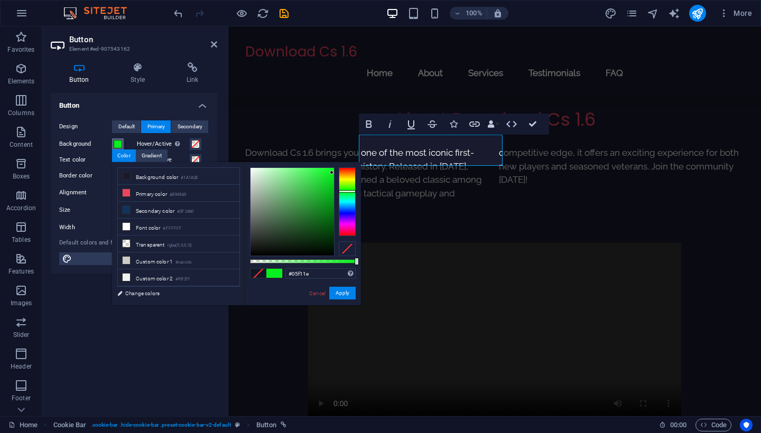
drag, startPoint x: 321, startPoint y: 188, endPoint x: 332, endPoint y: 172, distance: 18.6
click at [332, 172] on div at bounding box center [291, 212] width 83 height 88
click at [343, 293] on button "Apply" at bounding box center [342, 293] width 26 height 13
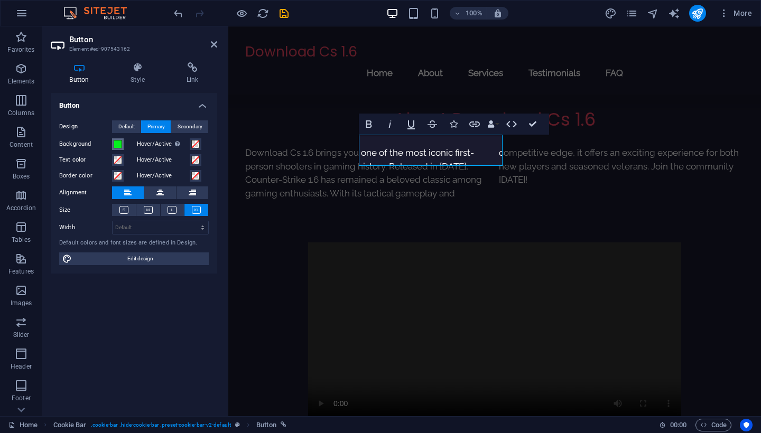
click at [118, 143] on span at bounding box center [118, 144] width 8 height 8
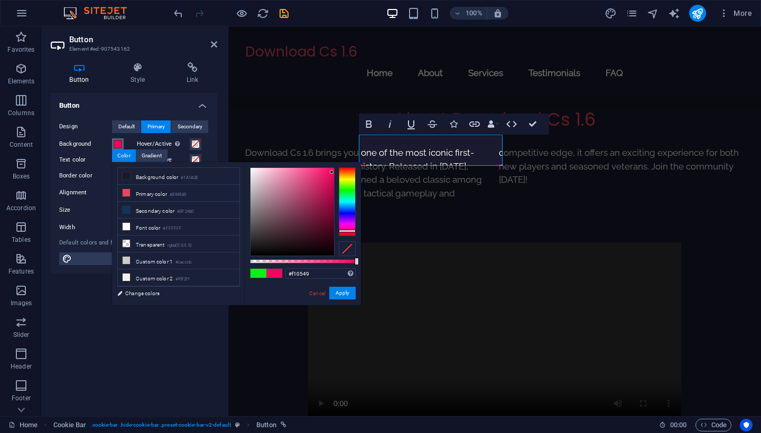
type input "#f1053e"
drag, startPoint x: 346, startPoint y: 227, endPoint x: 347, endPoint y: 232, distance: 5.4
click at [347, 232] on div at bounding box center [347, 201] width 17 height 69
click at [339, 294] on button "Apply" at bounding box center [342, 293] width 26 height 13
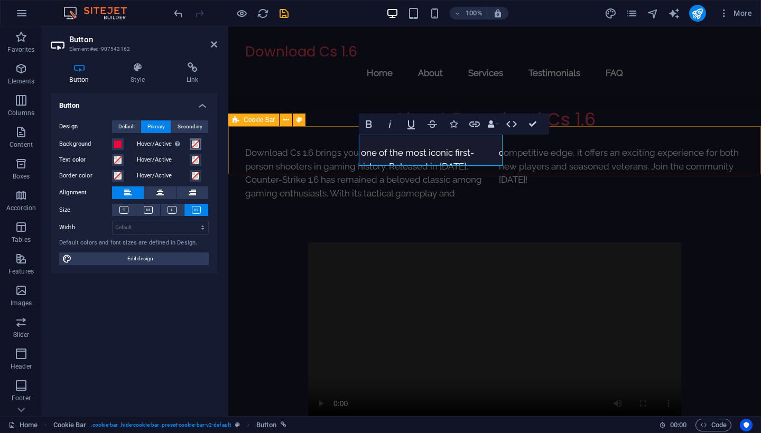
click at [197, 143] on span at bounding box center [195, 144] width 8 height 8
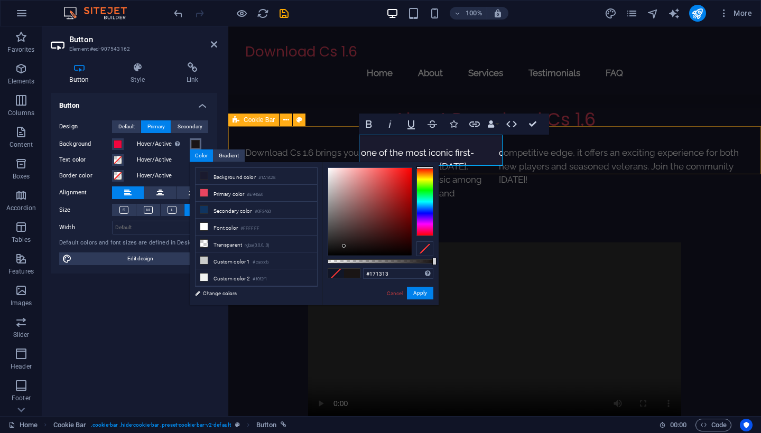
type input "#151212"
drag, startPoint x: 376, startPoint y: 228, endPoint x: 340, endPoint y: 248, distance: 40.4
click at [340, 248] on div at bounding box center [369, 212] width 83 height 88
click at [418, 295] on button "Apply" at bounding box center [420, 293] width 26 height 13
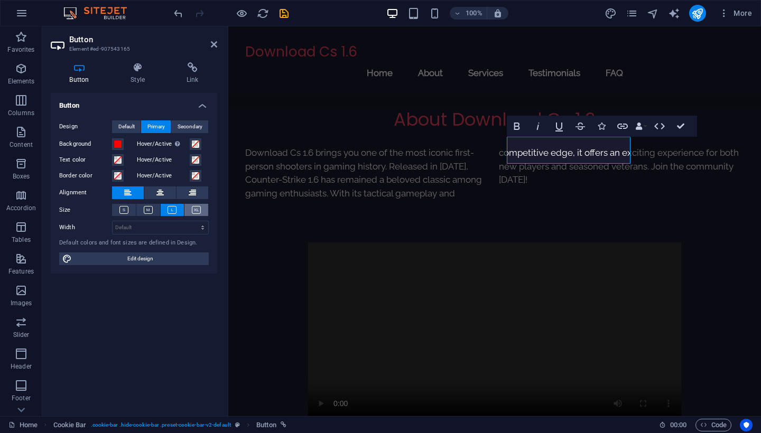
click at [192, 209] on icon at bounding box center [196, 210] width 9 height 8
click at [196, 145] on span at bounding box center [195, 144] width 8 height 8
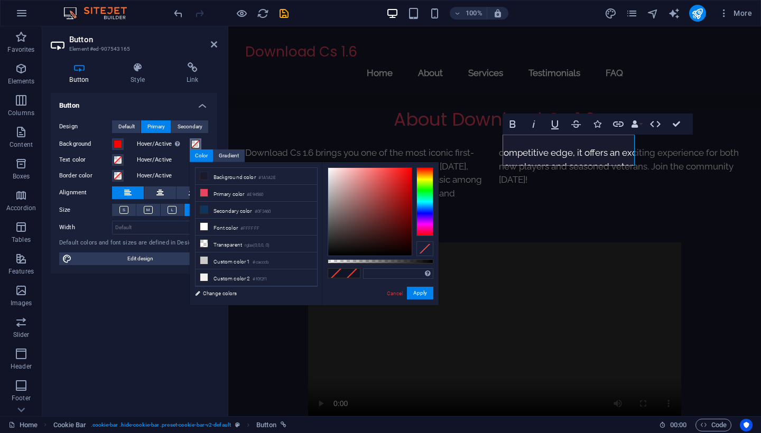
type input "#090808"
click at [338, 252] on div at bounding box center [369, 212] width 83 height 88
click at [416, 294] on button "Apply" at bounding box center [420, 293] width 26 height 13
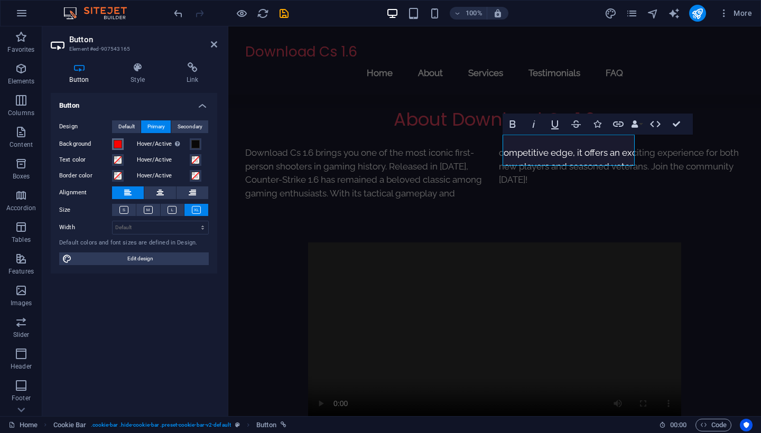
click at [114, 146] on span at bounding box center [118, 144] width 8 height 8
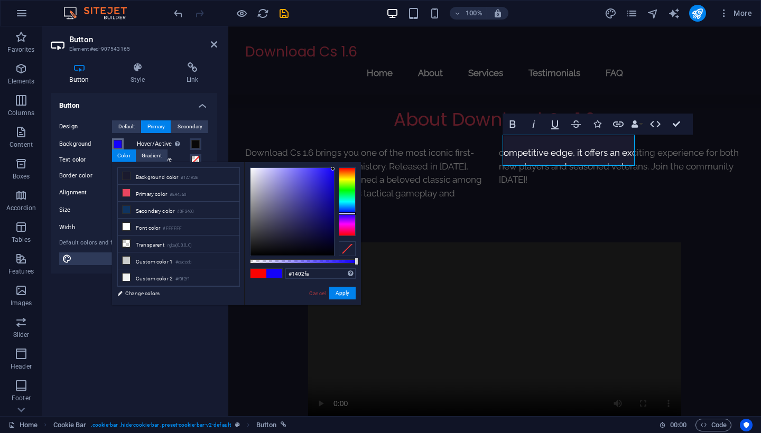
click at [349, 213] on div at bounding box center [347, 201] width 17 height 69
click at [342, 293] on button "Apply" at bounding box center [342, 293] width 26 height 13
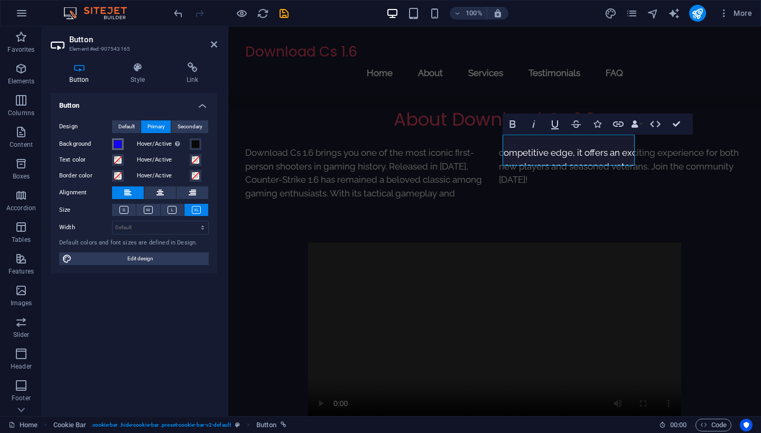
click at [122, 147] on button "Background" at bounding box center [118, 144] width 12 height 12
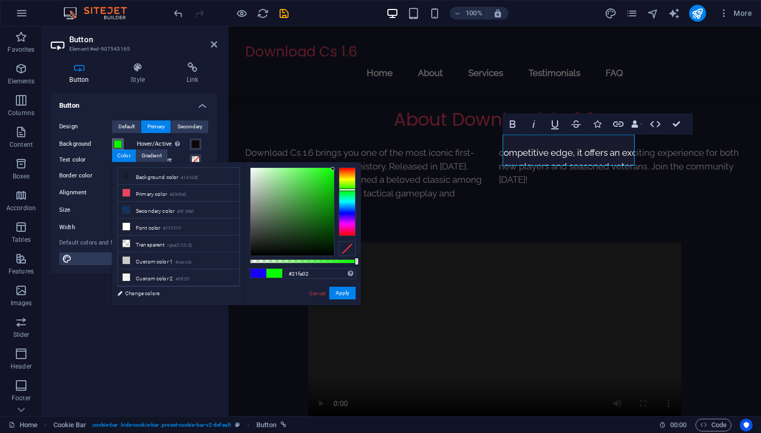
drag, startPoint x: 346, startPoint y: 213, endPoint x: 350, endPoint y: 189, distance: 25.0
click at [350, 189] on div at bounding box center [347, 190] width 17 height 3
type input "#149a01"
drag, startPoint x: 326, startPoint y: 201, endPoint x: 333, endPoint y: 202, distance: 6.5
click at [333, 202] on div at bounding box center [291, 212] width 83 height 88
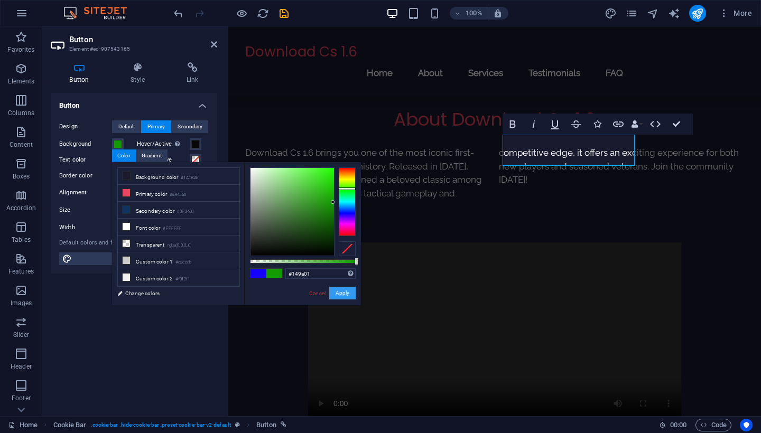
click at [341, 294] on button "Apply" at bounding box center [342, 293] width 26 height 13
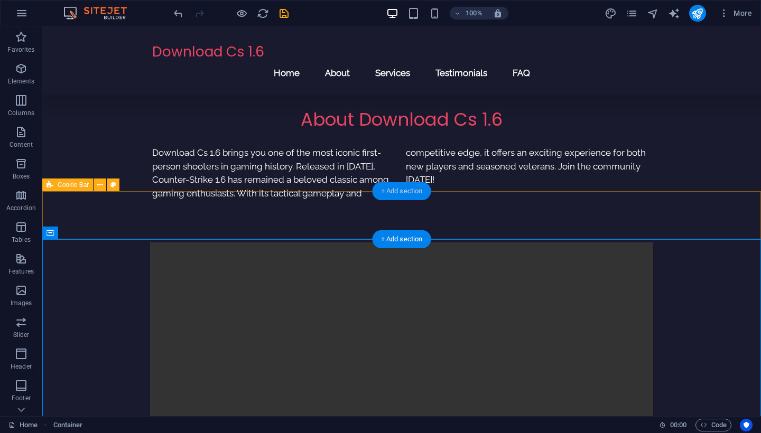
click at [397, 189] on div "+ Add section" at bounding box center [401, 191] width 59 height 18
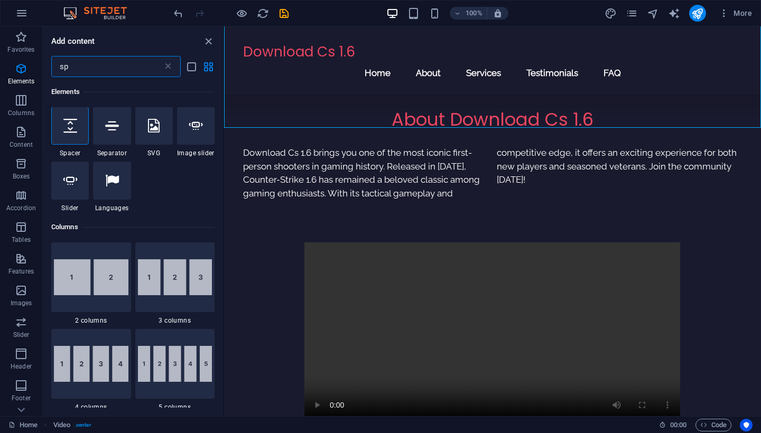
scroll to position [0, 0]
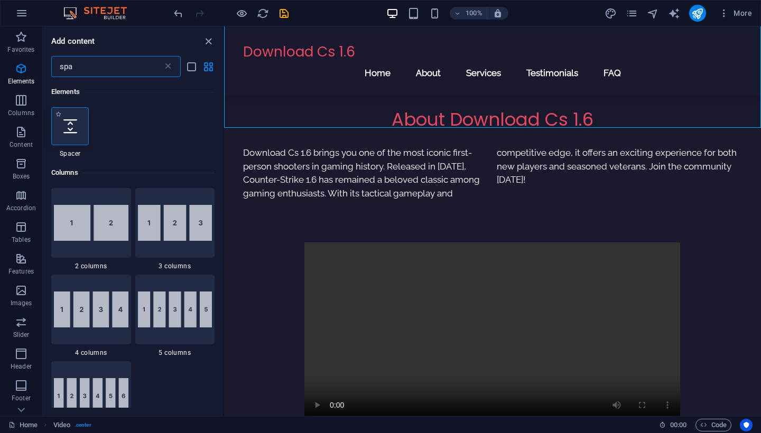
type input "spa"
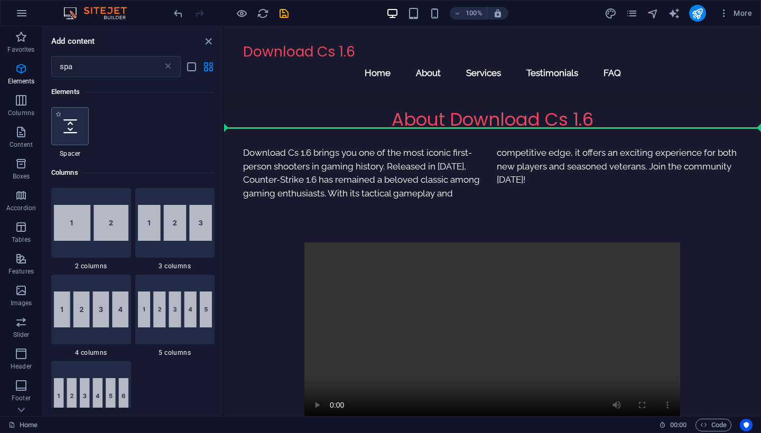
select select "px"
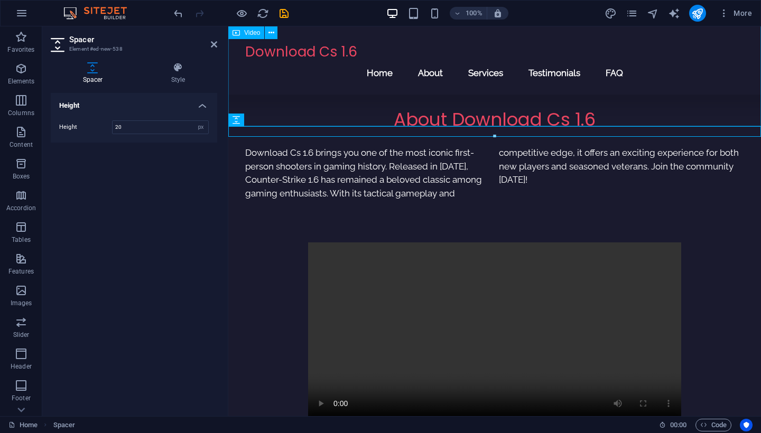
type input "20"
click at [148, 176] on div "Height Height 20 px rem vh vw" at bounding box center [134, 250] width 166 height 315
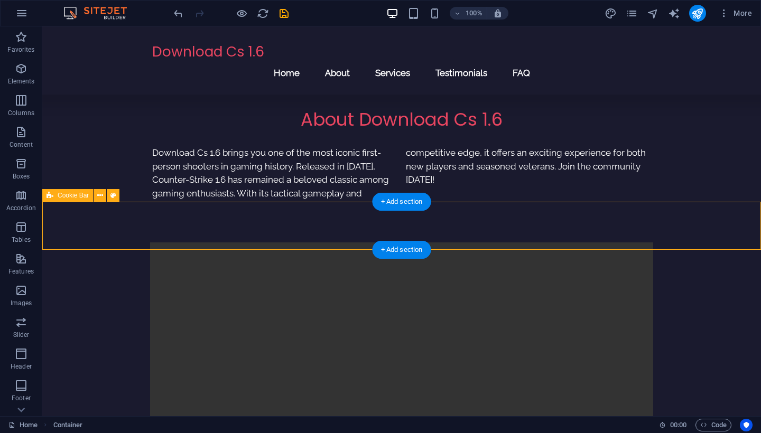
select select "px"
select select "rem"
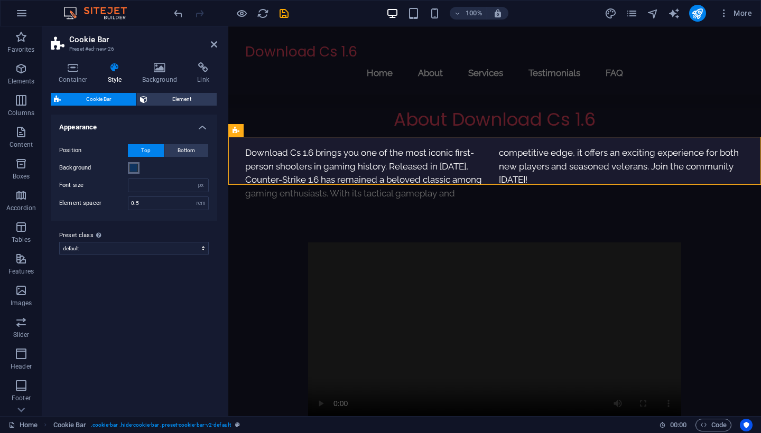
click at [135, 169] on span at bounding box center [133, 168] width 8 height 8
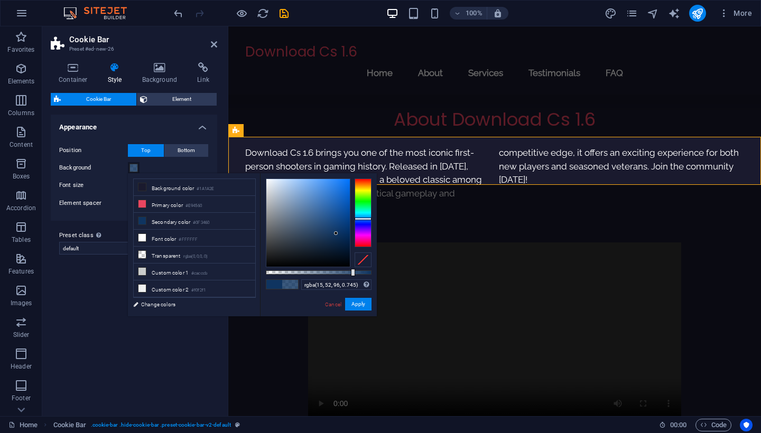
type input "rgba(15, 52, 96, 0.74)"
drag, startPoint x: 373, startPoint y: 273, endPoint x: 344, endPoint y: 272, distance: 29.1
click at [344, 272] on div at bounding box center [345, 272] width 4 height 7
click at [360, 306] on button "Apply" at bounding box center [358, 304] width 26 height 13
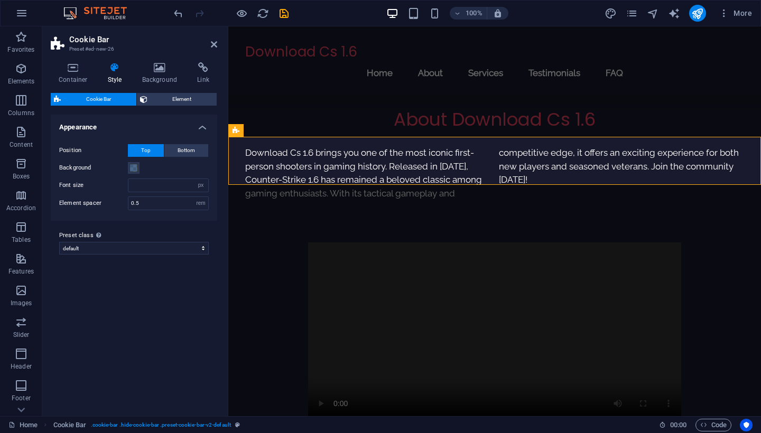
click at [222, 228] on div "Container Style Background Link Size Height Default px rem % vh vw Min. height …" at bounding box center [133, 235] width 183 height 362
click at [134, 167] on span at bounding box center [133, 168] width 8 height 8
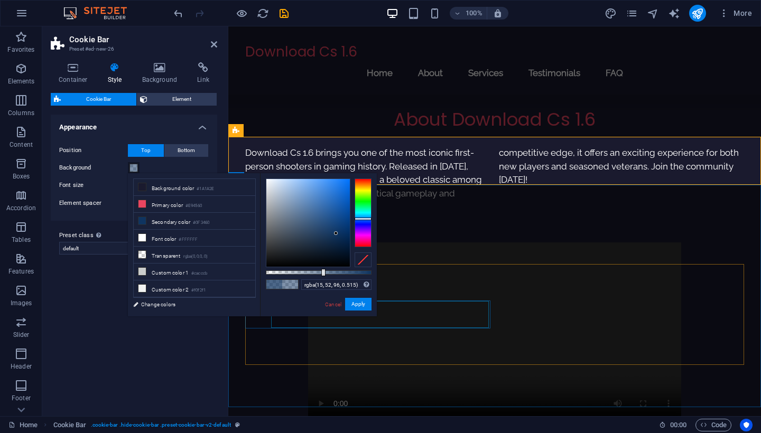
type input "rgba(15, 52, 96, 0.51)"
drag, startPoint x: 344, startPoint y: 276, endPoint x: 320, endPoint y: 271, distance: 25.2
click at [320, 271] on div at bounding box center [321, 272] width 4 height 7
click at [358, 309] on button "Apply" at bounding box center [358, 304] width 26 height 13
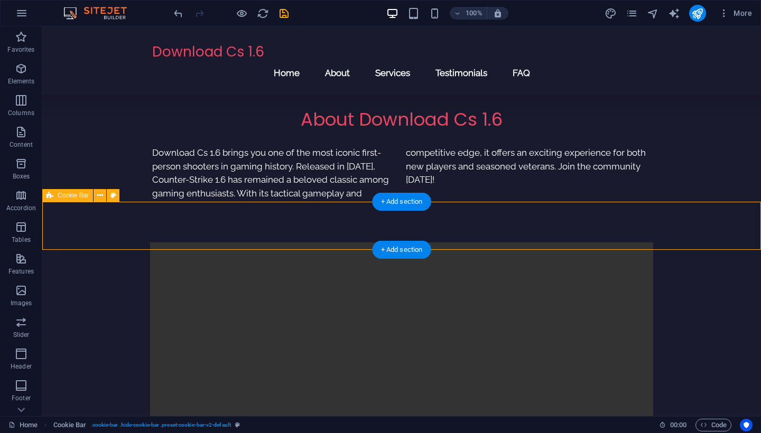
select select "px"
select select "rem"
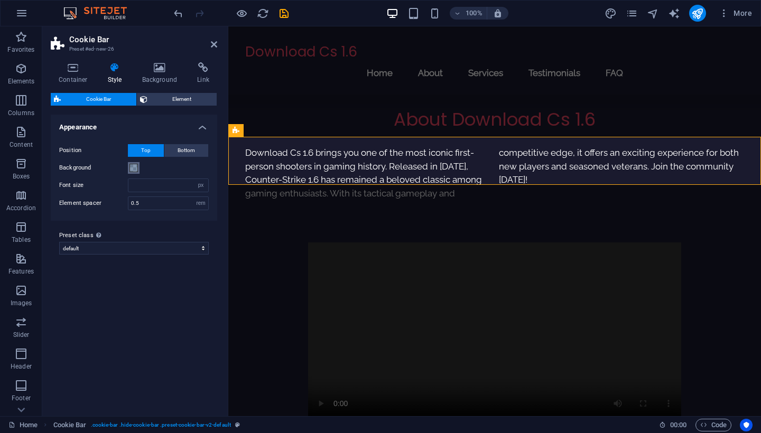
click at [136, 165] on span at bounding box center [133, 168] width 8 height 8
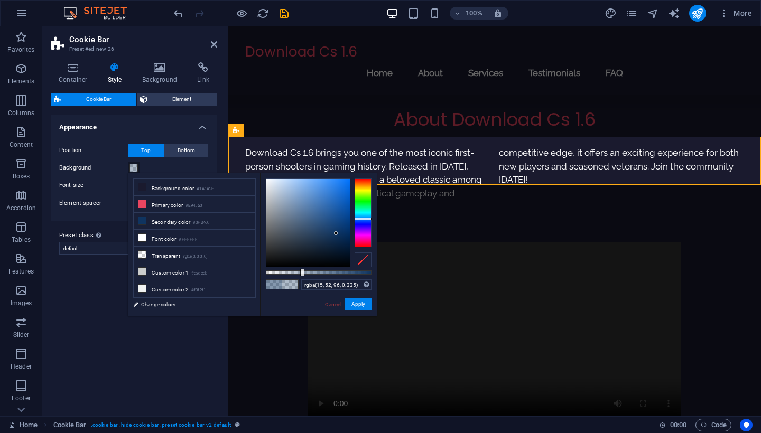
type input "rgba(15, 52, 96, 0.33)"
drag, startPoint x: 322, startPoint y: 272, endPoint x: 301, endPoint y: 273, distance: 21.1
click at [301, 273] on div at bounding box center [302, 272] width 4 height 7
click at [357, 304] on button "Apply" at bounding box center [358, 304] width 26 height 13
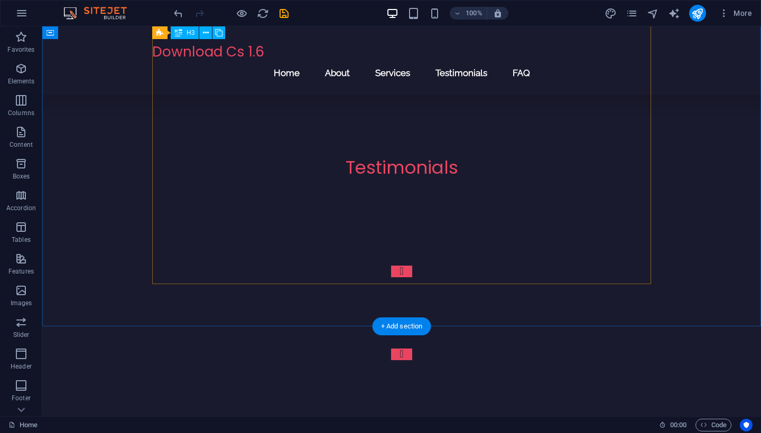
scroll to position [1507, 0]
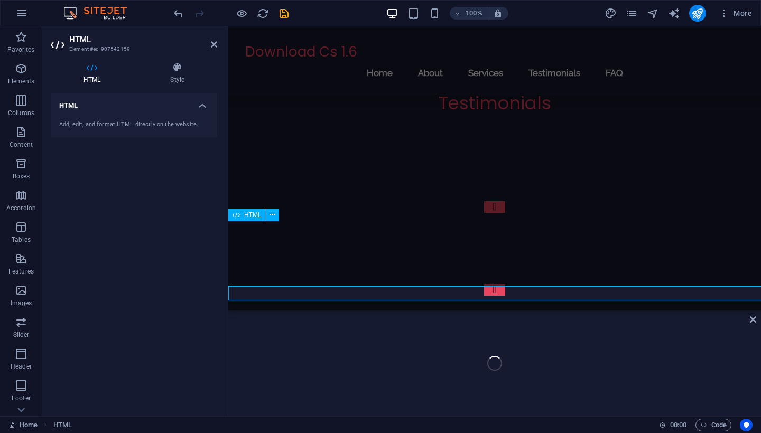
scroll to position [1548, 0]
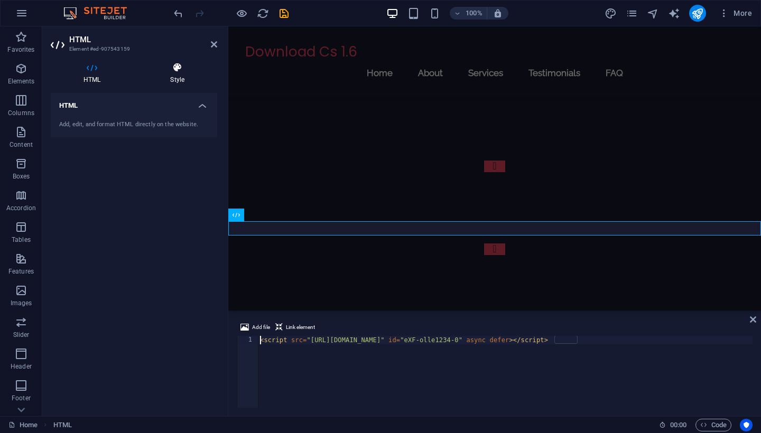
click at [179, 83] on h4 "Style" at bounding box center [177, 73] width 80 height 22
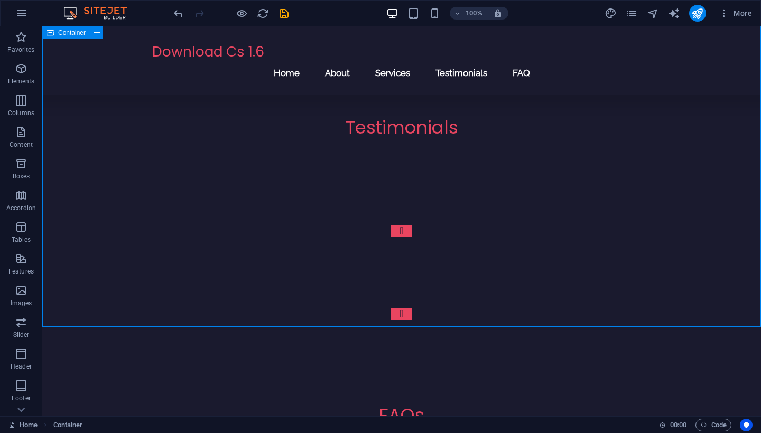
scroll to position [1507, 0]
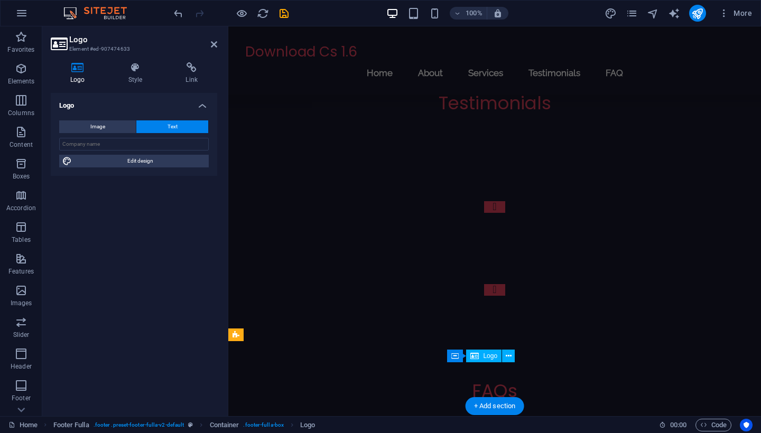
scroll to position [1442, 0]
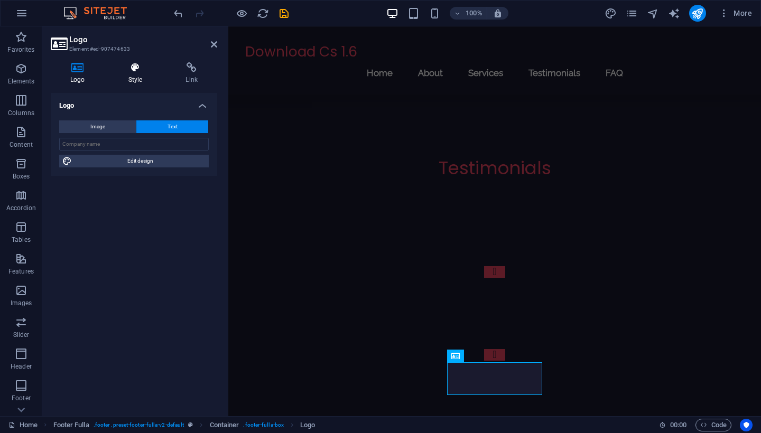
click at [133, 77] on h4 "Style" at bounding box center [138, 73] width 58 height 22
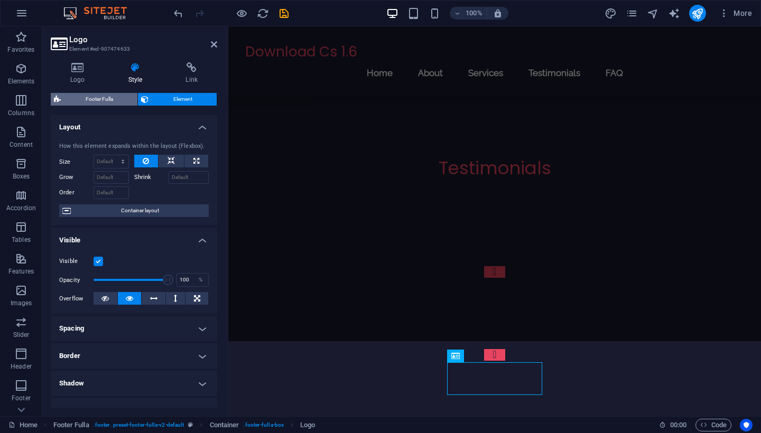
click at [99, 104] on span "Footer Fulla" at bounding box center [99, 99] width 70 height 13
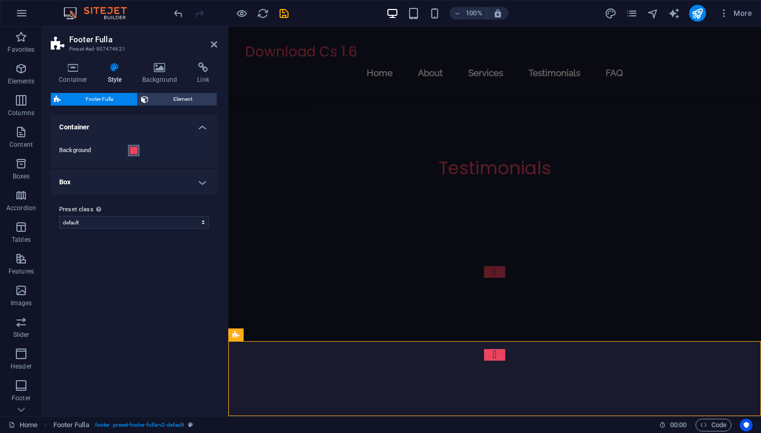
click at [129, 148] on span at bounding box center [133, 150] width 8 height 8
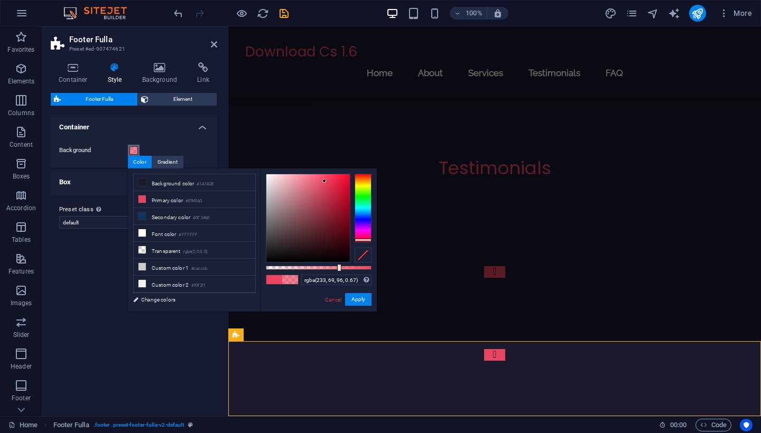
type input "rgba(233, 69, 96, 0.665)"
drag, startPoint x: 373, startPoint y: 269, endPoint x: 336, endPoint y: 267, distance: 37.6
click at [336, 267] on div at bounding box center [337, 267] width 4 height 7
click at [360, 298] on button "Apply" at bounding box center [358, 299] width 26 height 13
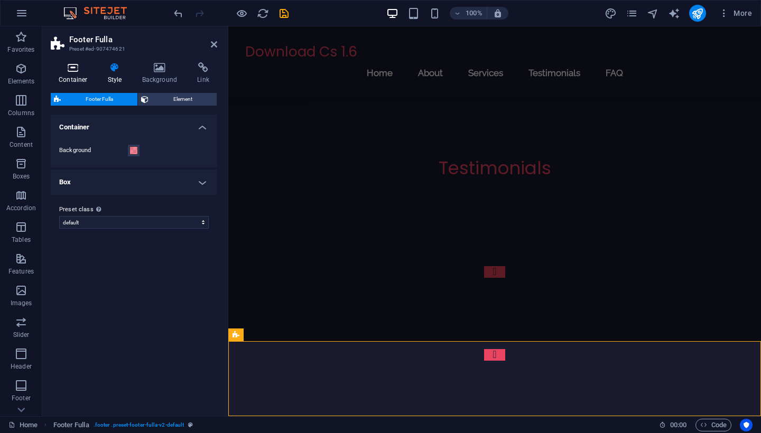
click at [69, 65] on icon at bounding box center [73, 67] width 45 height 11
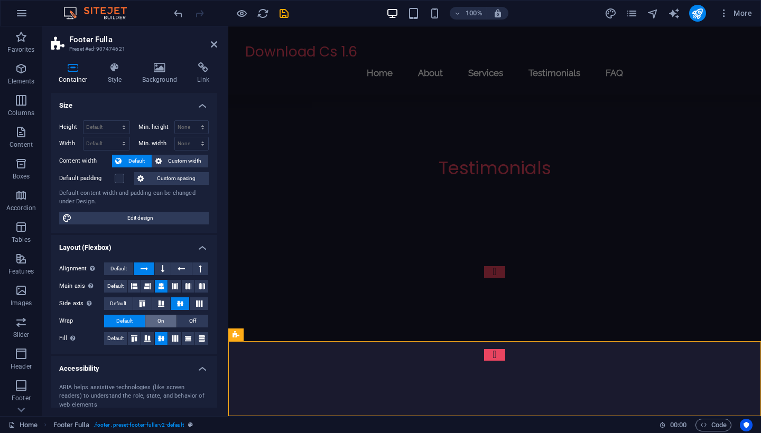
scroll to position [0, 0]
click at [508, 355] on icon at bounding box center [508, 356] width 6 height 11
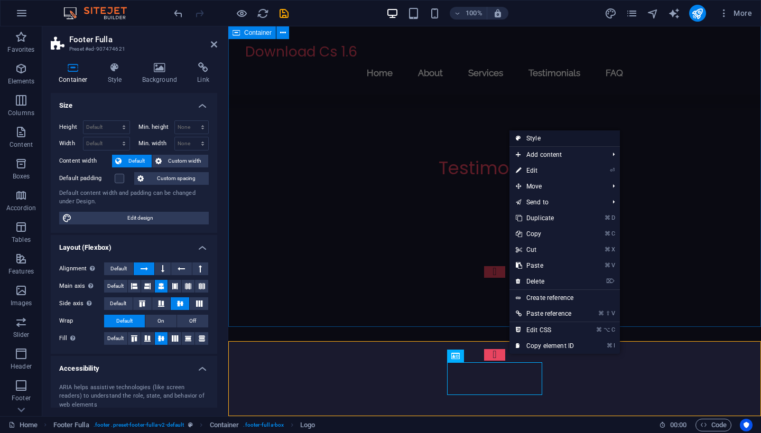
click at [555, 137] on link "Style" at bounding box center [564, 138] width 110 height 16
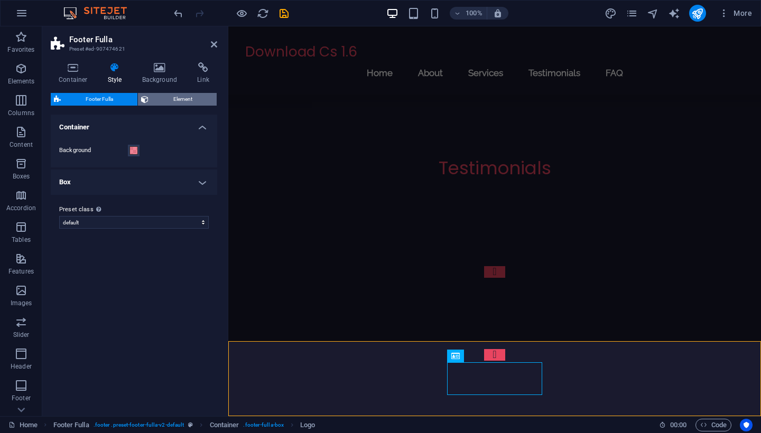
click at [174, 102] on span "Element" at bounding box center [183, 99] width 62 height 13
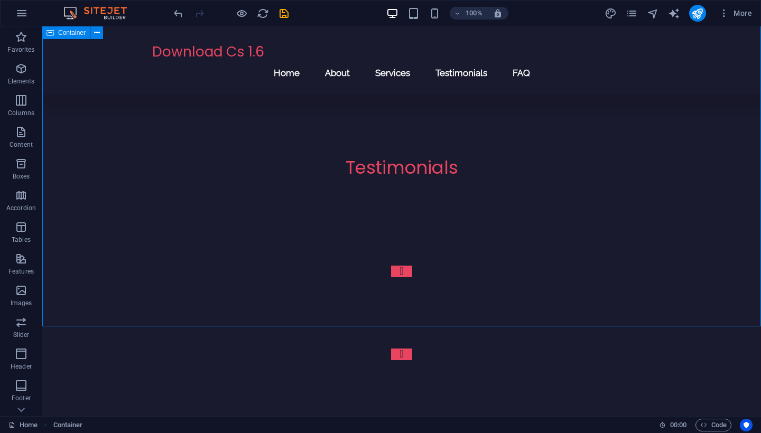
scroll to position [1507, 0]
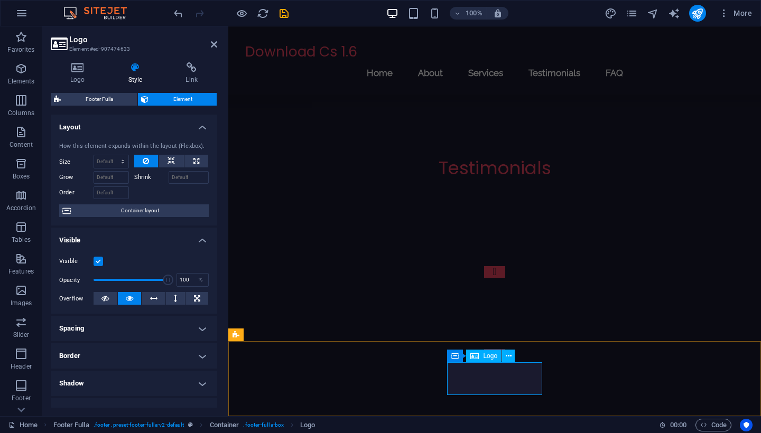
click at [73, 69] on icon at bounding box center [78, 67] width 54 height 11
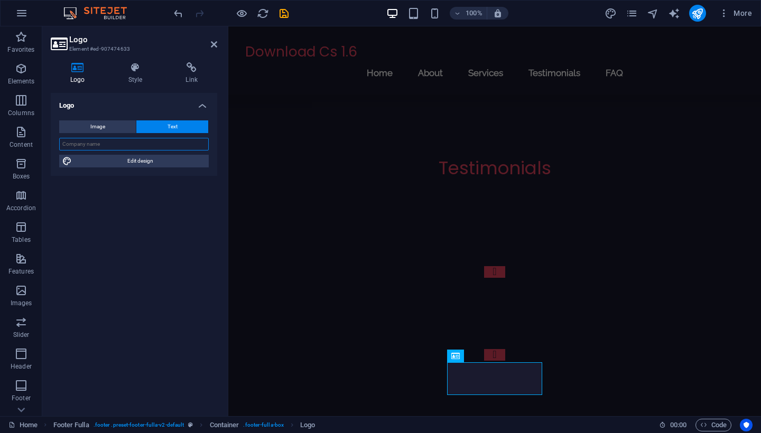
click at [101, 144] on input "text" at bounding box center [133, 144] width 149 height 13
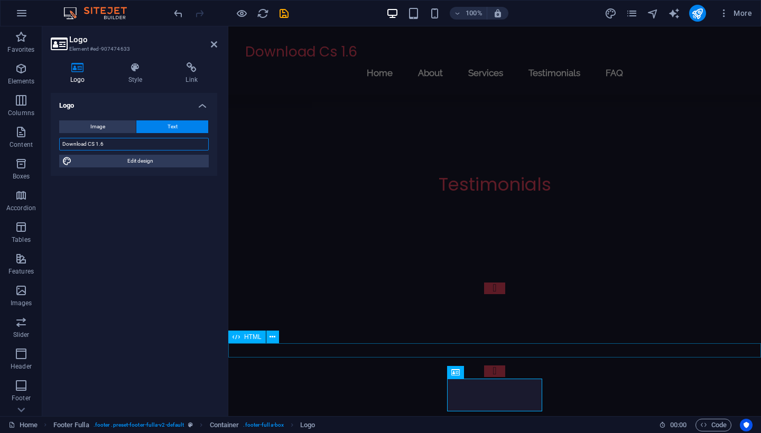
type input "Download CS 1.6"
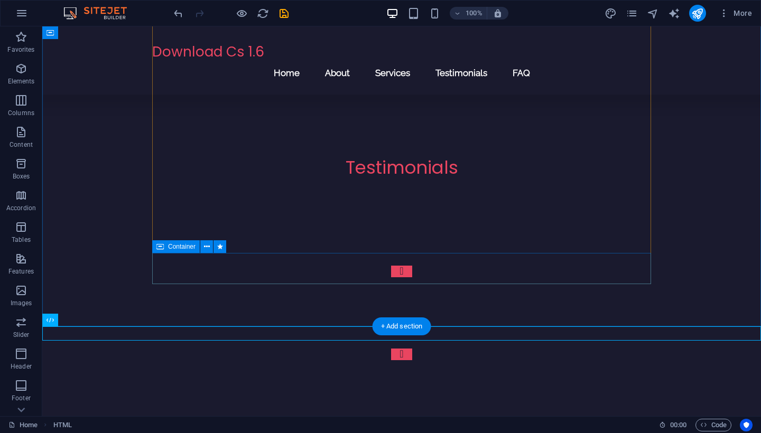
scroll to position [1507, 0]
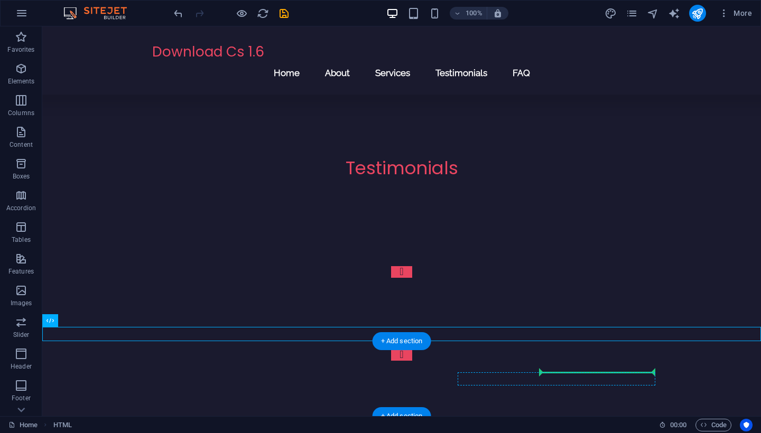
drag, startPoint x: 113, startPoint y: 333, endPoint x: 566, endPoint y: 376, distance: 455.3
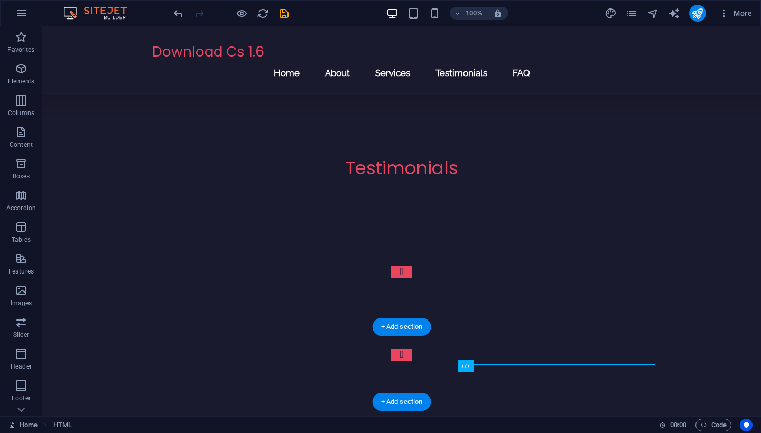
scroll to position [1493, 0]
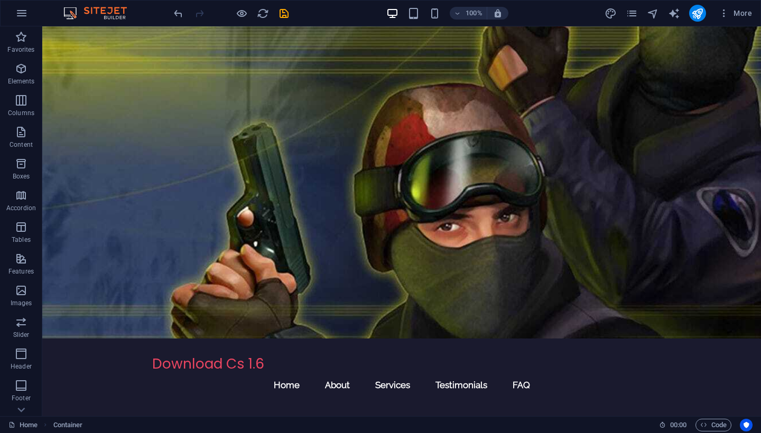
scroll to position [0, 0]
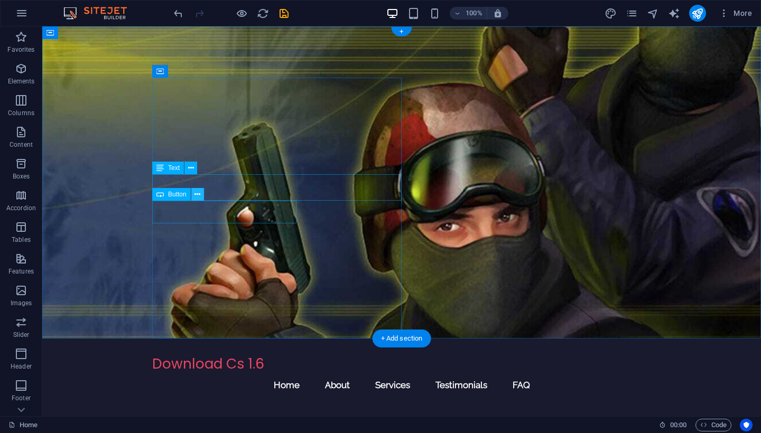
click at [198, 194] on icon at bounding box center [197, 194] width 6 height 11
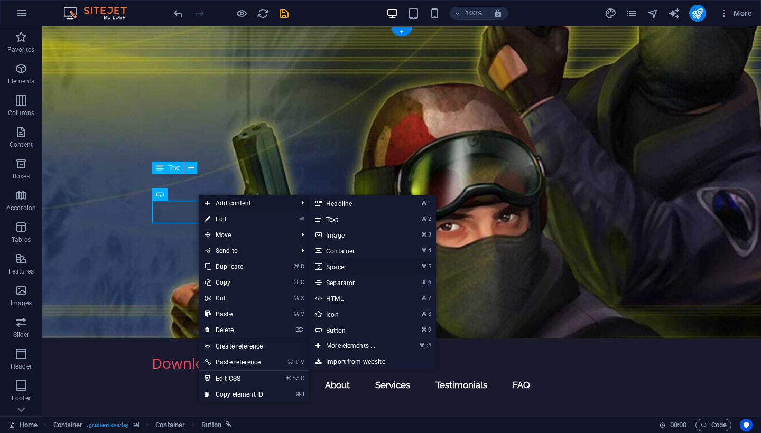
click at [333, 267] on link "⌘ 5 Spacer" at bounding box center [352, 267] width 87 height 16
select select "px"
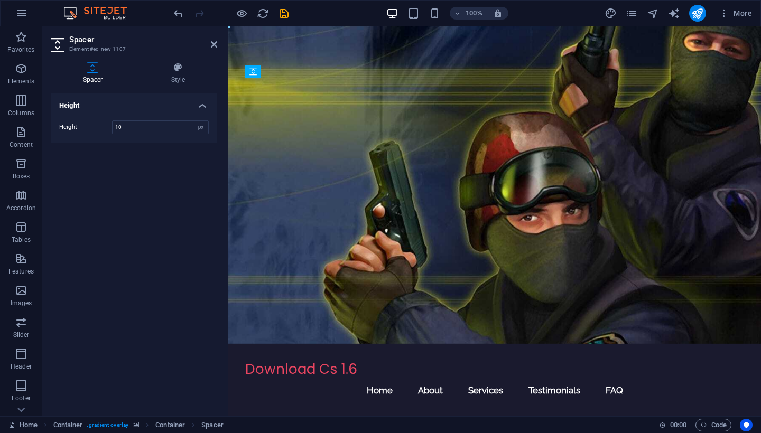
drag, startPoint x: 279, startPoint y: 226, endPoint x: 276, endPoint y: 202, distance: 24.0
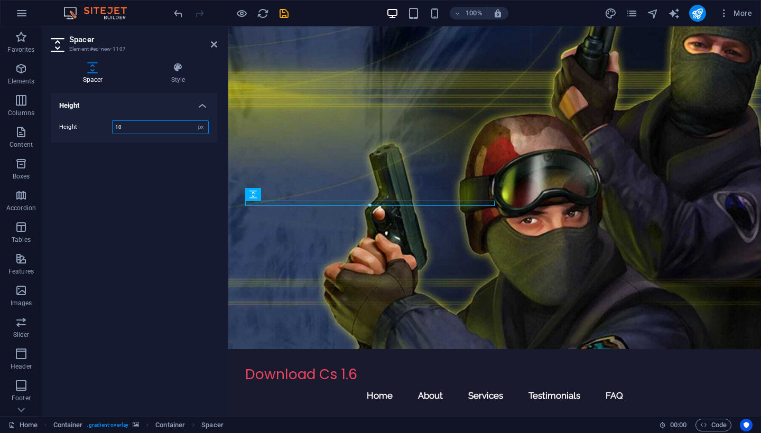
click at [134, 130] on input "10" at bounding box center [161, 127] width 96 height 13
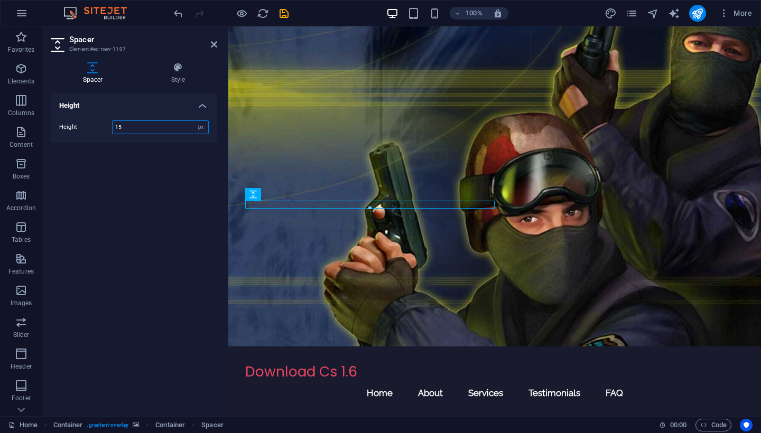
type input "15"
click at [128, 201] on div "Height Height 15 px rem vh vw" at bounding box center [134, 250] width 166 height 315
